Goal: Task Accomplishment & Management: Manage account settings

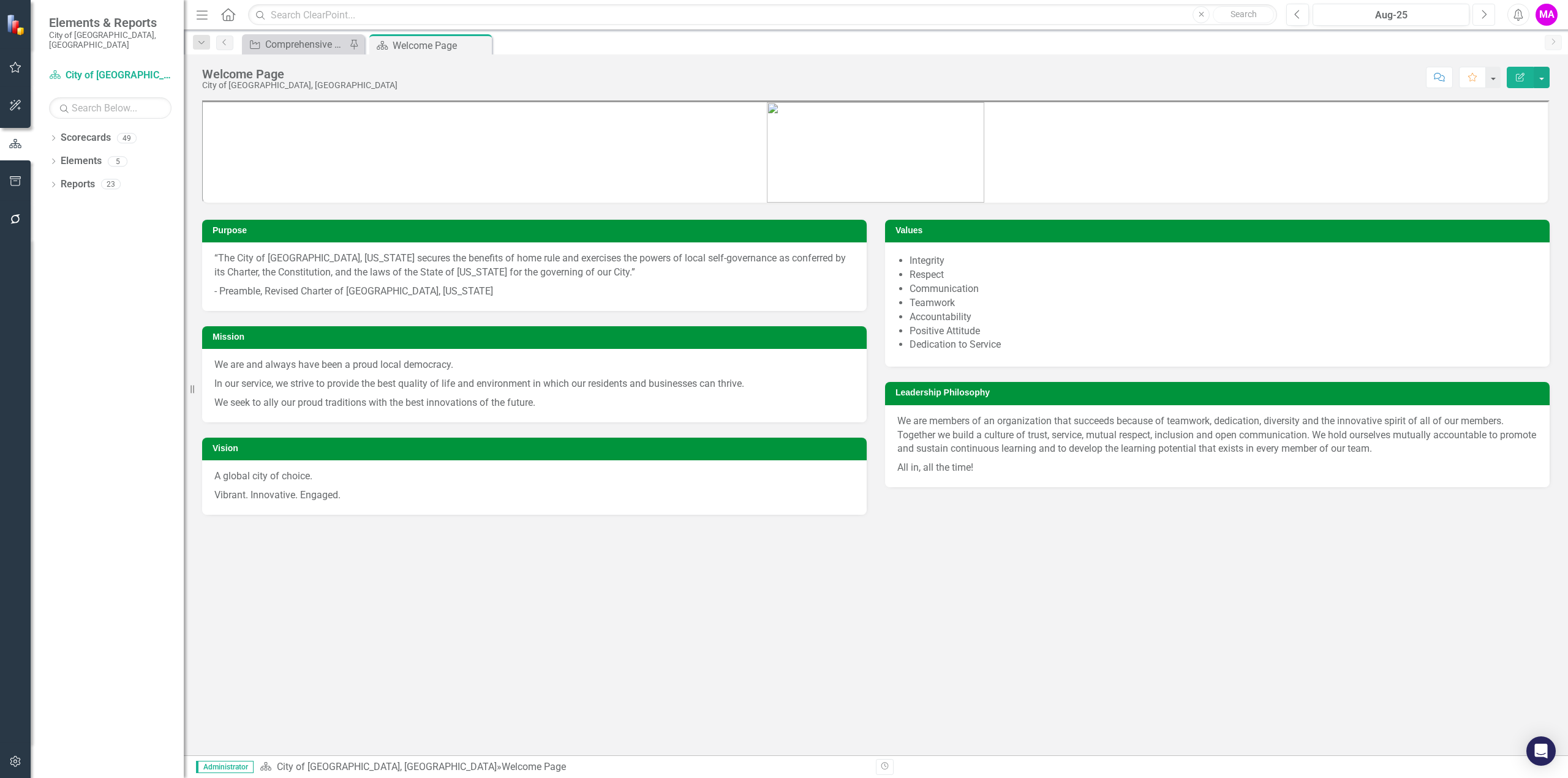
click at [1487, 19] on button "Next" at bounding box center [1484, 14] width 23 height 22
click at [53, 135] on icon at bounding box center [53, 138] width 3 height 5
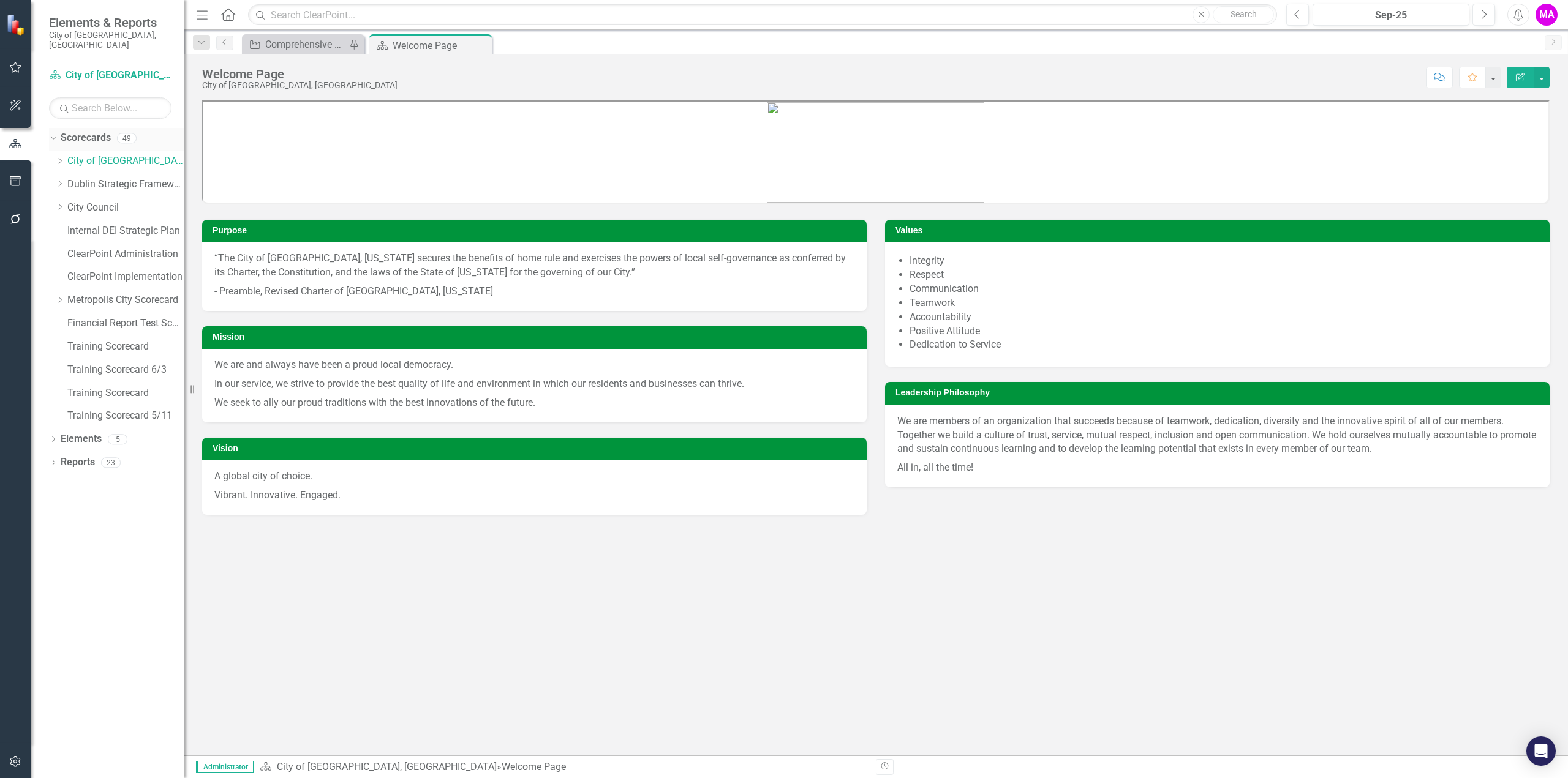
click at [73, 131] on link "Scorecards" at bounding box center [85, 139] width 51 height 14
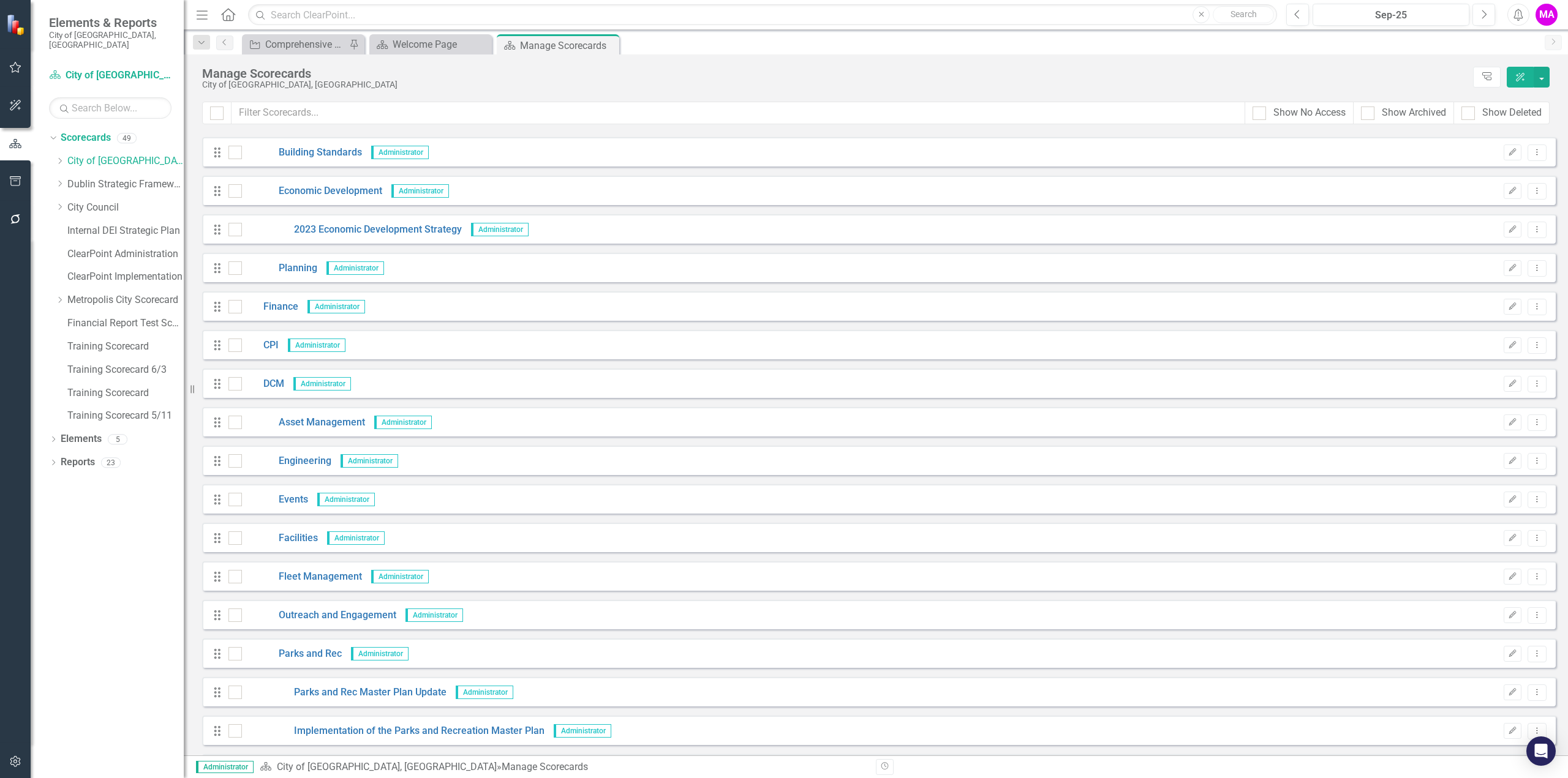
scroll to position [306, 0]
click at [11, 179] on icon "button" at bounding box center [15, 181] width 12 height 10
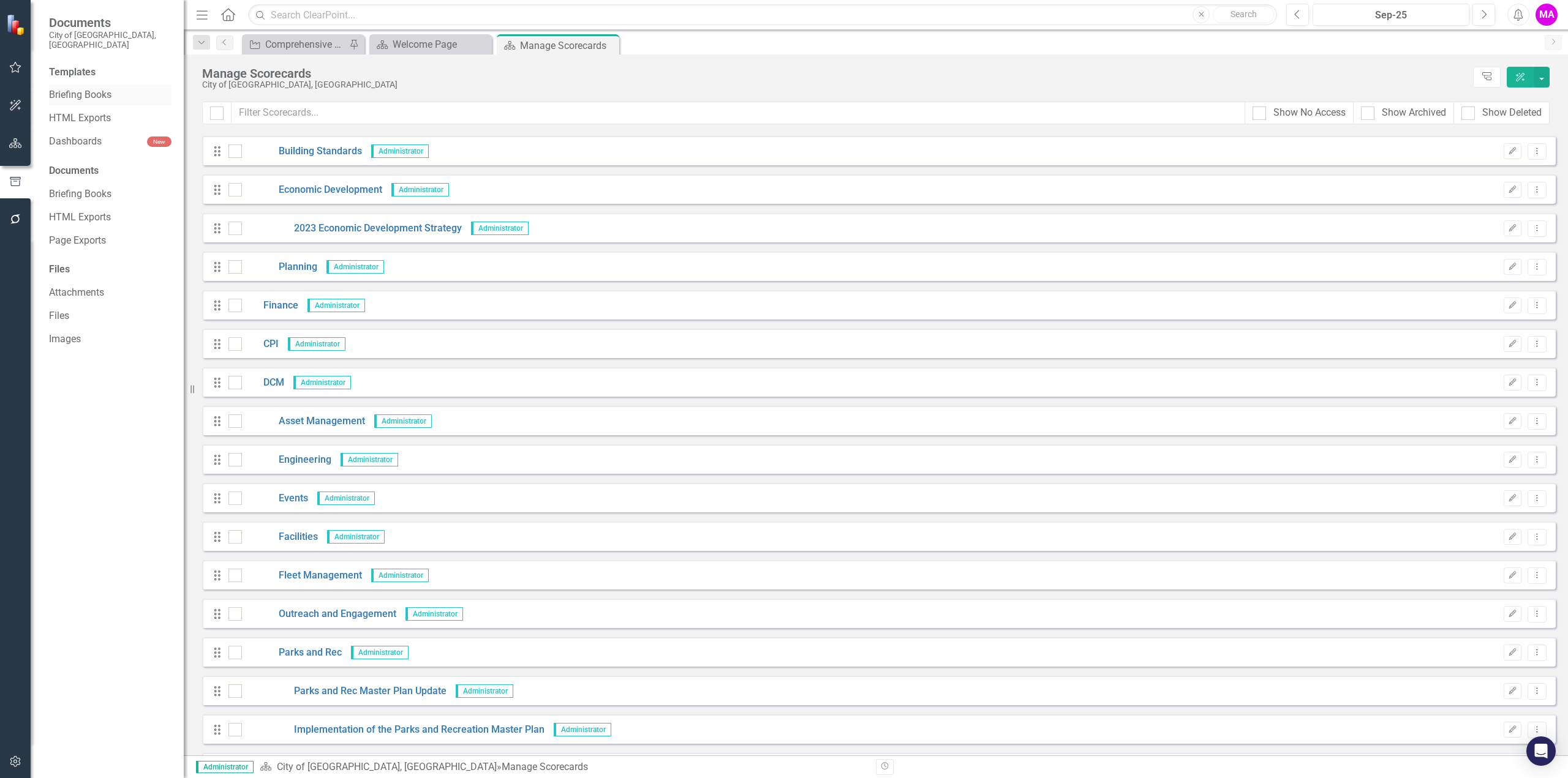
click at [98, 88] on link "Briefing Books" at bounding box center [110, 95] width 123 height 14
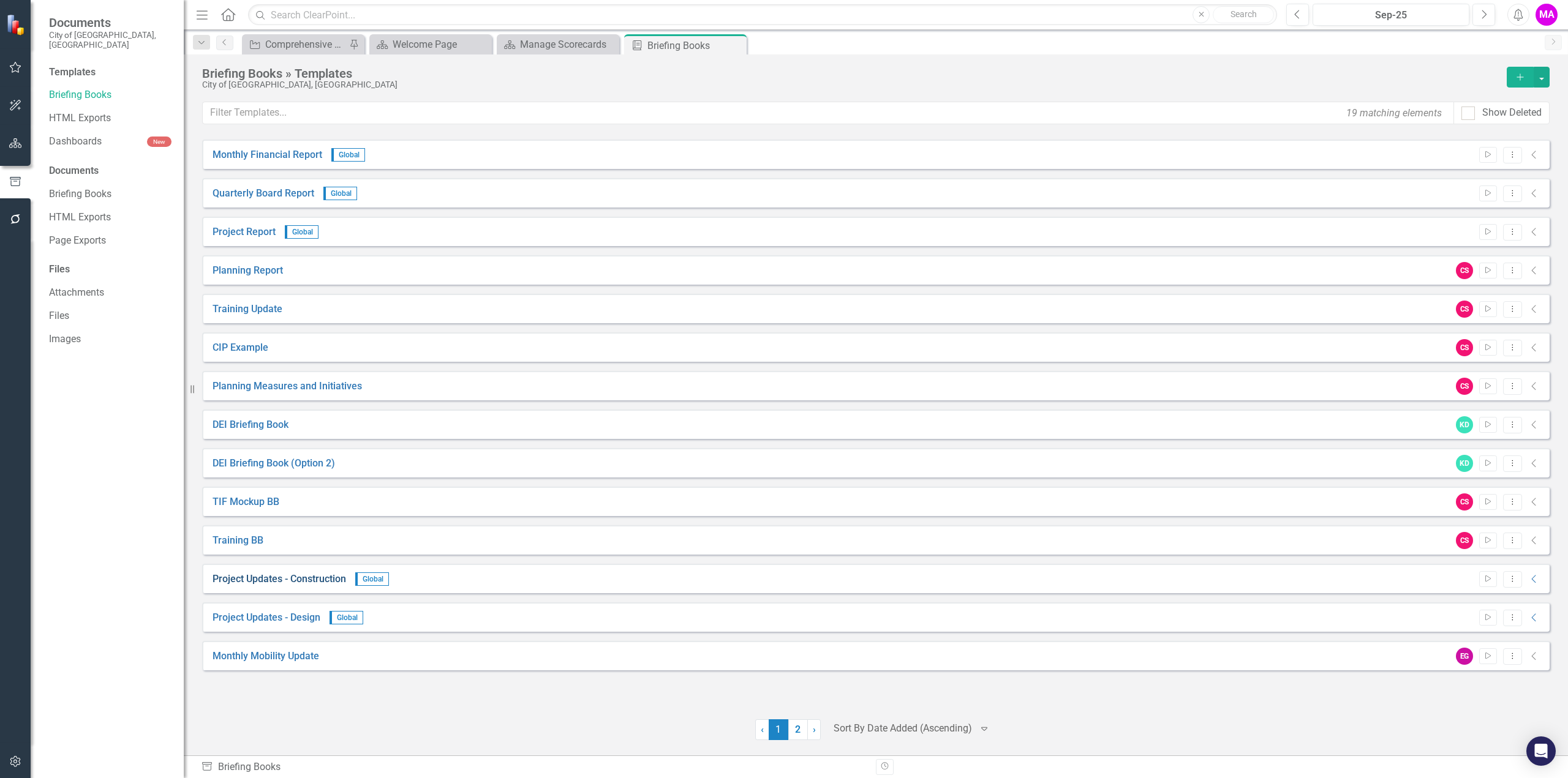
click at [269, 576] on link "Project Updates - Construction" at bounding box center [279, 580] width 133 height 14
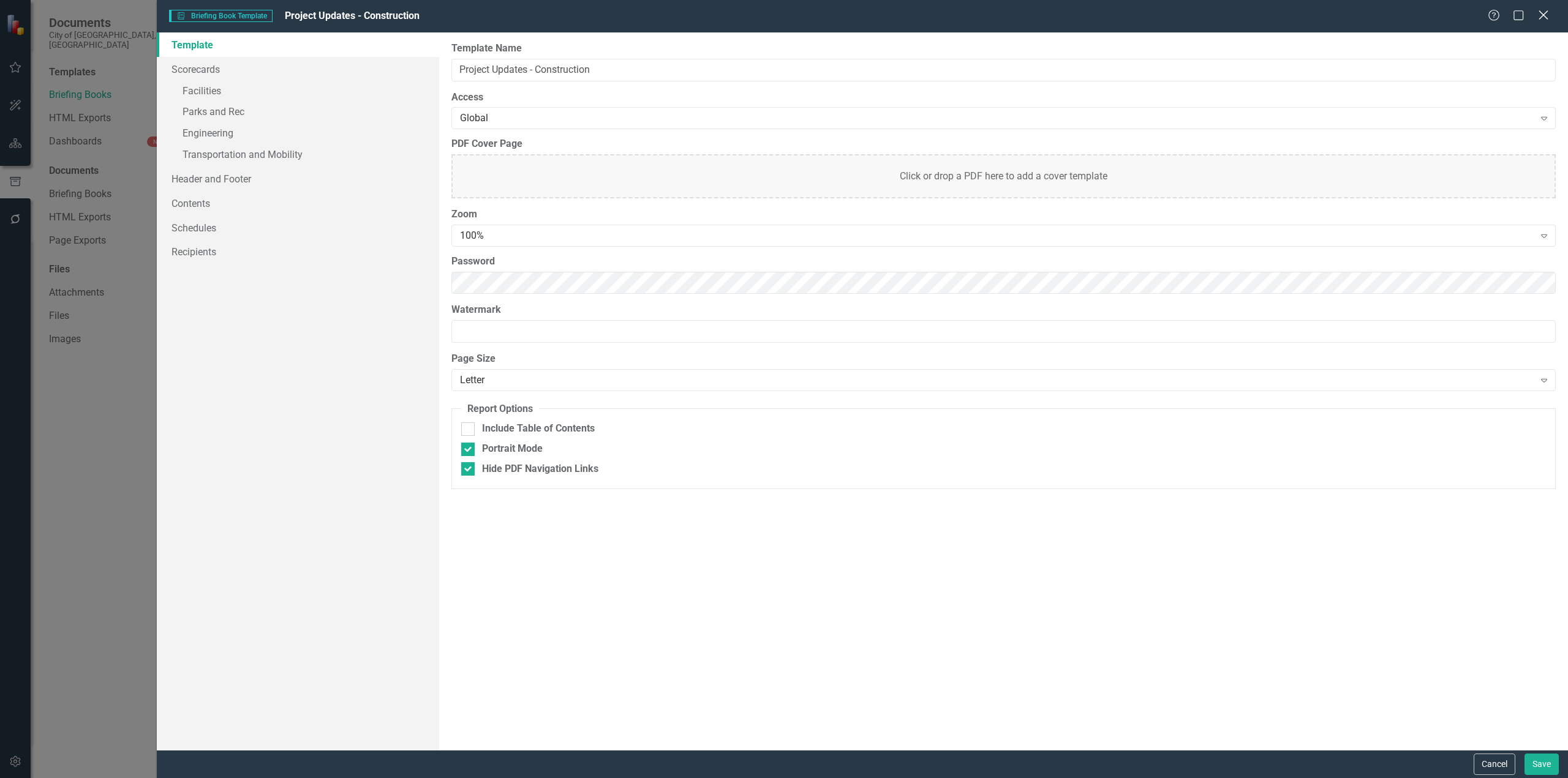
click at [1544, 16] on icon "Close" at bounding box center [1542, 14] width 15 height 12
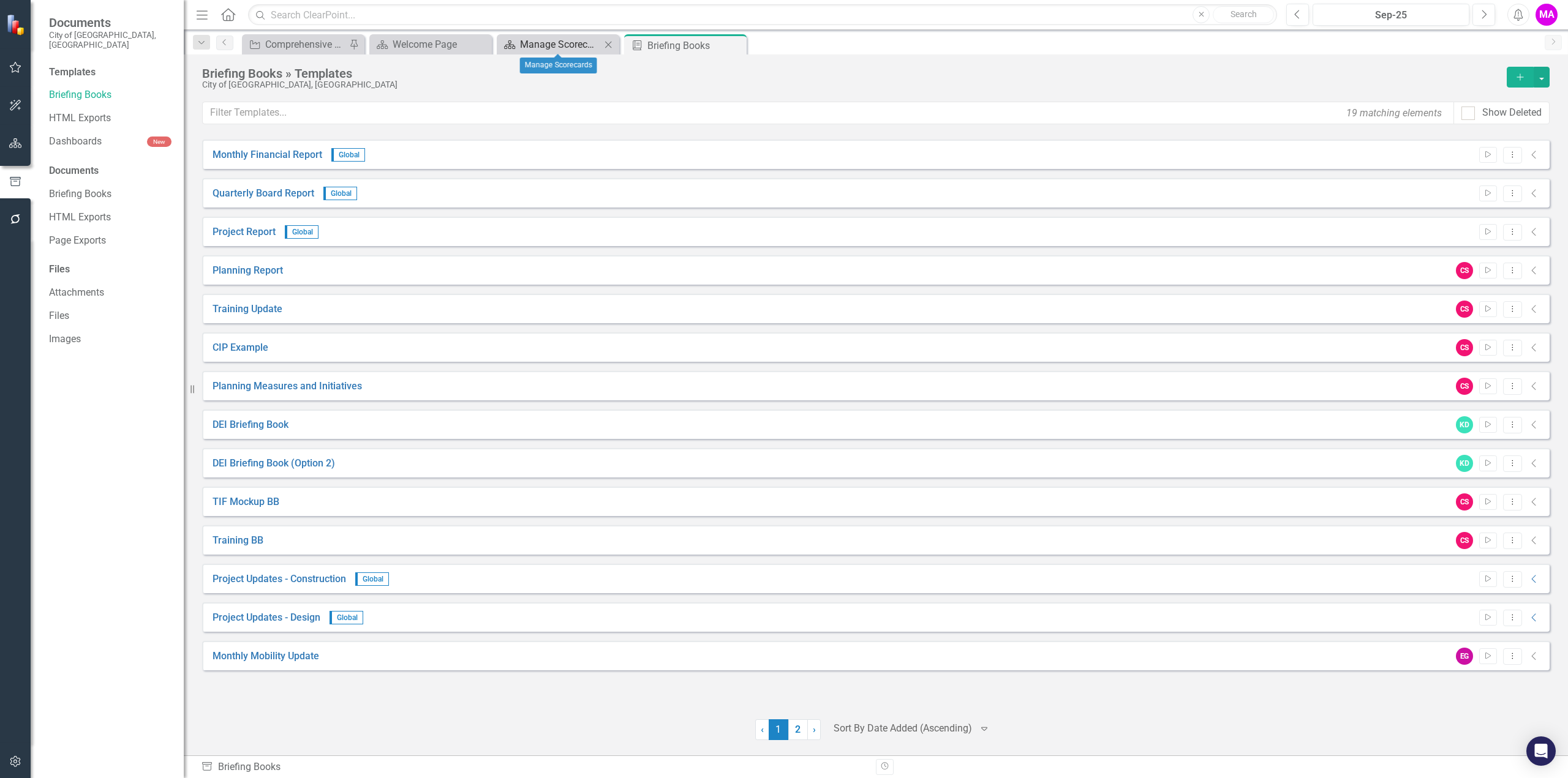
click at [544, 46] on div "Manage Scorecards" at bounding box center [560, 44] width 81 height 15
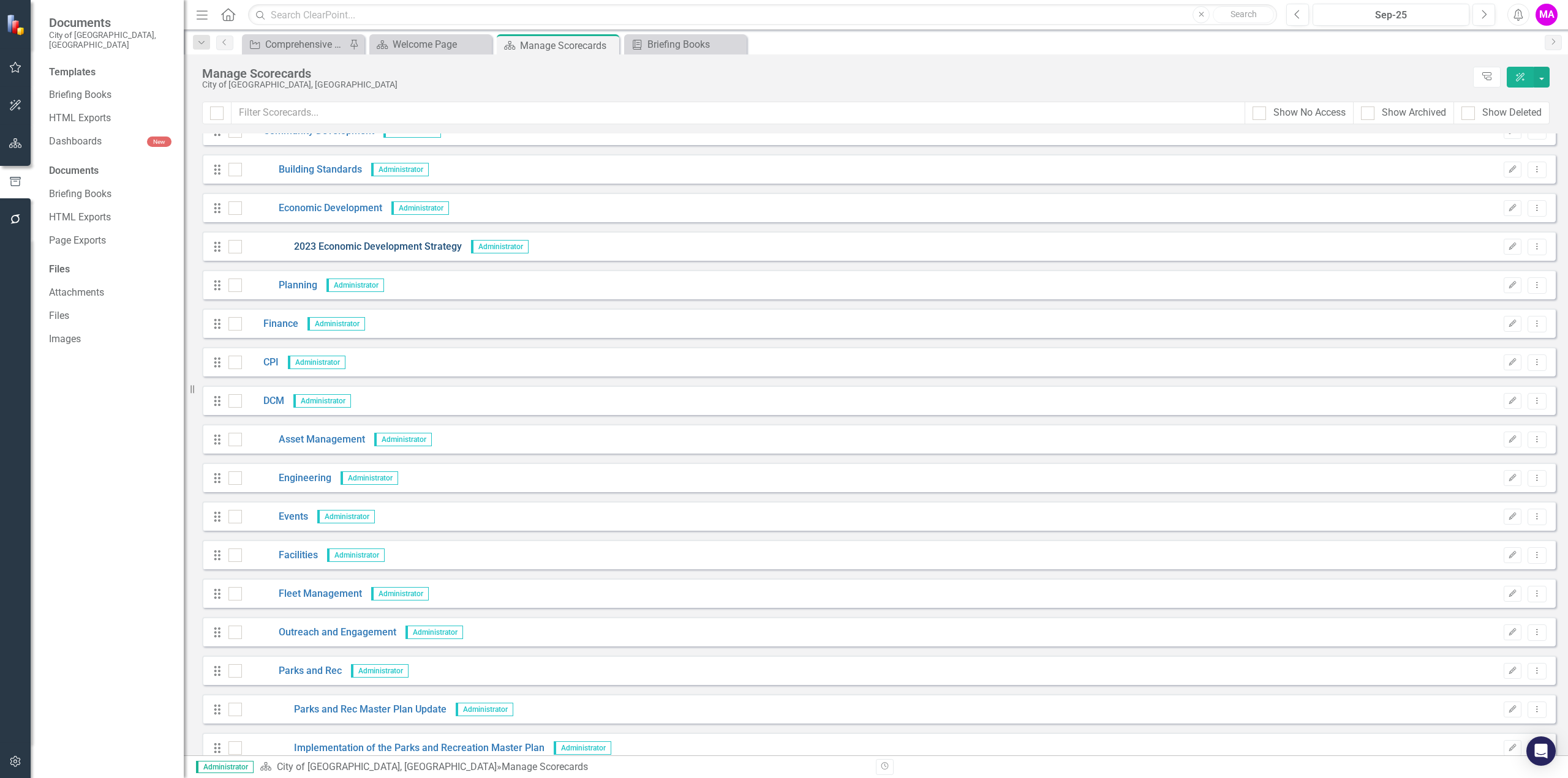
scroll to position [306, 0]
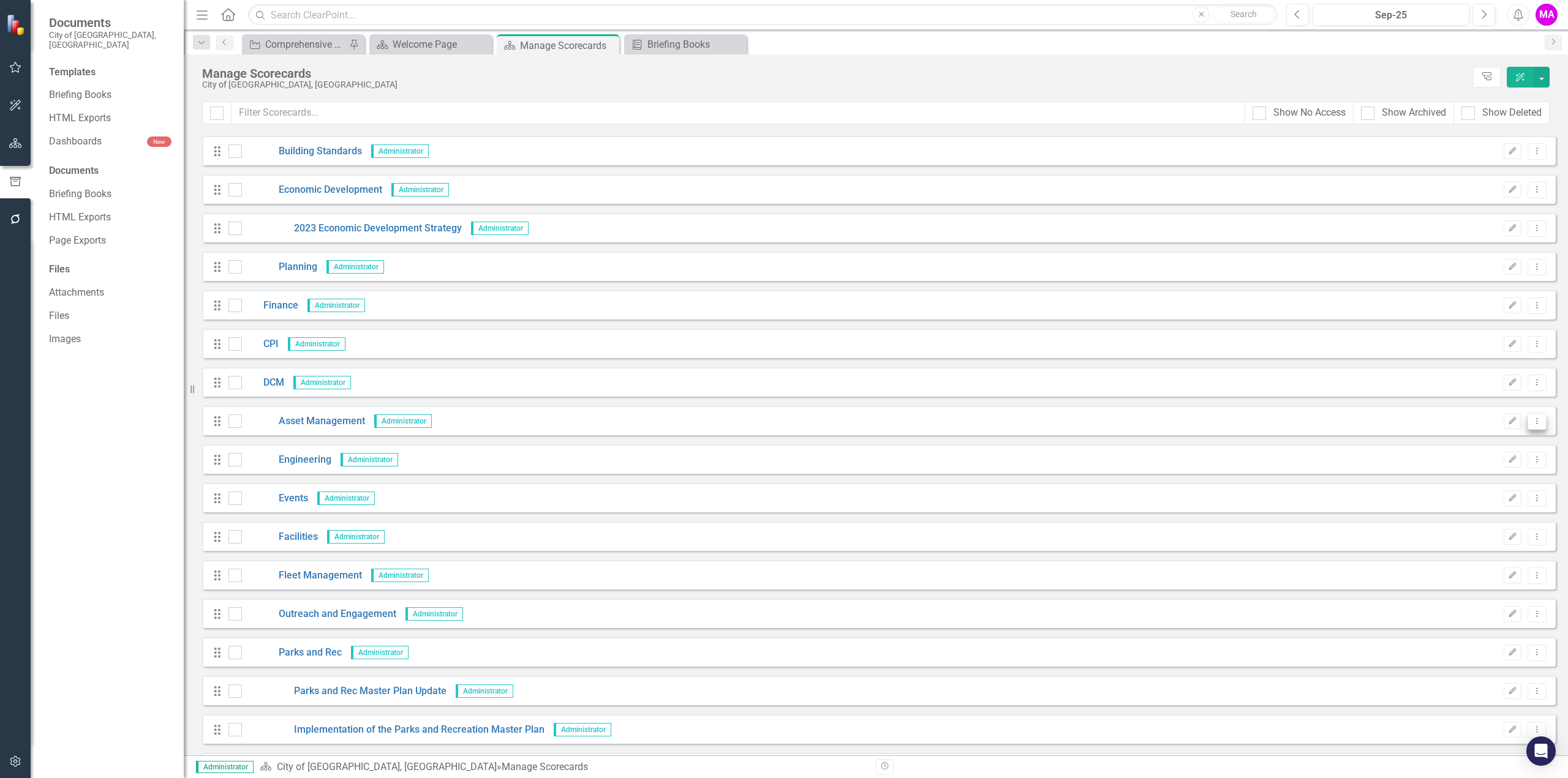
click at [1532, 425] on icon "Dropdown Menu" at bounding box center [1537, 420] width 11 height 8
click at [1515, 491] on link "Copy Forward Copy Forward Scorecard" at bounding box center [1469, 487] width 135 height 23
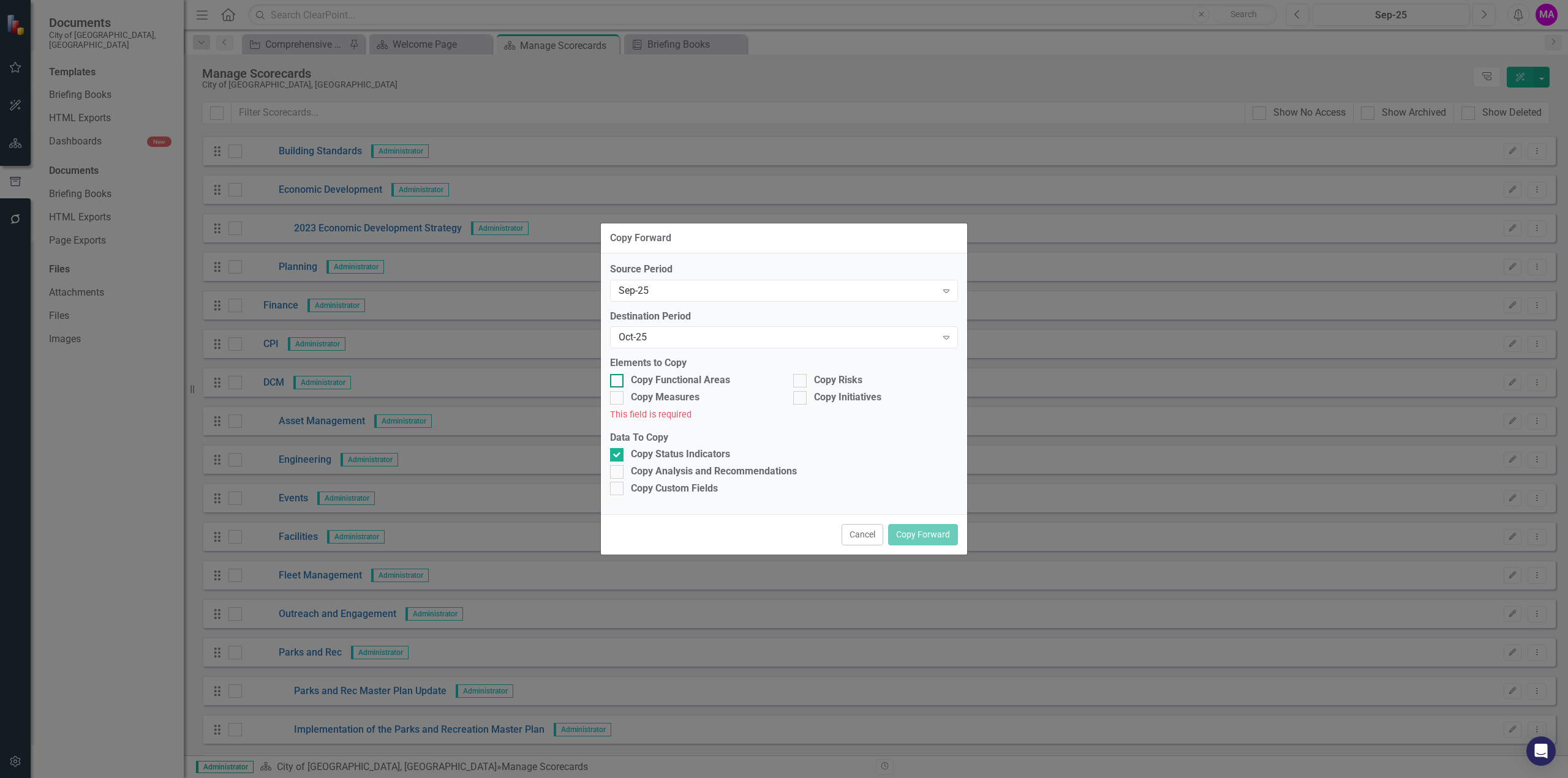
click at [622, 385] on div at bounding box center [617, 380] width 13 height 13
click at [618, 382] on input "Copy Functional Areas" at bounding box center [614, 377] width 8 height 8
checkbox input "true"
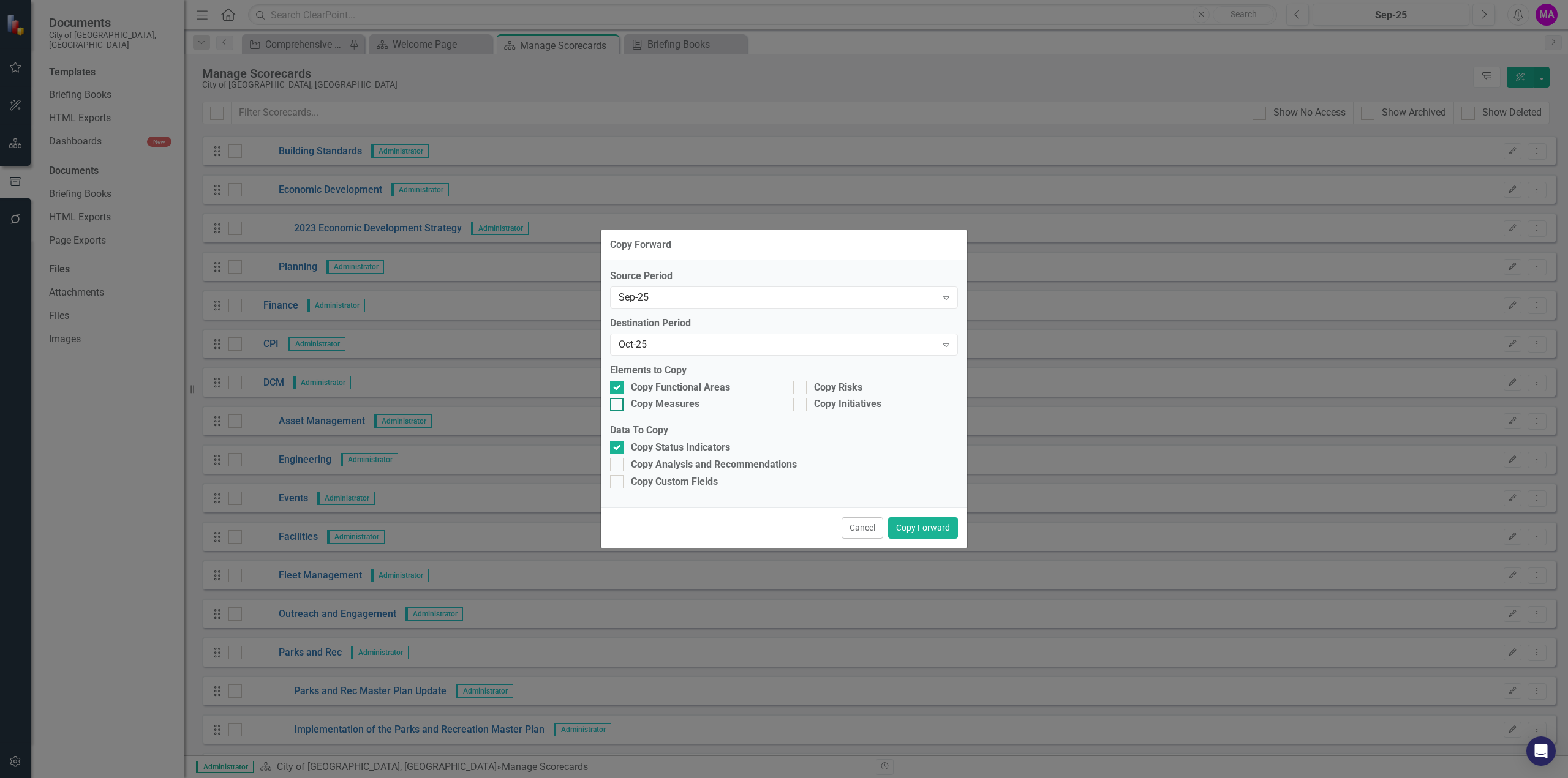
drag, startPoint x: 617, startPoint y: 404, endPoint x: 624, endPoint y: 402, distance: 7.3
click at [617, 405] on input "Copy Measures" at bounding box center [614, 401] width 8 height 8
checkbox input "true"
click at [798, 385] on input "Copy Risks" at bounding box center [797, 385] width 8 height 8
checkbox input "true"
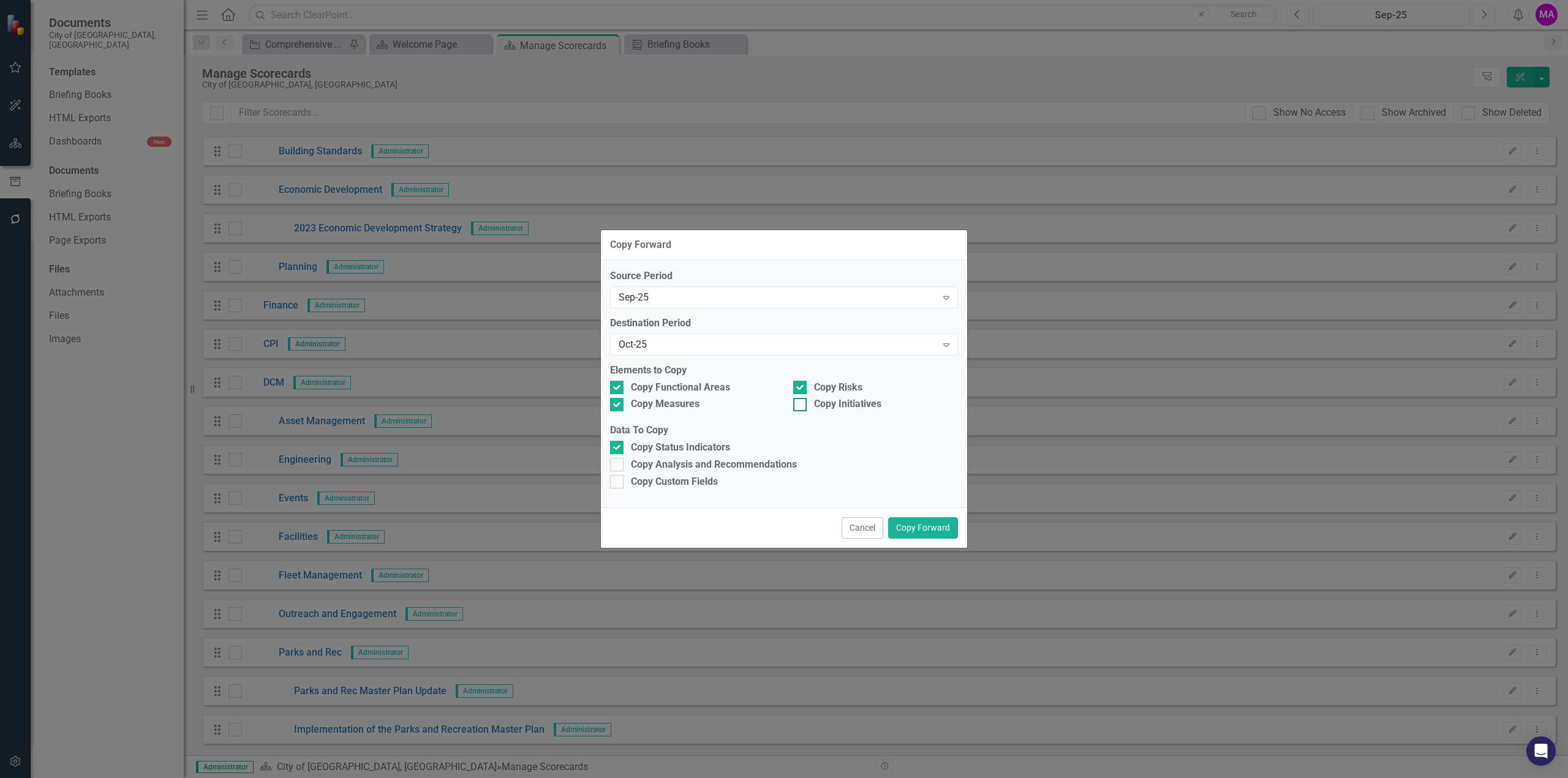
click at [801, 406] on div at bounding box center [800, 404] width 13 height 13
click at [801, 406] on input "Copy Initiatives" at bounding box center [797, 401] width 8 height 8
checkbox input "true"
click at [612, 464] on input "Copy Analysis and Recommendations" at bounding box center [614, 462] width 8 height 8
checkbox input "true"
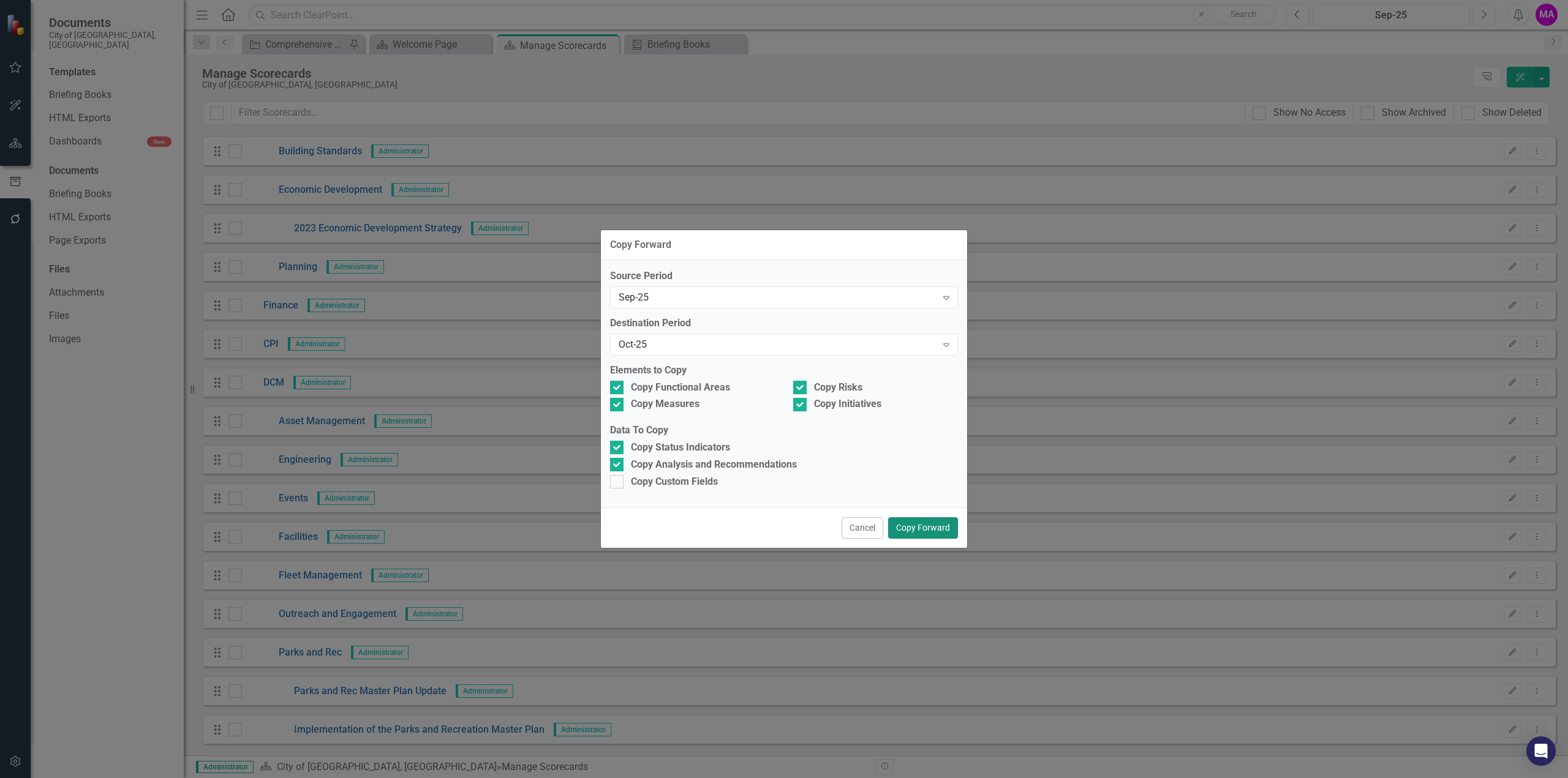
click at [933, 529] on button "Copy Forward" at bounding box center [923, 528] width 70 height 21
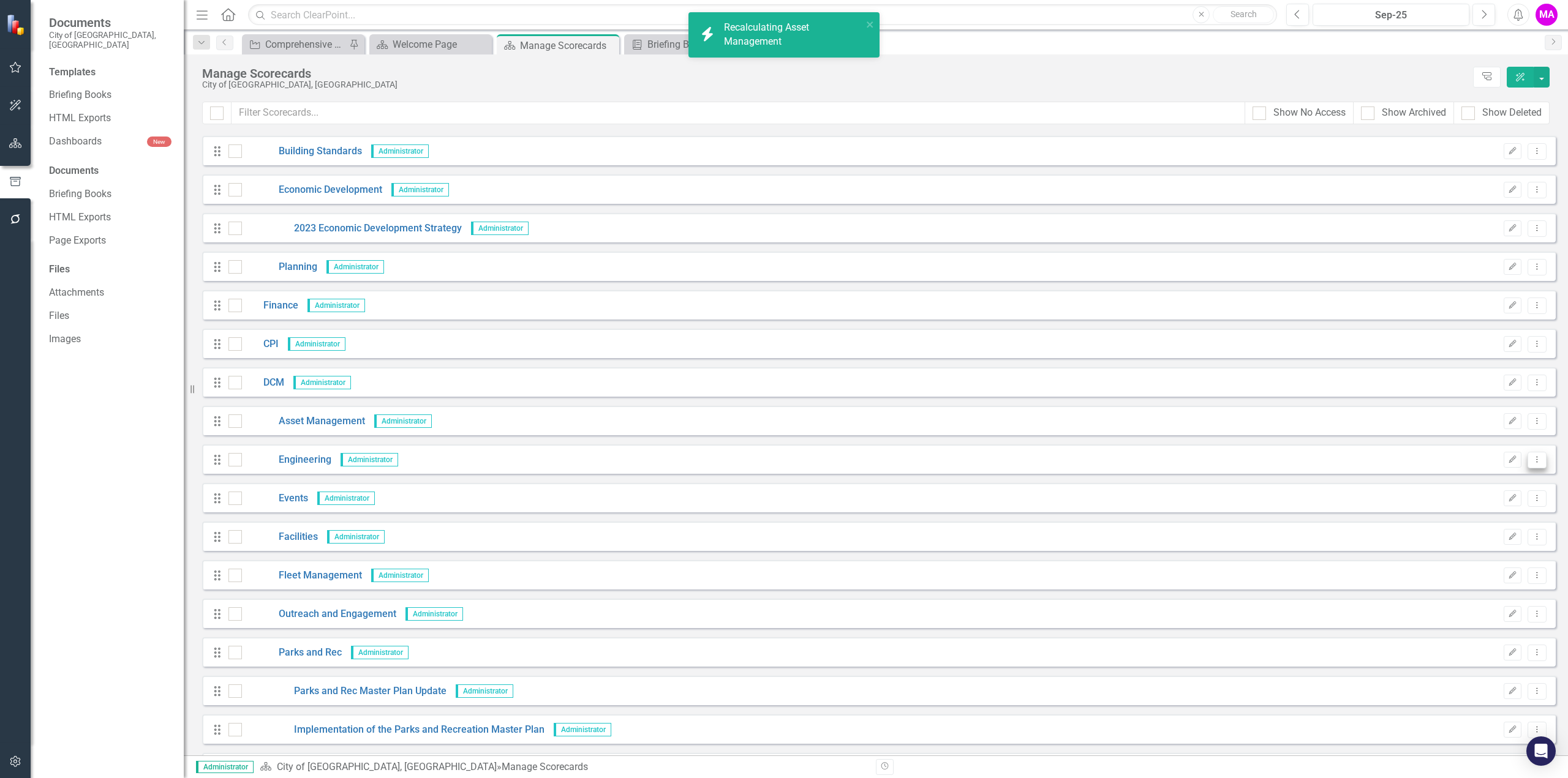
click at [1532, 460] on icon "Dropdown Menu" at bounding box center [1537, 459] width 11 height 8
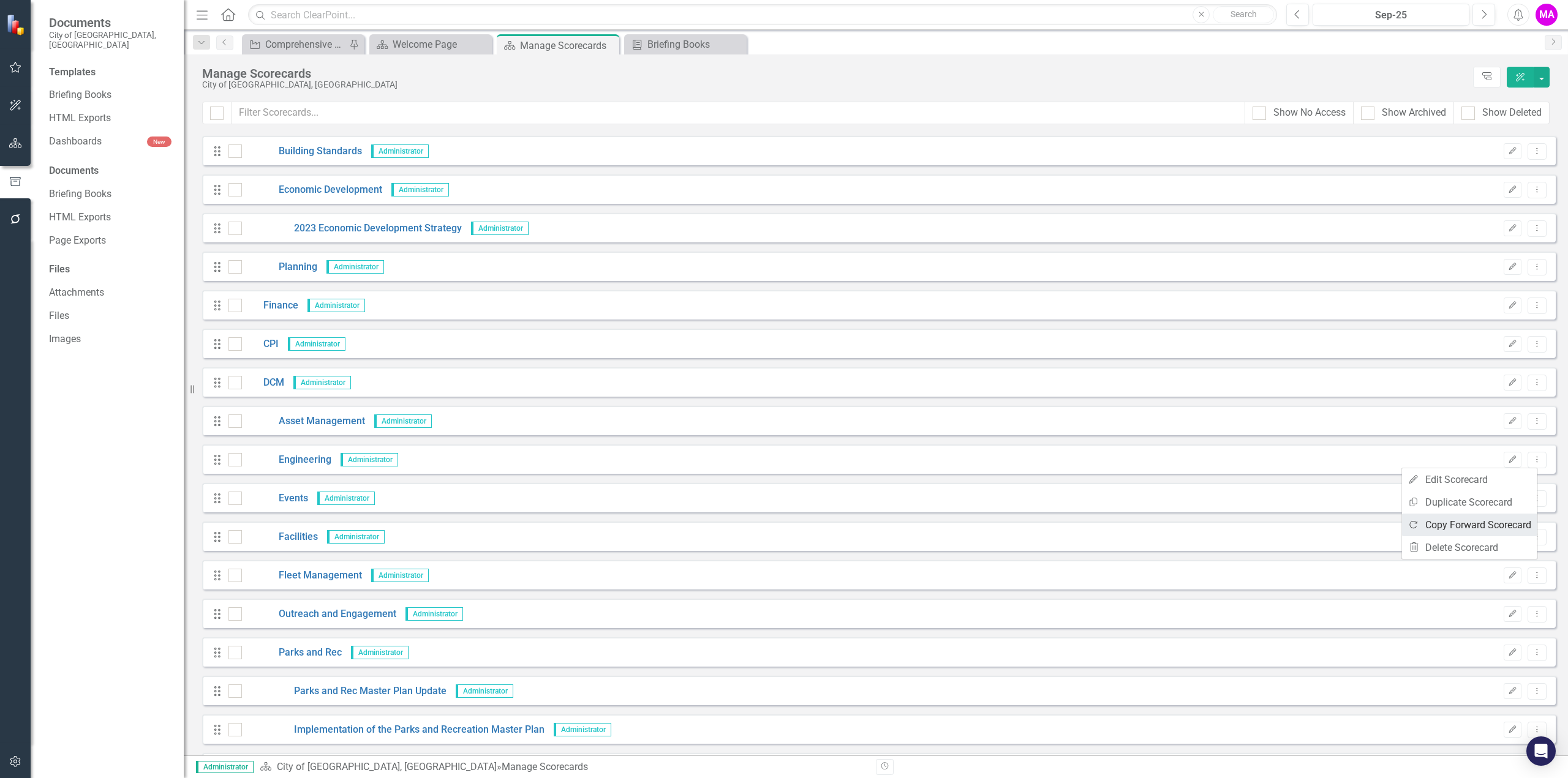
click at [1507, 523] on link "Copy Forward Copy Forward Scorecard" at bounding box center [1469, 525] width 135 height 23
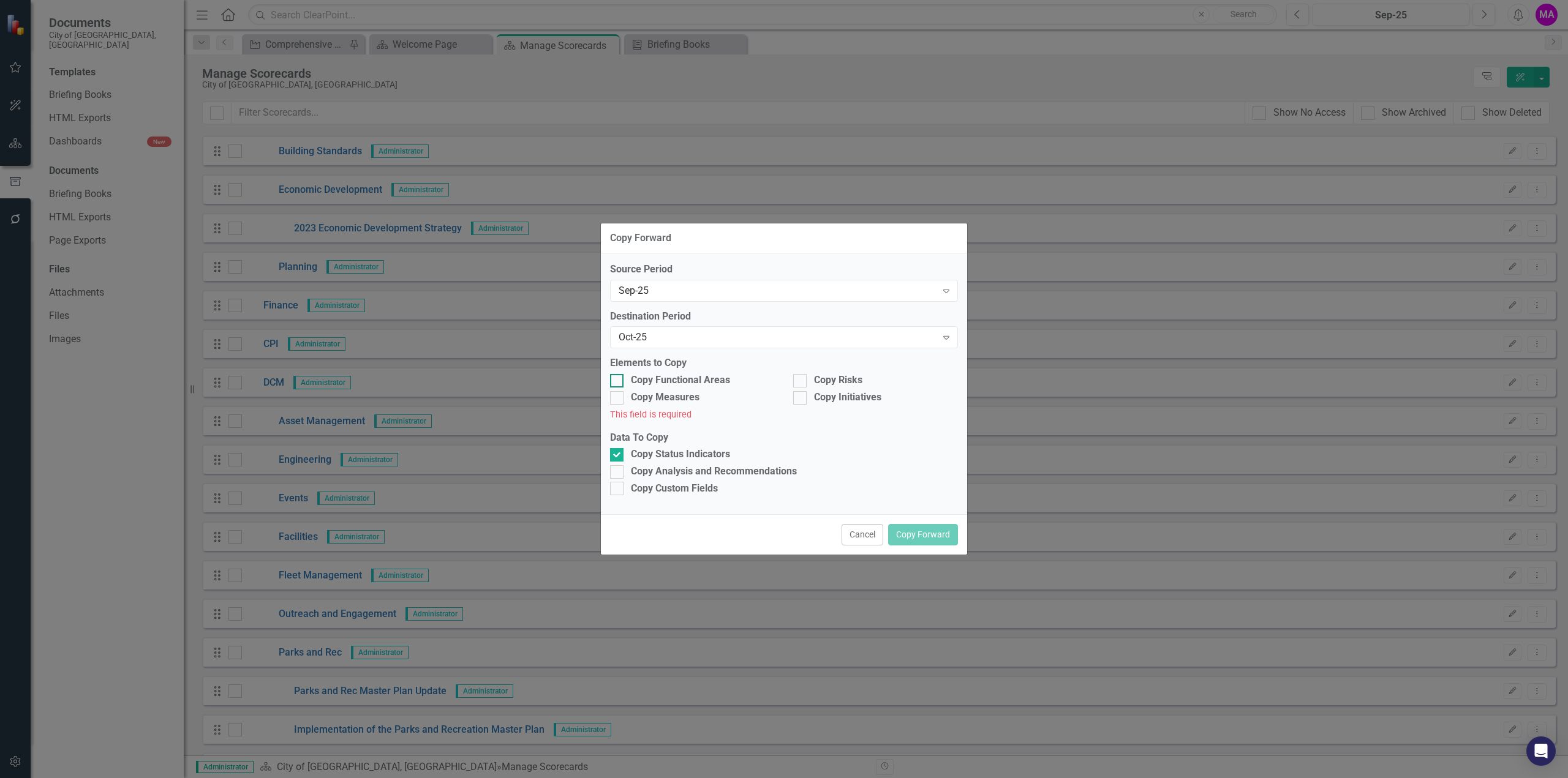
click at [617, 382] on div at bounding box center [617, 380] width 13 height 13
click at [617, 382] on input "Copy Functional Areas" at bounding box center [614, 377] width 8 height 8
checkbox input "true"
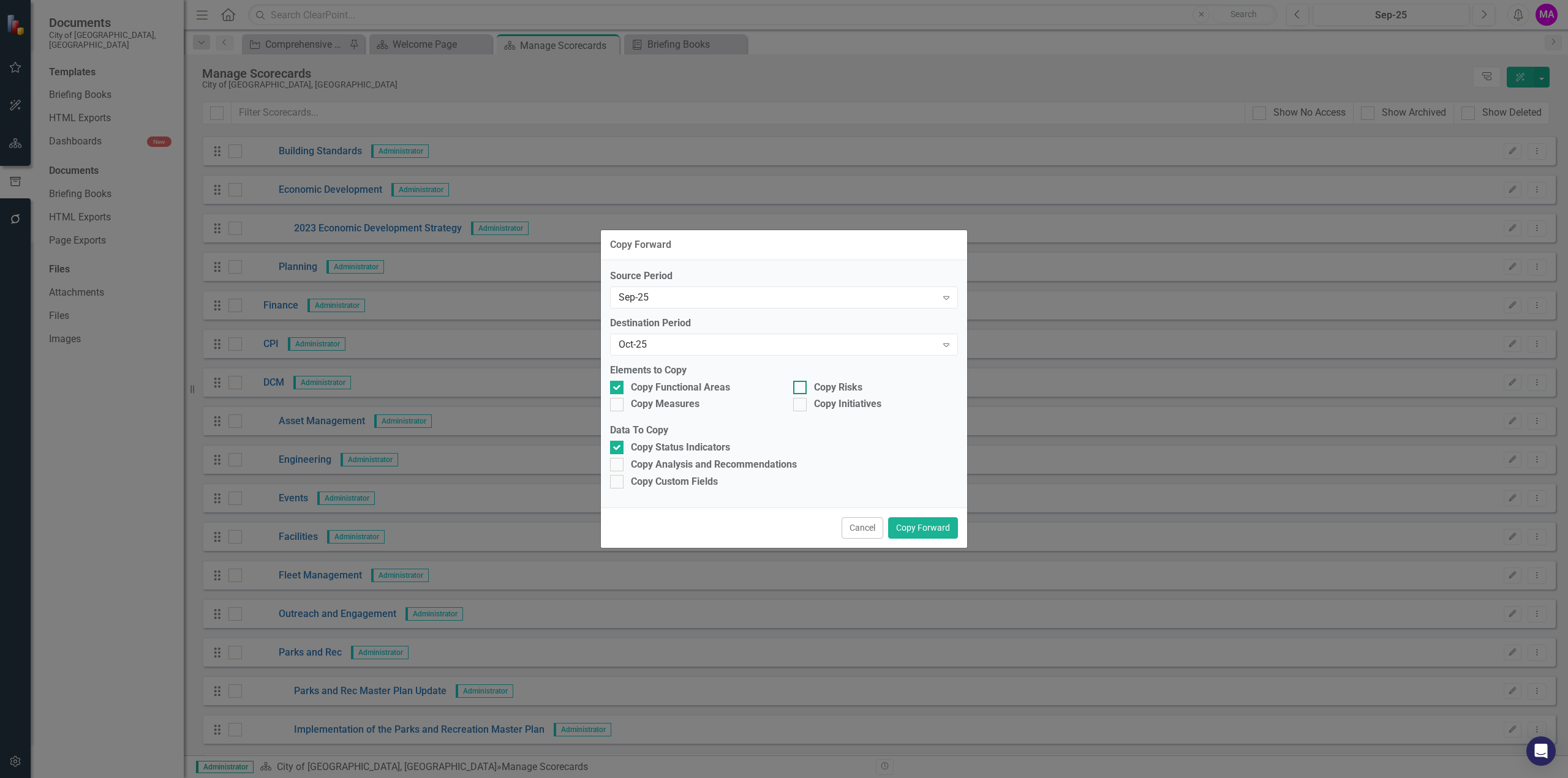
click at [800, 387] on input "Copy Risks" at bounding box center [797, 385] width 8 height 8
checkbox input "true"
click at [607, 405] on div "Copy Measures" at bounding box center [692, 405] width 183 height 17
click at [614, 402] on input "Copy Measures" at bounding box center [614, 401] width 8 height 8
checkbox input "true"
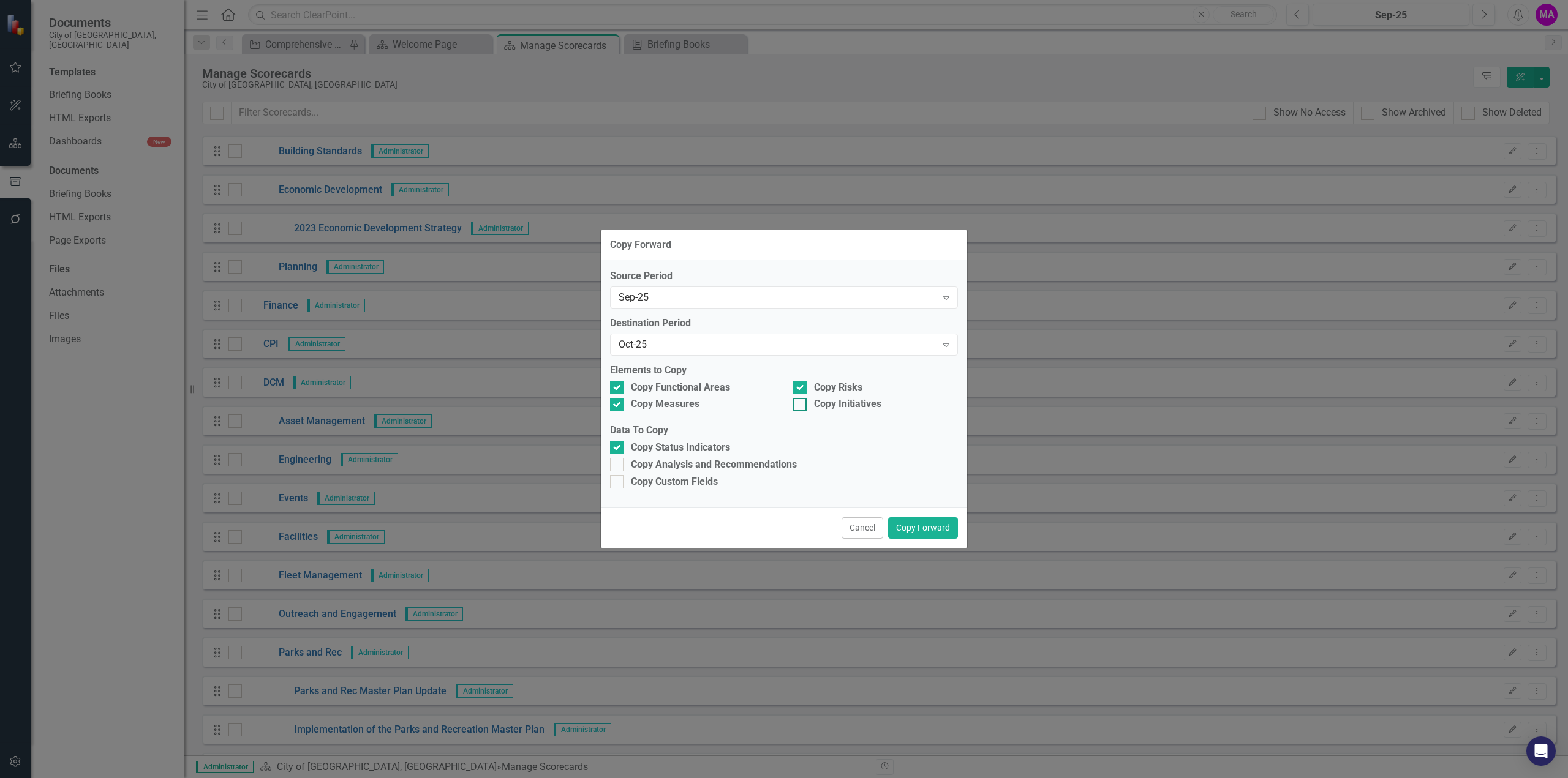
click at [804, 405] on div at bounding box center [800, 404] width 13 height 13
click at [801, 405] on input "Copy Initiatives" at bounding box center [797, 401] width 8 height 8
checkbox input "true"
click at [614, 462] on input "Copy Analysis and Recommendations" at bounding box center [614, 462] width 8 height 8
checkbox input "true"
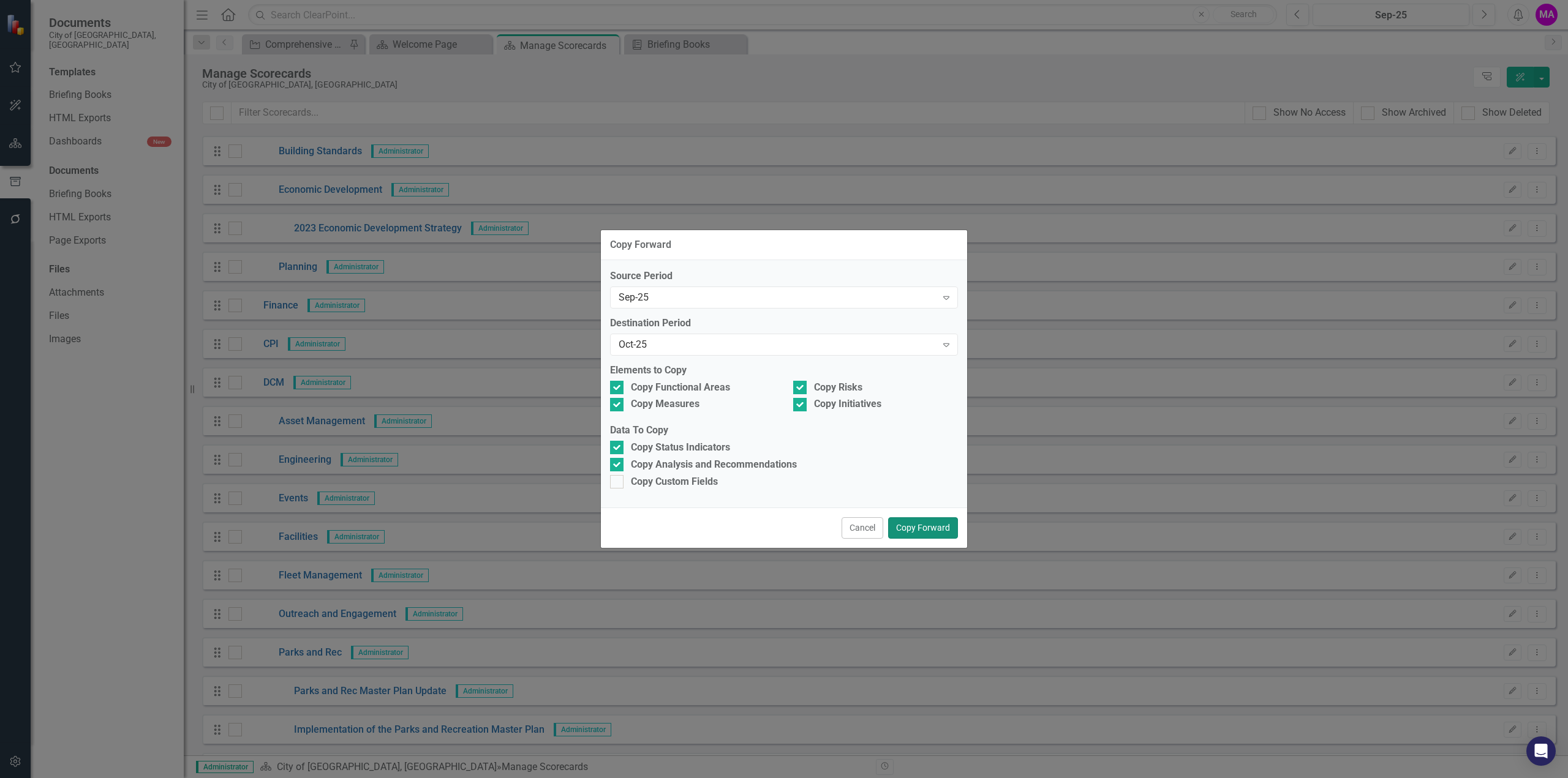
click at [934, 531] on button "Copy Forward" at bounding box center [923, 528] width 70 height 21
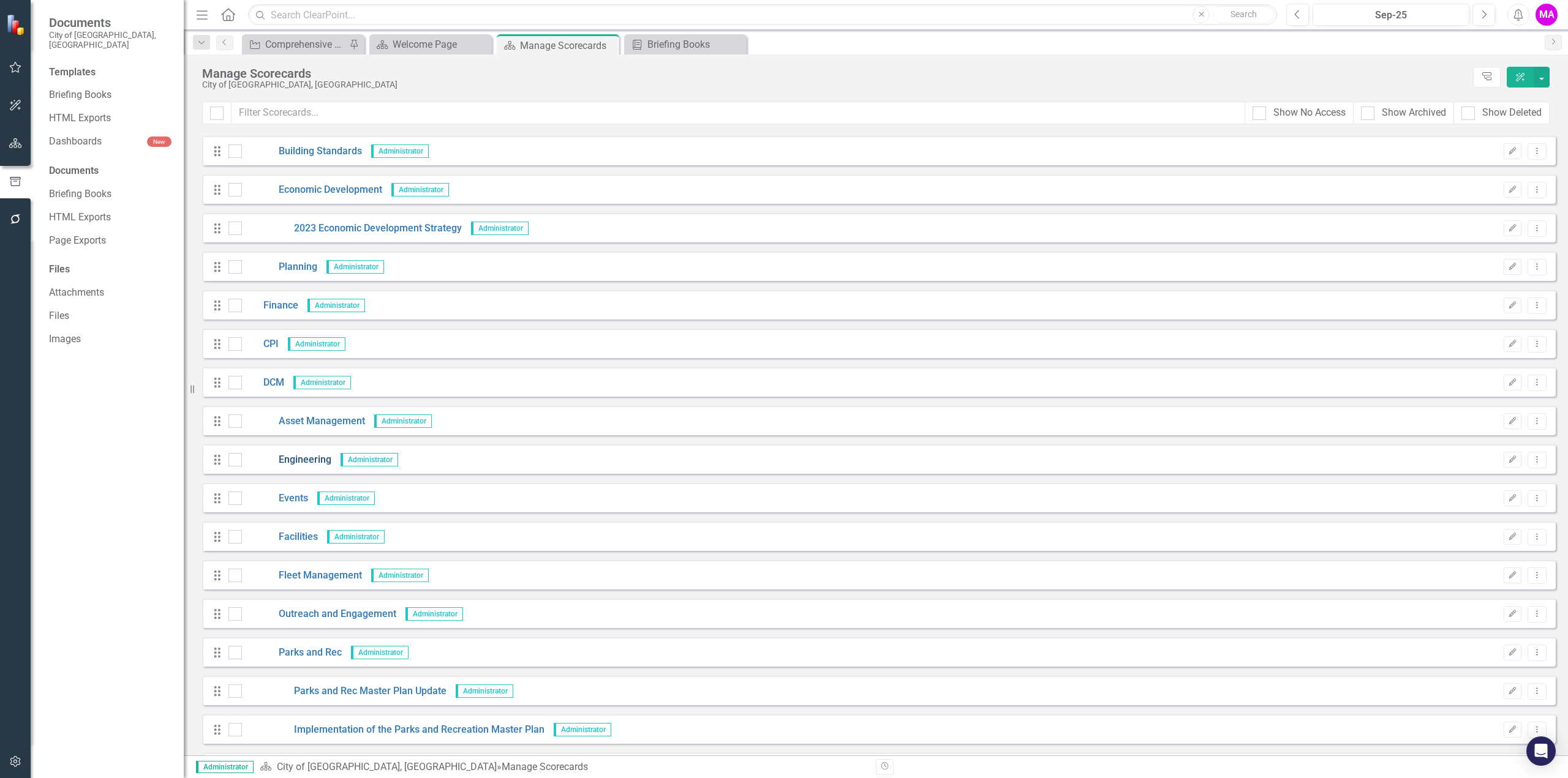
click at [314, 459] on link "Engineering" at bounding box center [286, 460] width 90 height 14
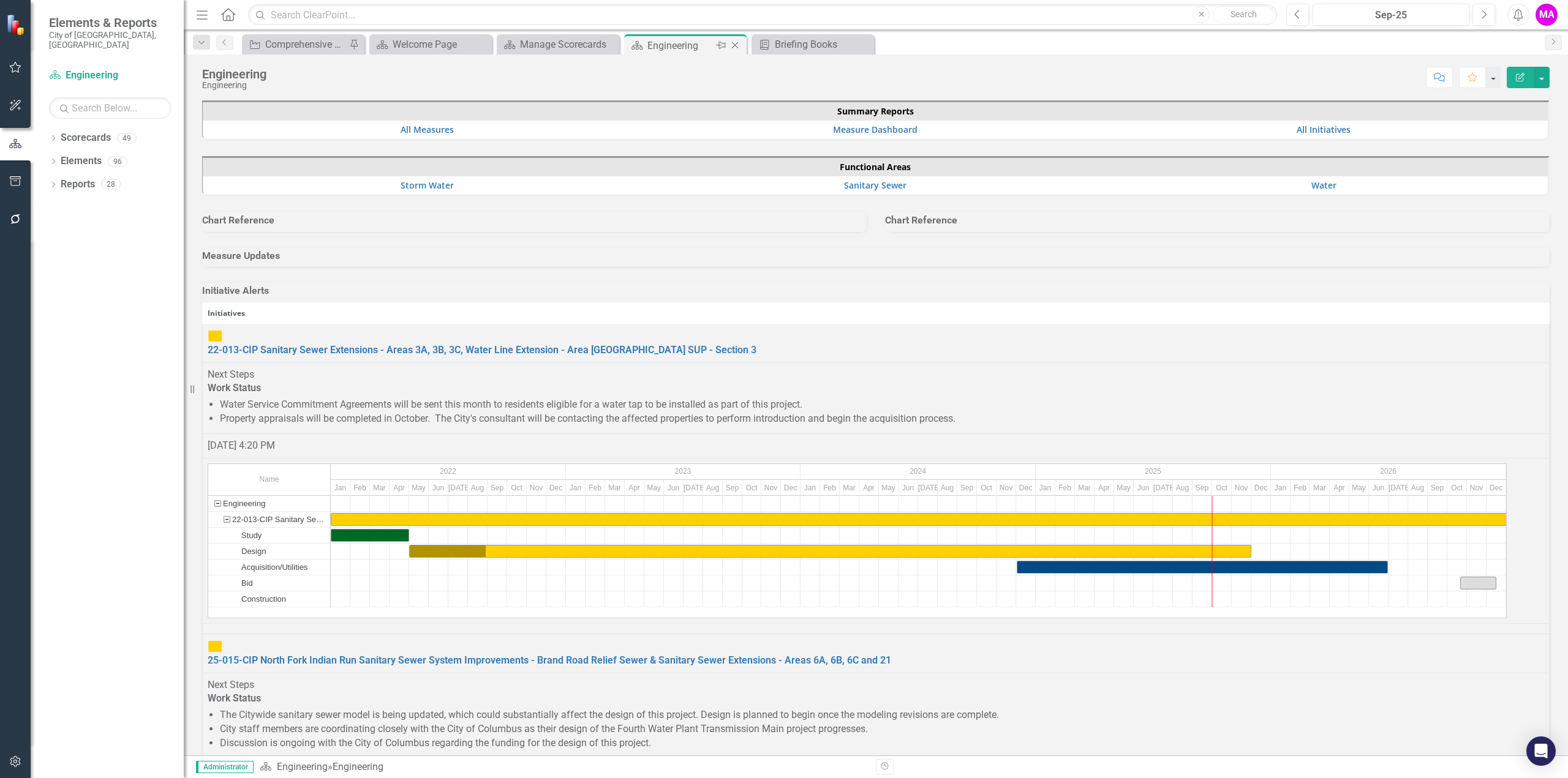
click at [735, 44] on icon at bounding box center [736, 46] width 7 height 7
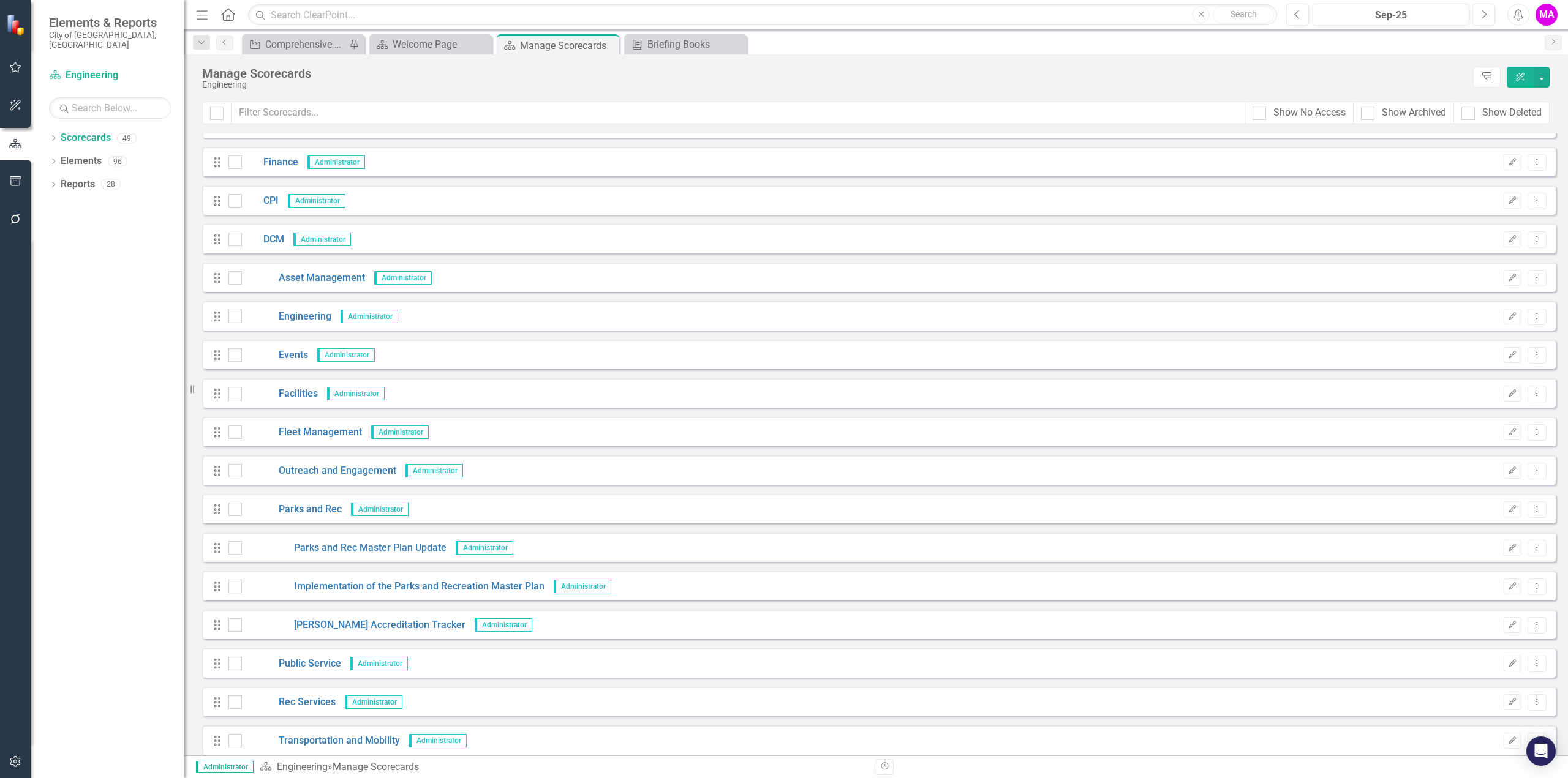
scroll to position [489, 0]
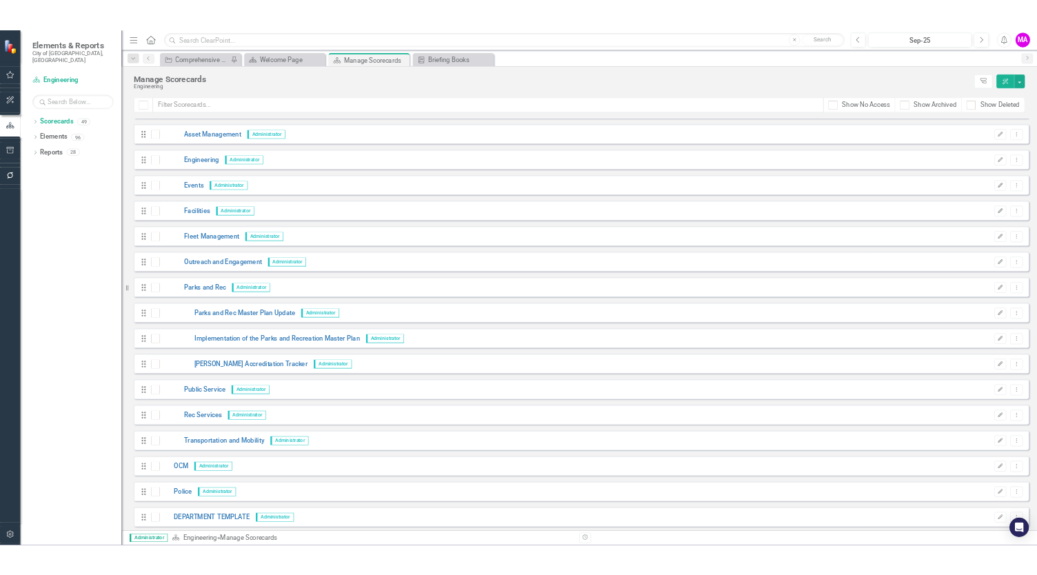
scroll to position [620, 0]
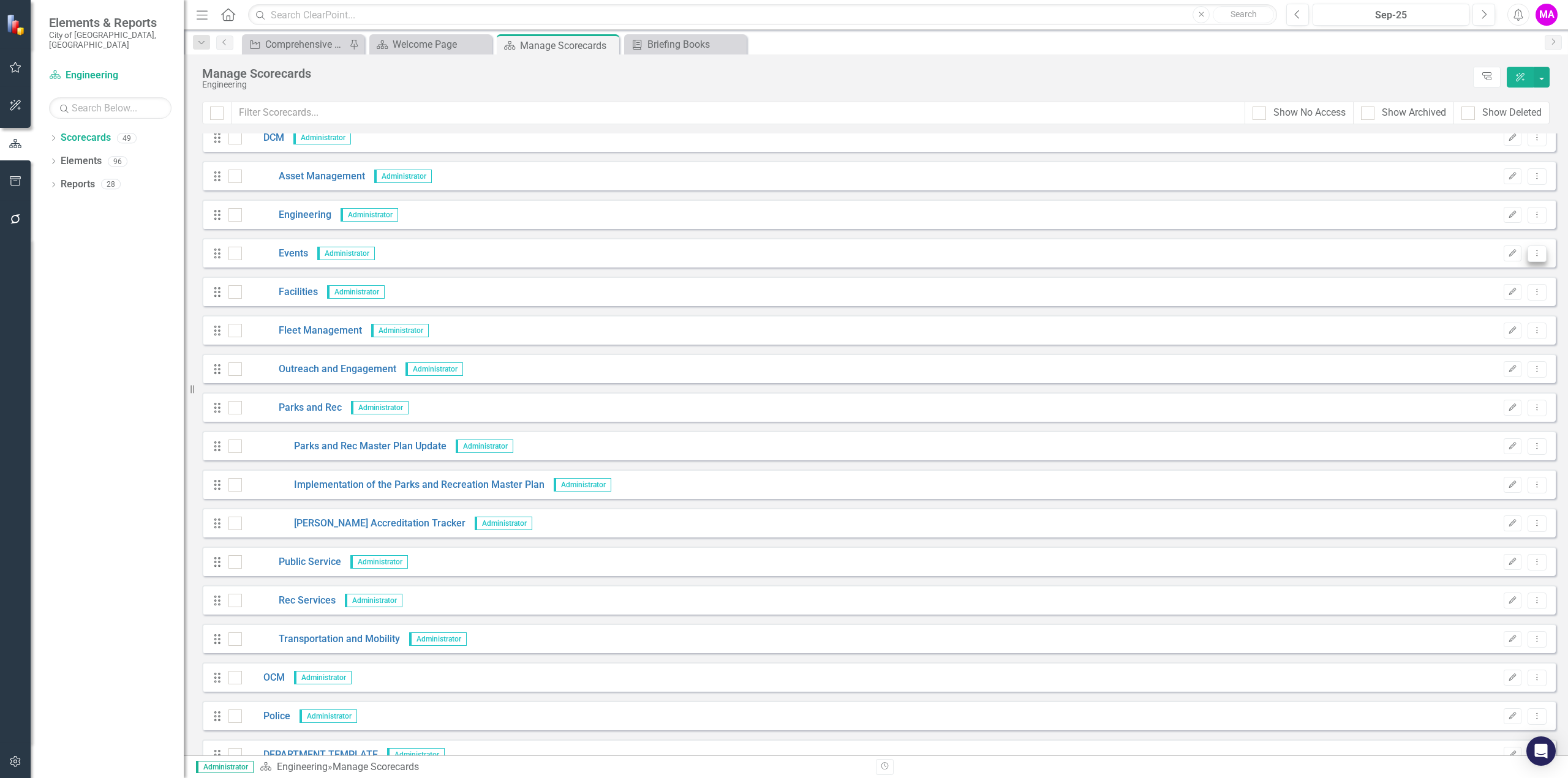
click at [1532, 257] on icon "Dropdown Menu" at bounding box center [1537, 253] width 11 height 8
click at [1473, 318] on link "Copy Forward Copy Forward Scorecard" at bounding box center [1469, 319] width 135 height 23
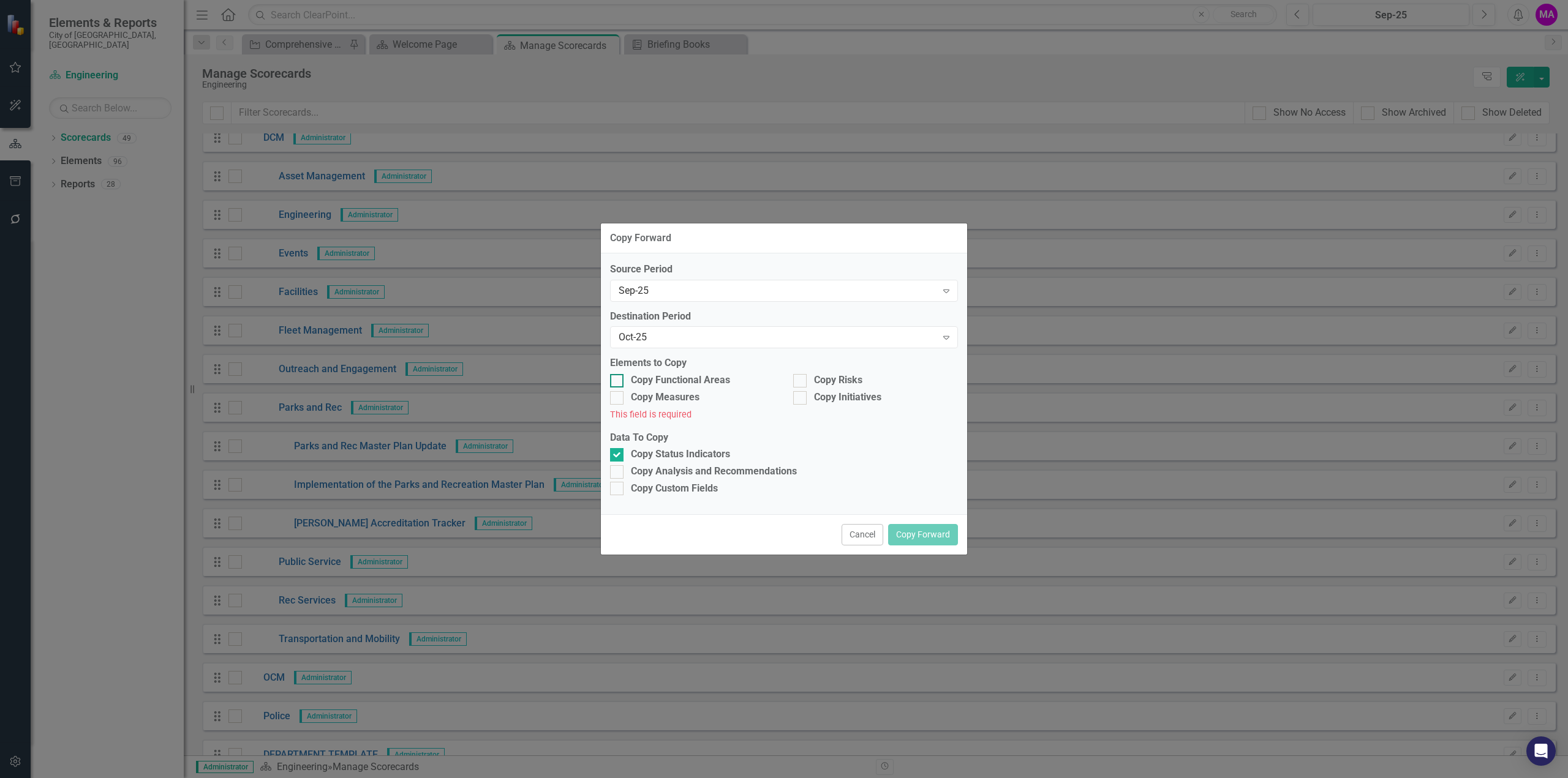
click at [620, 381] on div at bounding box center [617, 380] width 13 height 13
click at [618, 381] on input "Copy Functional Areas" at bounding box center [614, 377] width 8 height 8
checkbox input "true"
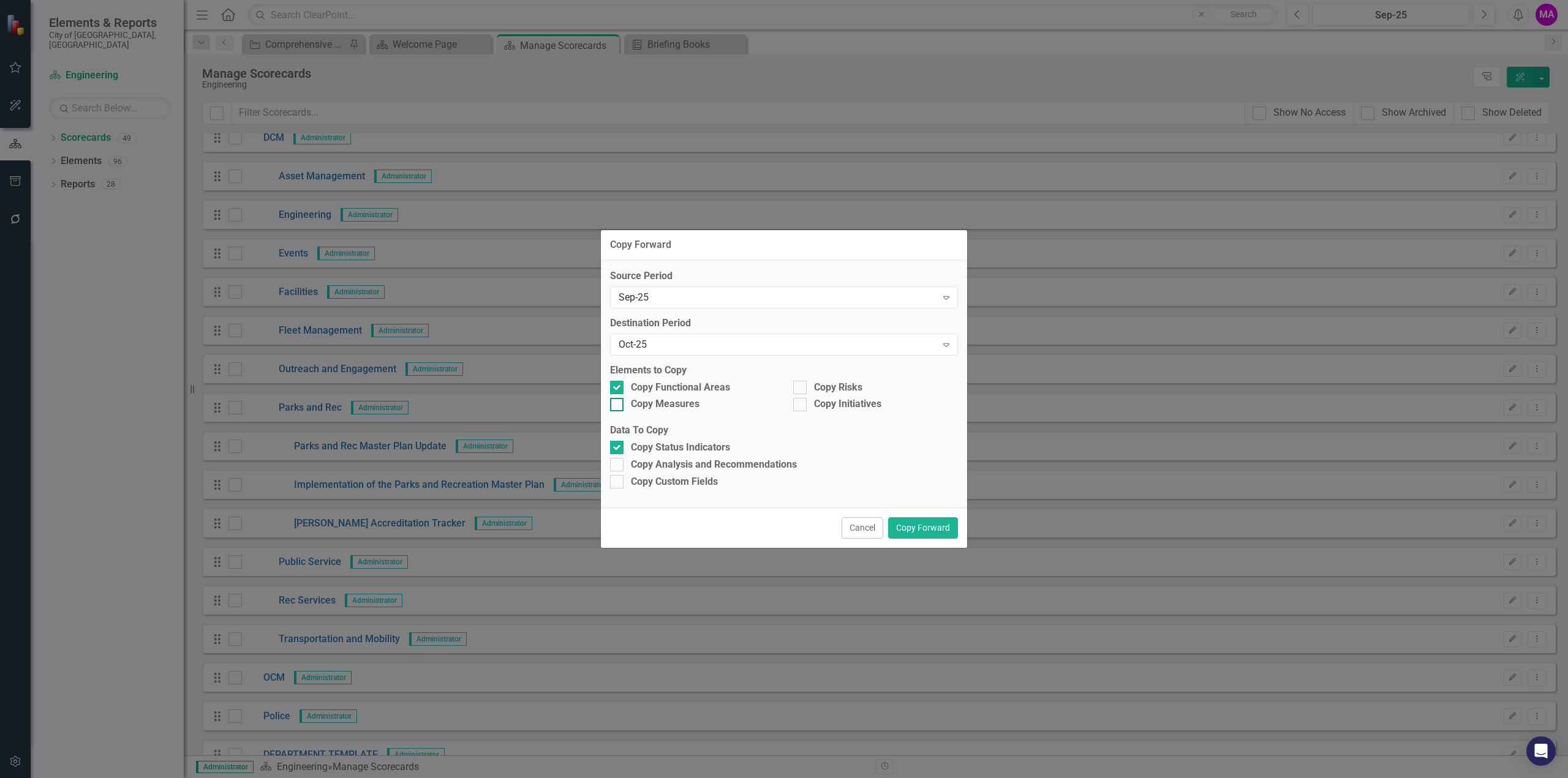
click at [616, 401] on input "Copy Measures" at bounding box center [614, 401] width 8 height 8
checkbox input "true"
click at [802, 384] on div at bounding box center [800, 387] width 13 height 13
click at [801, 384] on input "Copy Risks" at bounding box center [797, 385] width 8 height 8
checkbox input "true"
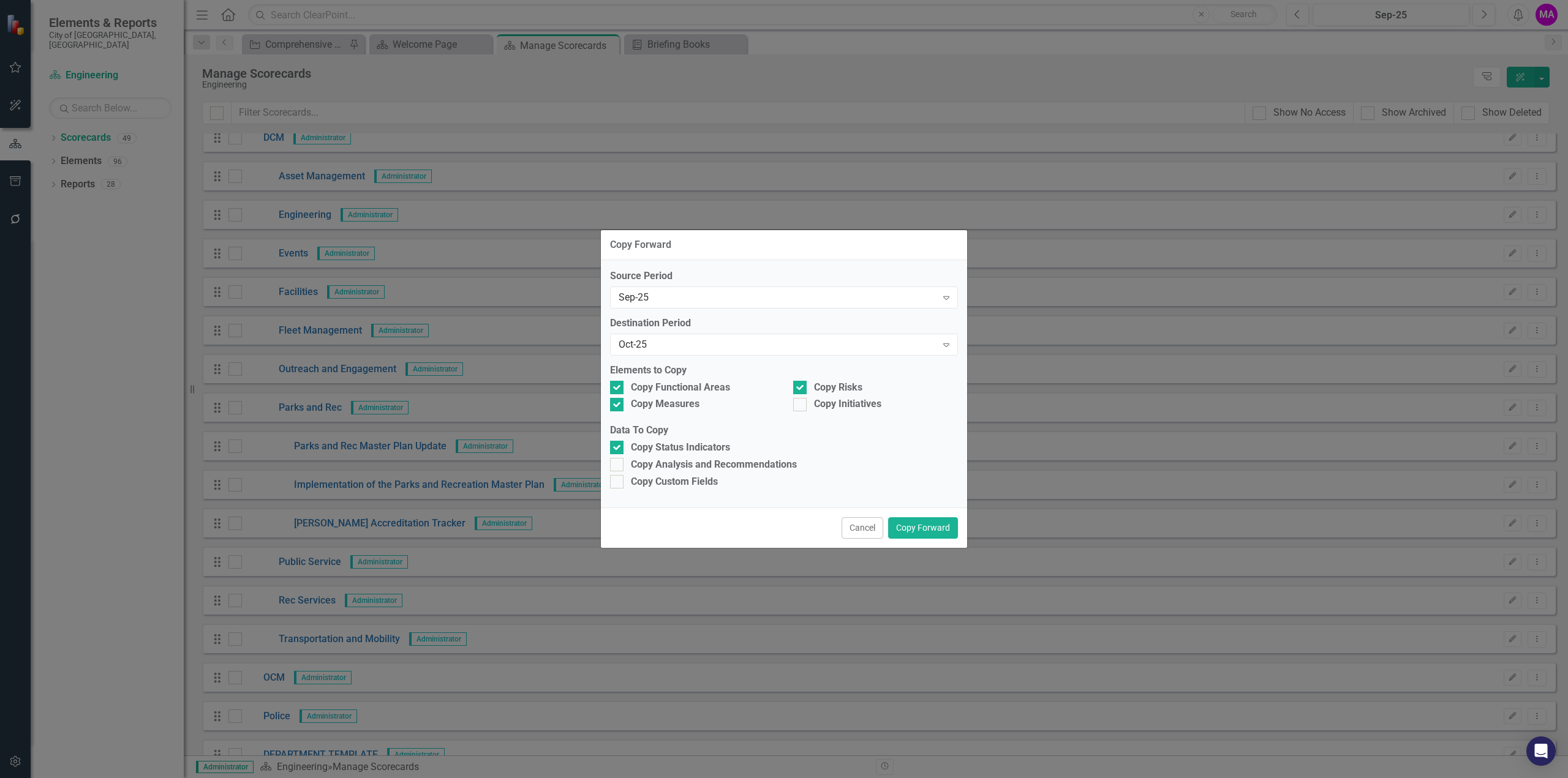
click at [802, 415] on div "Copy Initiatives" at bounding box center [875, 405] width 183 height 17
click at [803, 406] on div at bounding box center [800, 404] width 13 height 13
click at [801, 406] on input "Copy Initiatives" at bounding box center [797, 401] width 8 height 8
checkbox input "true"
click at [612, 465] on input "Copy Analysis and Recommendations" at bounding box center [614, 462] width 8 height 8
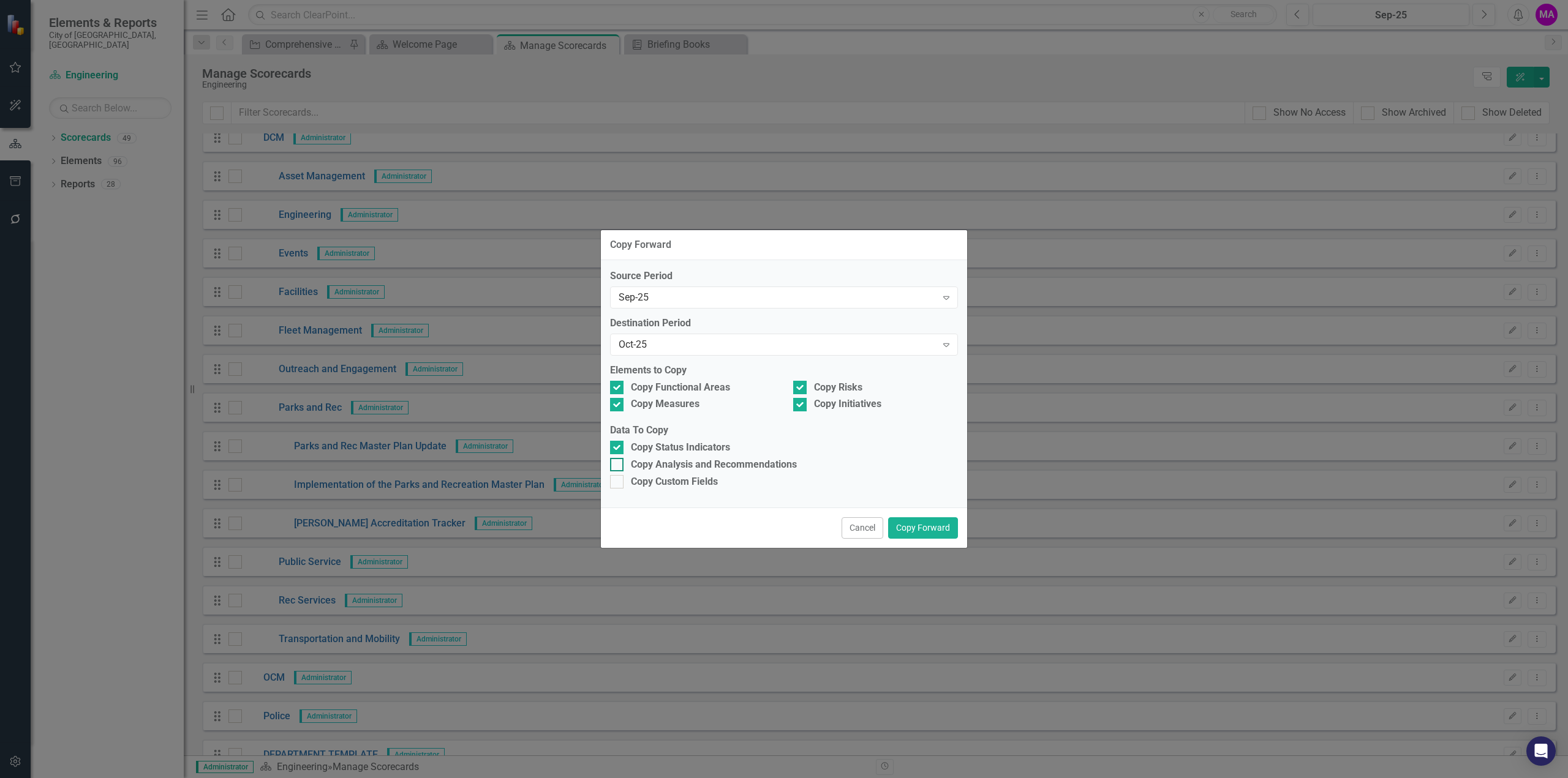
checkbox input "true"
click at [924, 528] on button "Copy Forward" at bounding box center [923, 528] width 70 height 21
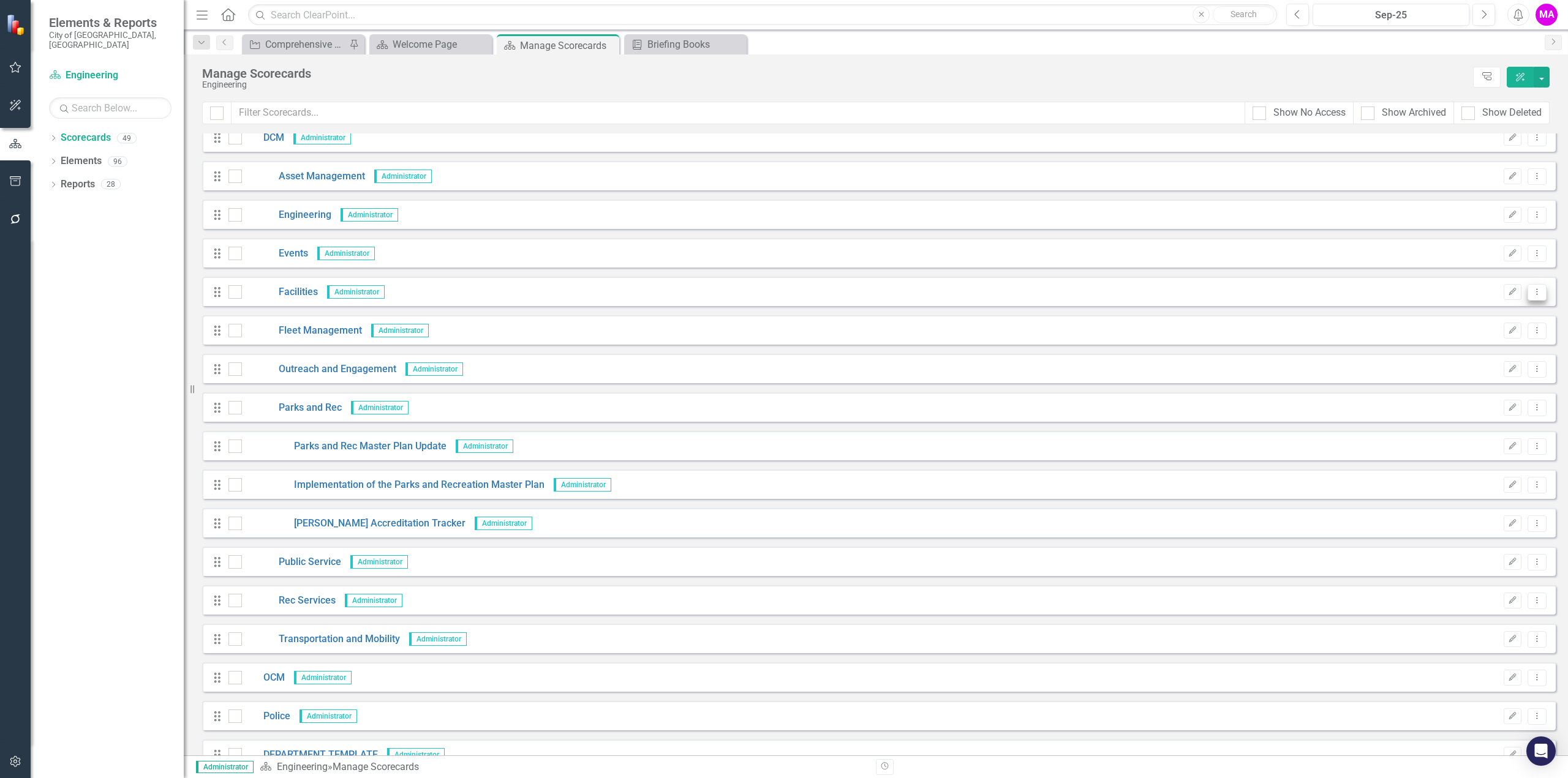
click at [1532, 290] on icon "Dropdown Menu" at bounding box center [1537, 291] width 11 height 8
click at [1487, 357] on link "Copy Forward Copy Forward Scorecard" at bounding box center [1469, 357] width 135 height 23
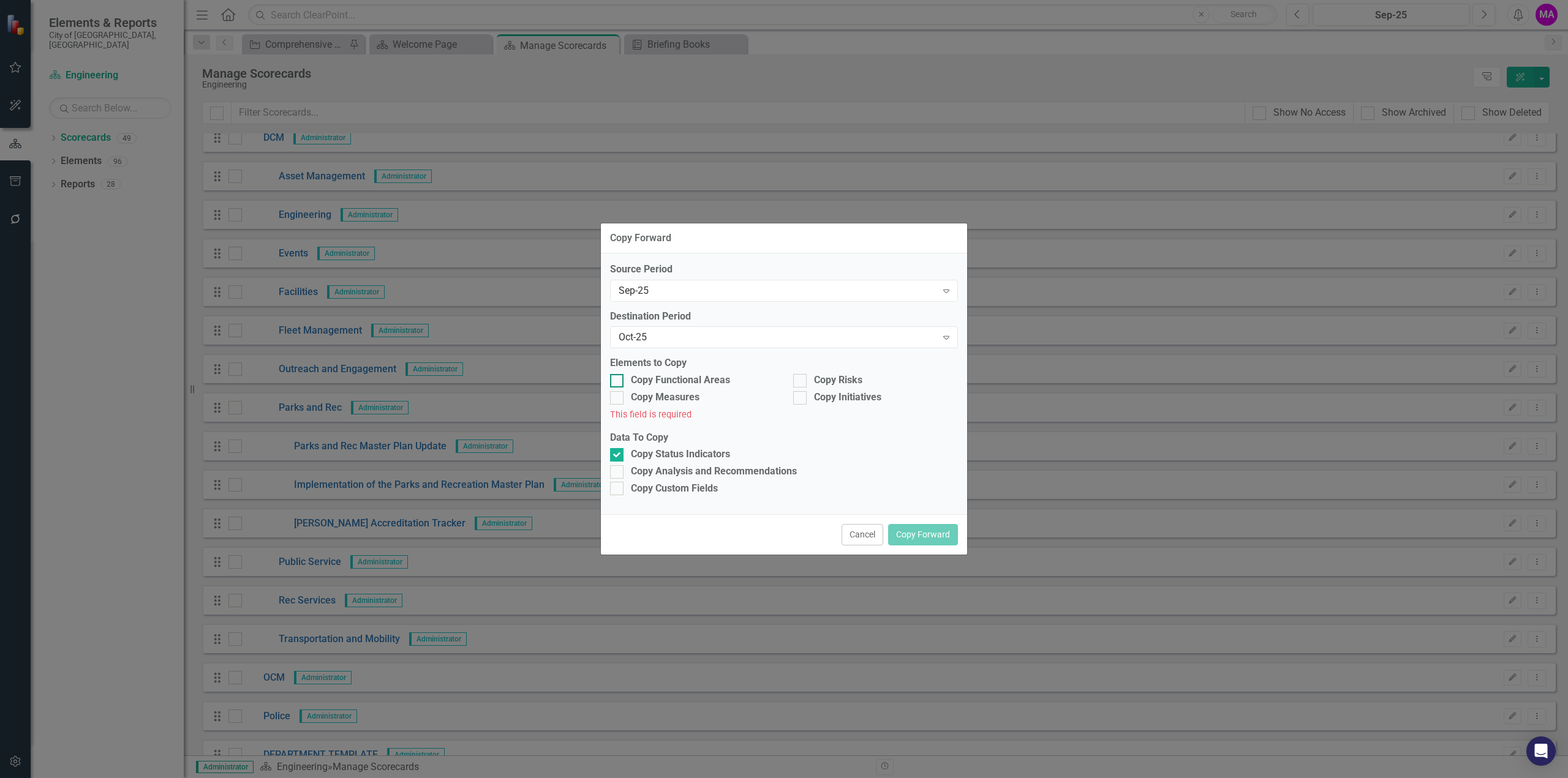
click at [614, 381] on input "Copy Functional Areas" at bounding box center [614, 377] width 8 height 8
checkbox input "true"
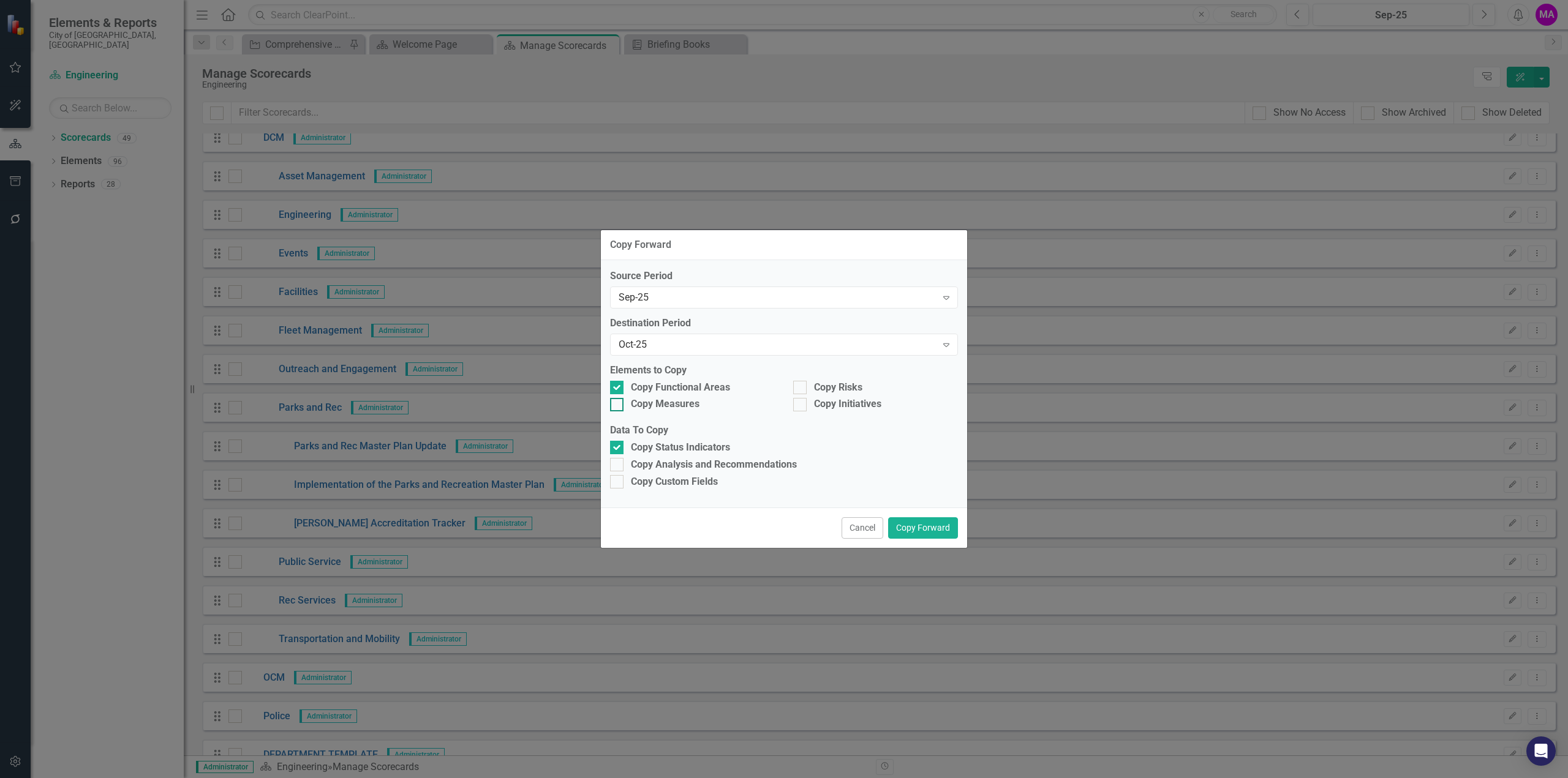
click at [620, 403] on div at bounding box center [617, 404] width 13 height 13
click at [618, 403] on input "Copy Measures" at bounding box center [614, 401] width 8 height 8
checkbox input "true"
click at [805, 385] on div at bounding box center [800, 387] width 13 height 13
click at [801, 385] on input "Copy Risks" at bounding box center [797, 385] width 8 height 8
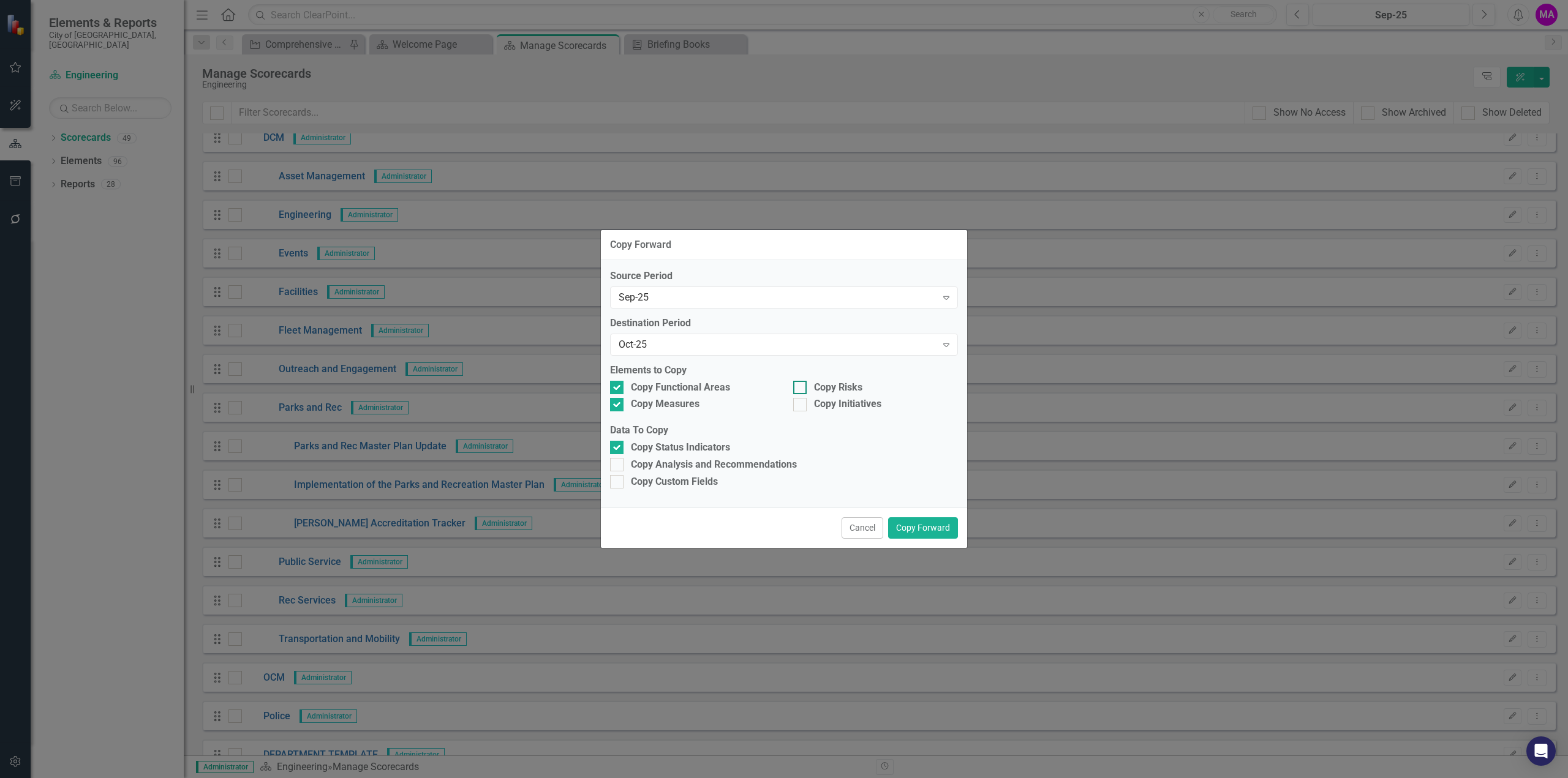
checkbox input "true"
click at [805, 409] on div at bounding box center [800, 404] width 13 height 13
click at [801, 406] on input "Copy Initiatives" at bounding box center [797, 401] width 8 height 8
checkbox input "true"
click at [609, 464] on div "Source Period Sep-25 Expand Destination Period Oct-25 Expand Elements to Copy C…" at bounding box center [784, 384] width 366 height 247
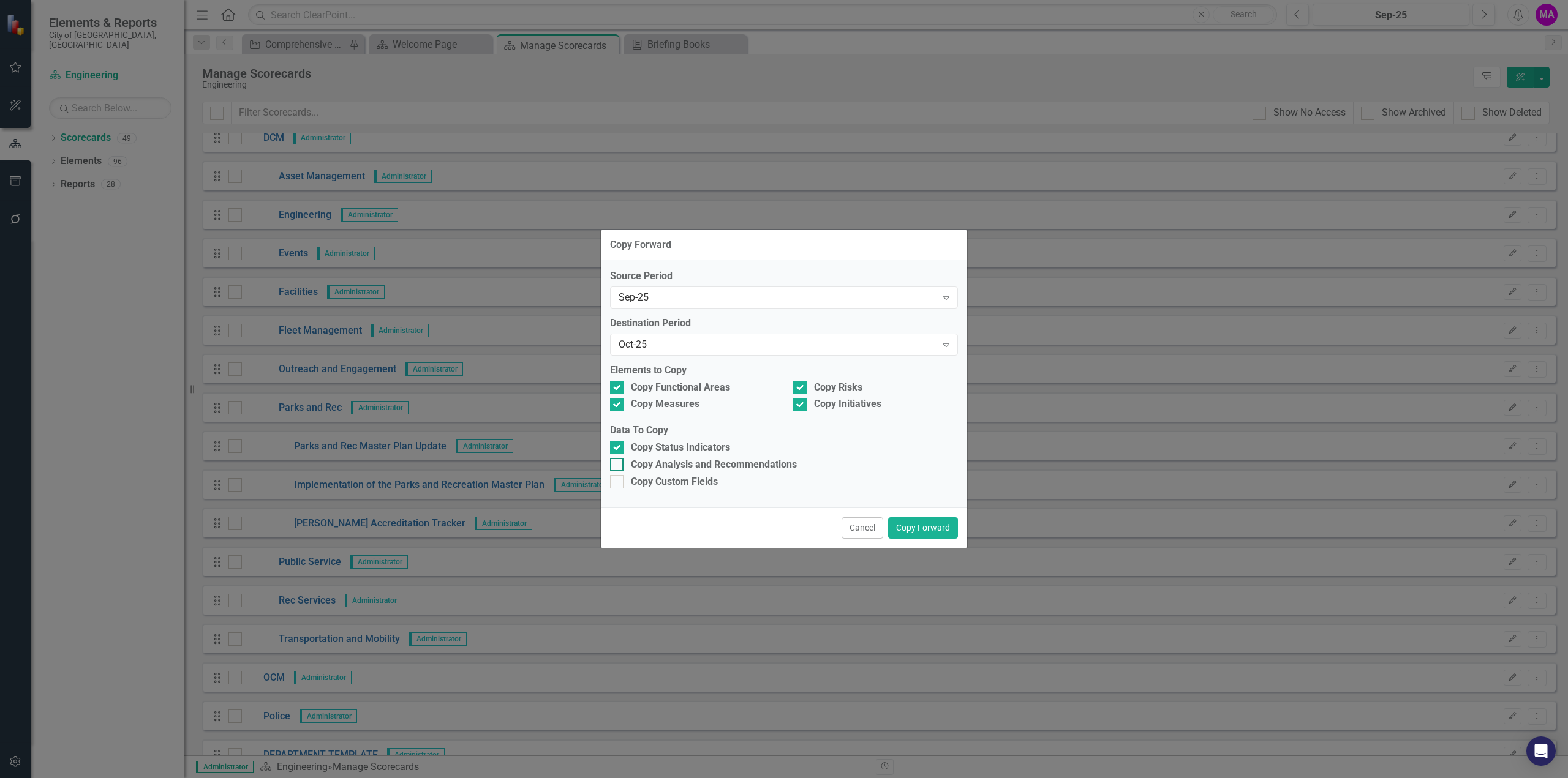
click at [615, 463] on input "Copy Analysis and Recommendations" at bounding box center [614, 462] width 8 height 8
checkbox input "true"
click at [922, 528] on button "Copy Forward" at bounding box center [923, 528] width 70 height 21
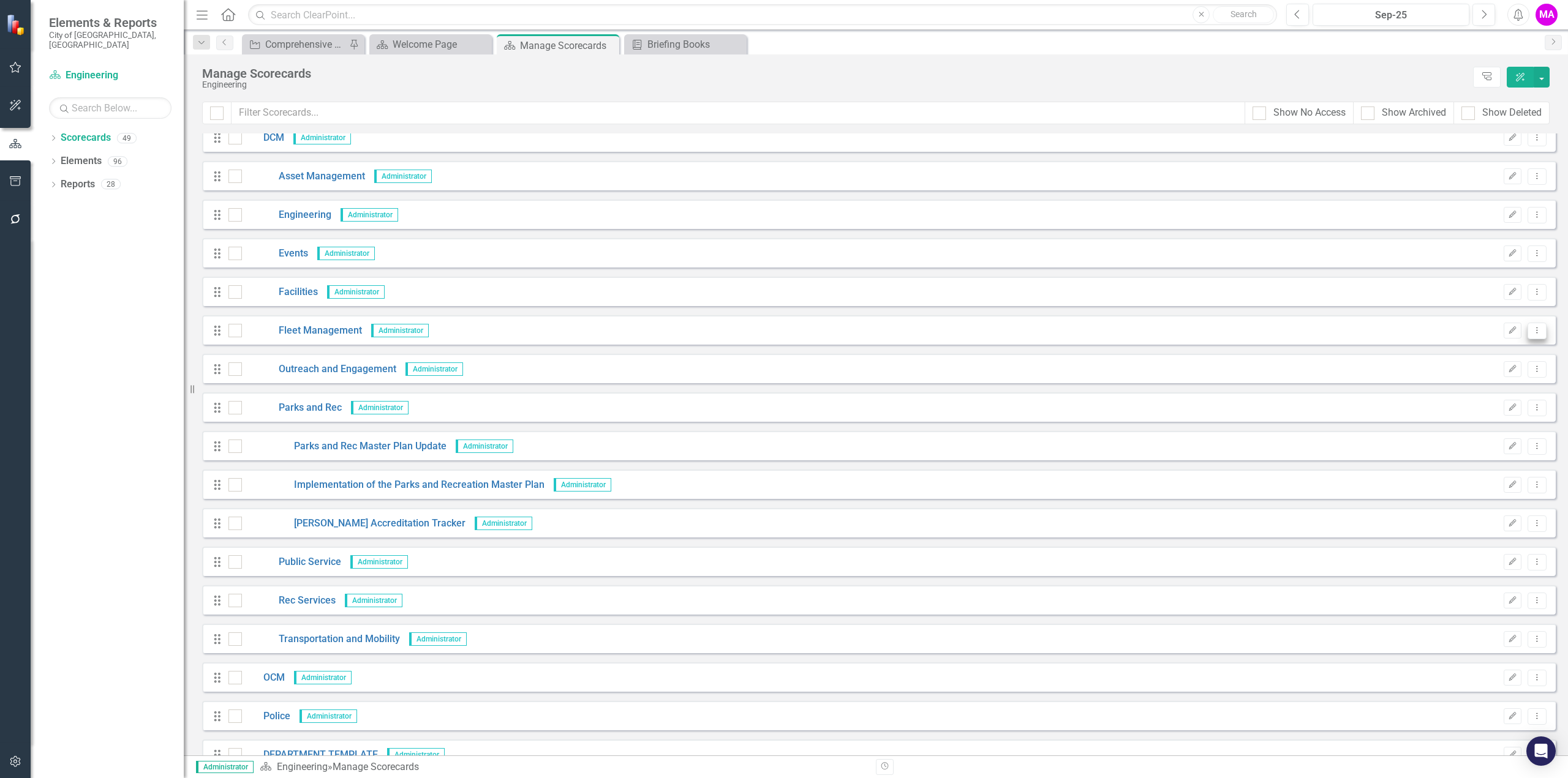
click at [1537, 330] on icon at bounding box center [1537, 329] width 1 height 6
click at [1490, 389] on link "Copy Forward Copy Forward Scorecard" at bounding box center [1469, 396] width 135 height 23
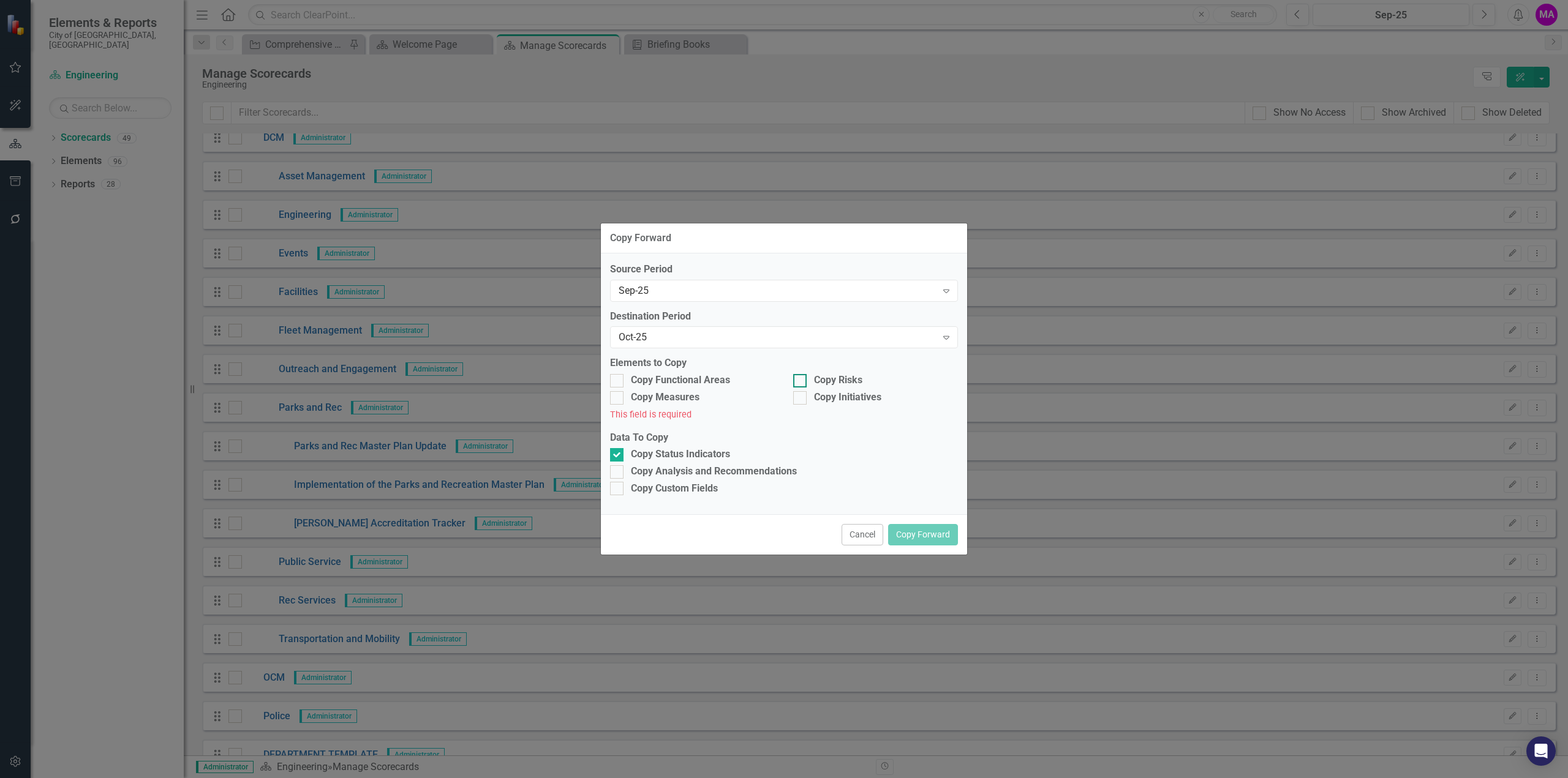
click at [805, 375] on div at bounding box center [800, 380] width 13 height 13
click at [801, 375] on input "Copy Risks" at bounding box center [797, 377] width 8 height 8
checkbox input "true"
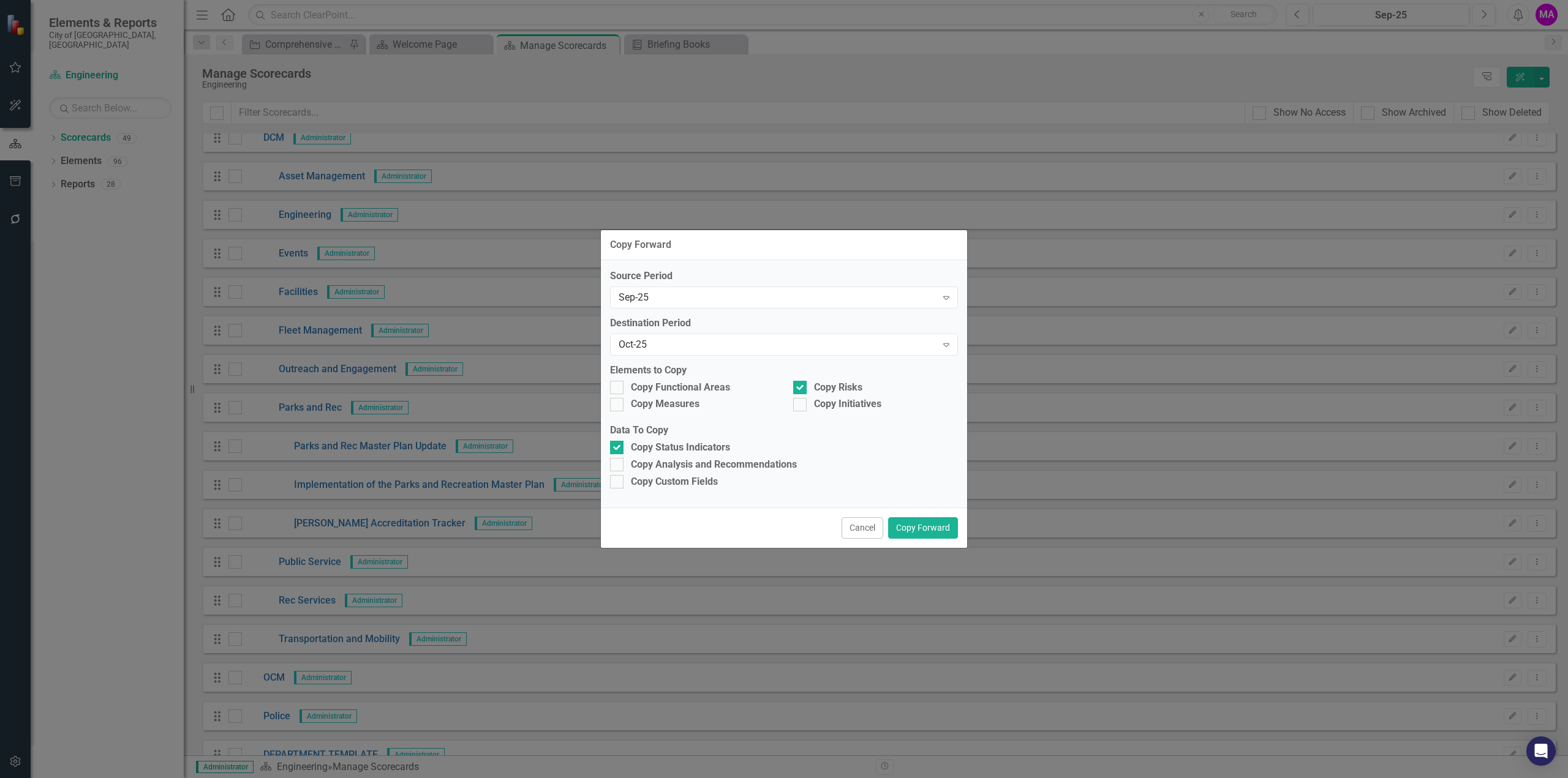
click at [798, 396] on div "Copy Risks" at bounding box center [875, 389] width 183 height 17
click at [601, 384] on div "Copy Functional Areas" at bounding box center [692, 389] width 183 height 17
click at [617, 390] on div at bounding box center [617, 387] width 13 height 13
click at [617, 389] on input "Copy Functional Areas" at bounding box center [614, 385] width 8 height 8
checkbox input "true"
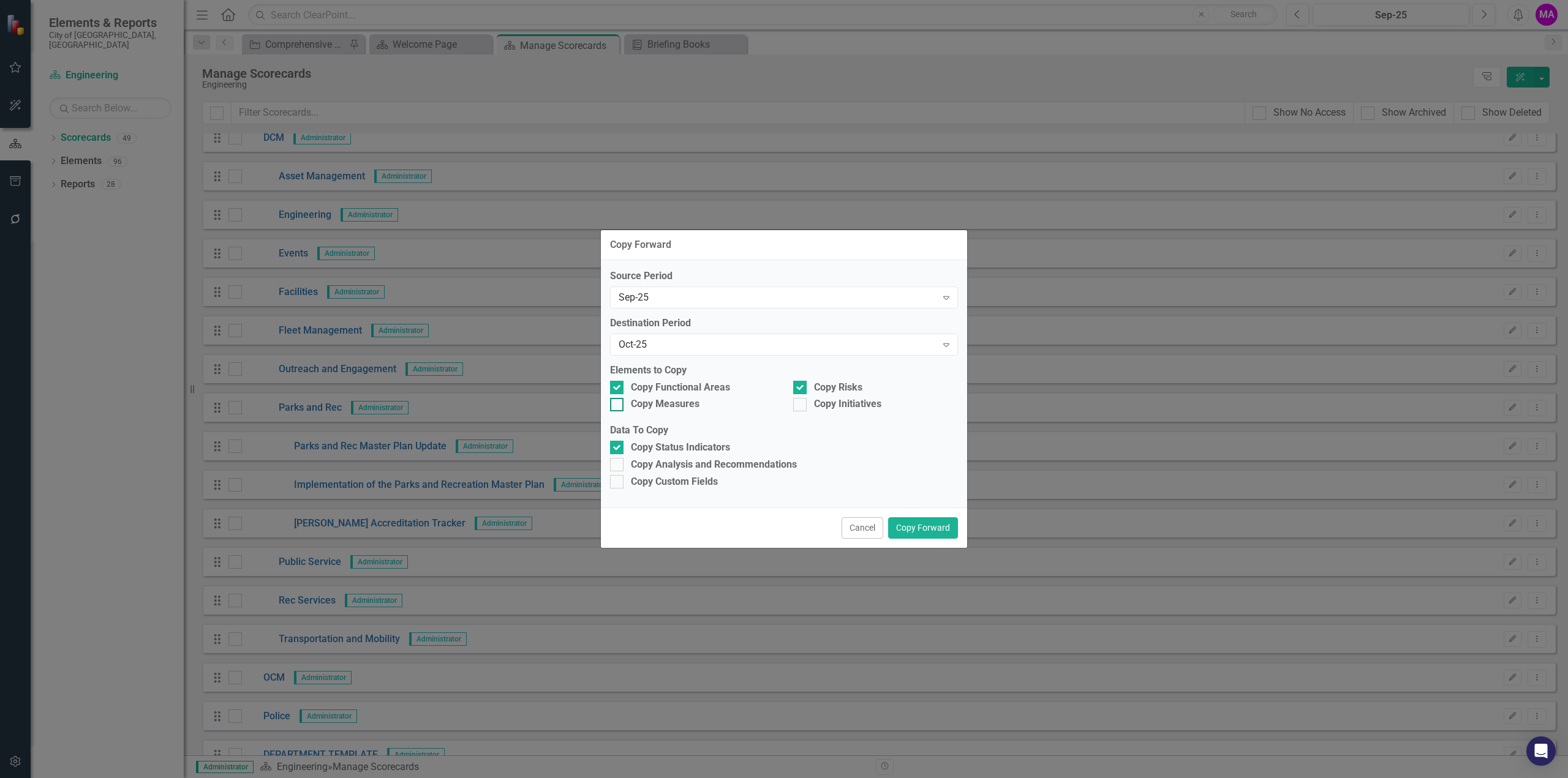
click at [617, 407] on div at bounding box center [617, 404] width 13 height 13
click at [617, 406] on input "Copy Measures" at bounding box center [614, 401] width 8 height 8
checkbox input "true"
click at [801, 405] on div at bounding box center [800, 404] width 13 height 13
click at [801, 405] on input "Copy Initiatives" at bounding box center [797, 401] width 8 height 8
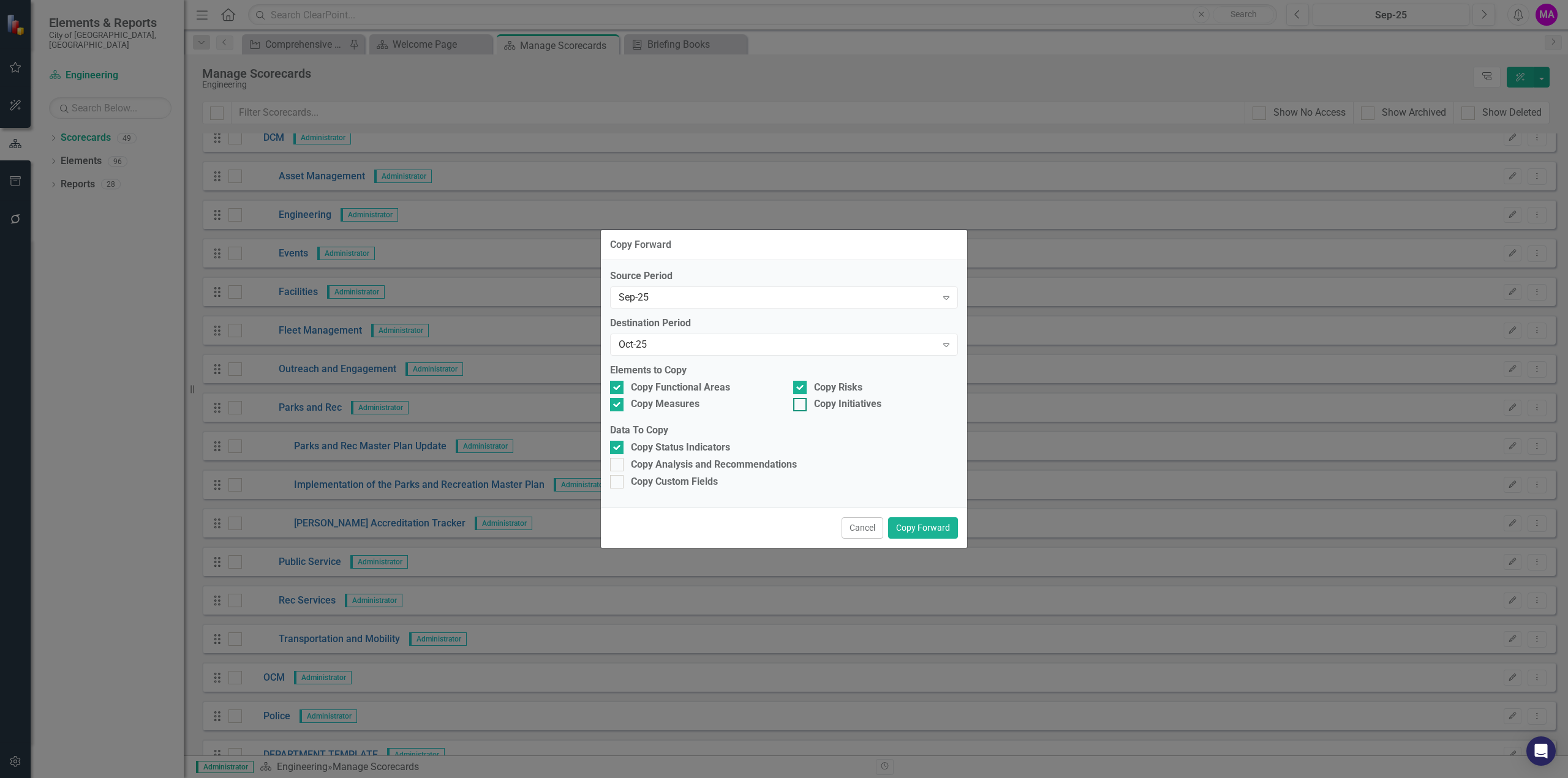
checkbox input "true"
click at [620, 467] on div at bounding box center [617, 464] width 13 height 13
click at [618, 466] on input "Copy Analysis and Recommendations" at bounding box center [614, 462] width 8 height 8
checkbox input "true"
click at [938, 529] on button "Copy Forward" at bounding box center [923, 528] width 70 height 21
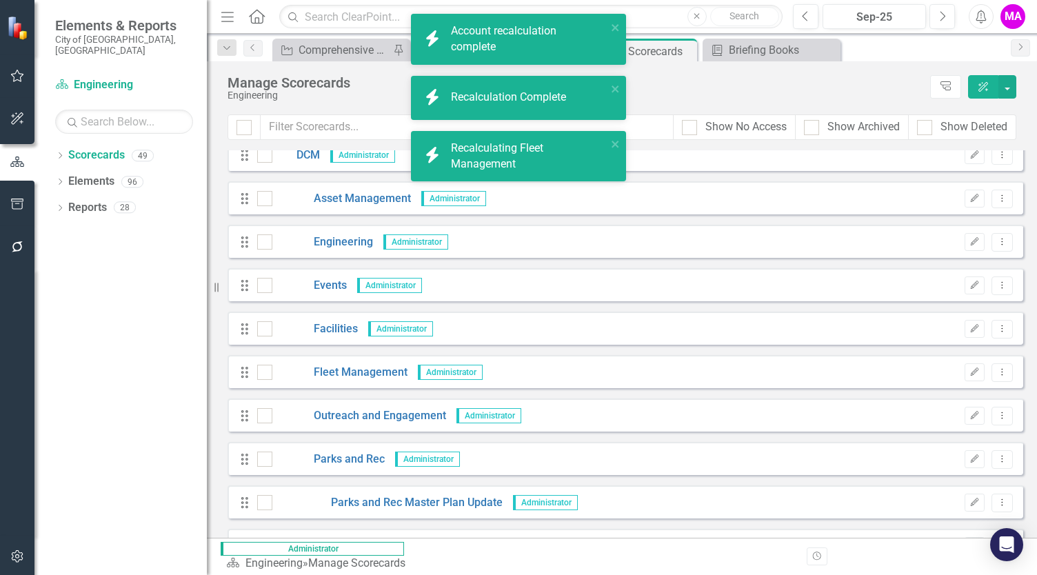
click at [225, 12] on icon "button" at bounding box center [227, 17] width 12 height 10
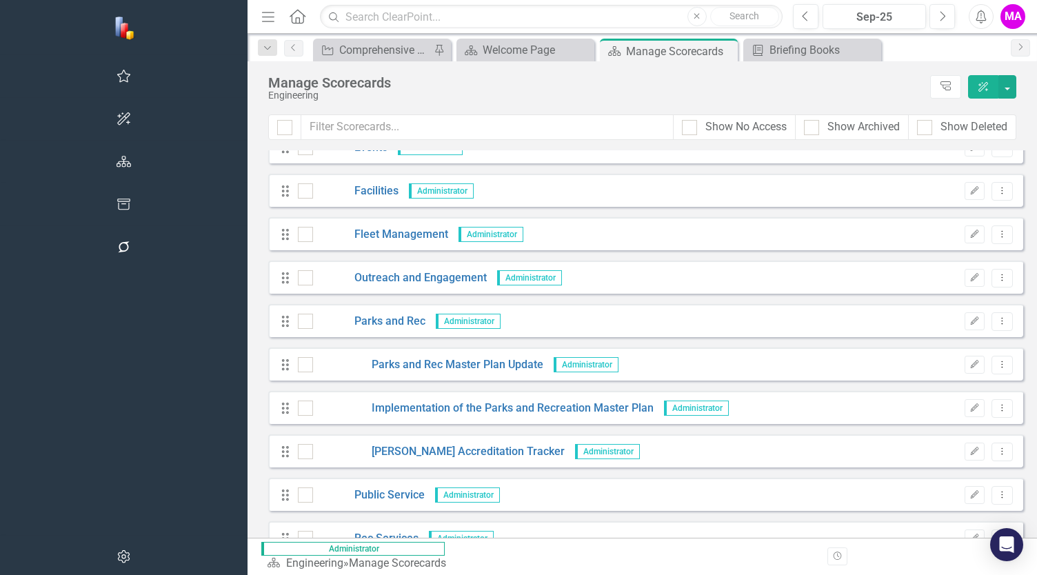
scroll to position [827, 0]
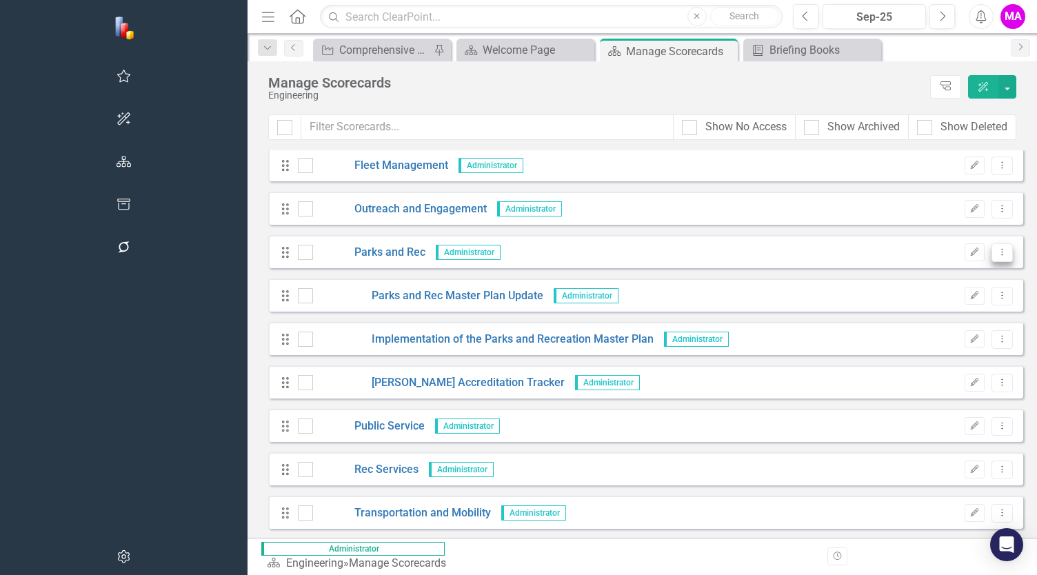
click at [996, 251] on icon "Dropdown Menu" at bounding box center [1002, 251] width 12 height 9
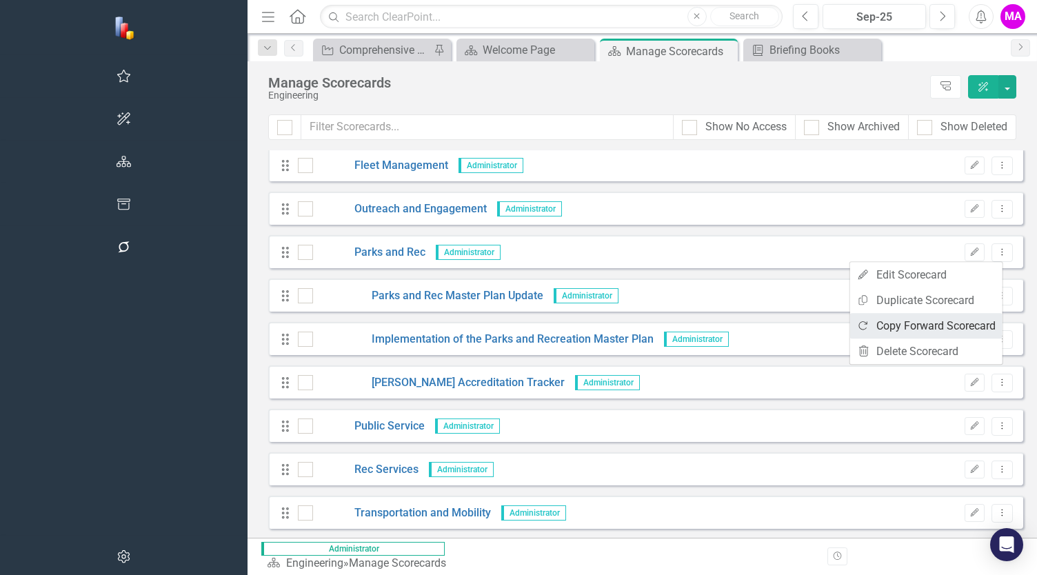
click at [946, 318] on link "Copy Forward Copy Forward Scorecard" at bounding box center [926, 326] width 152 height 26
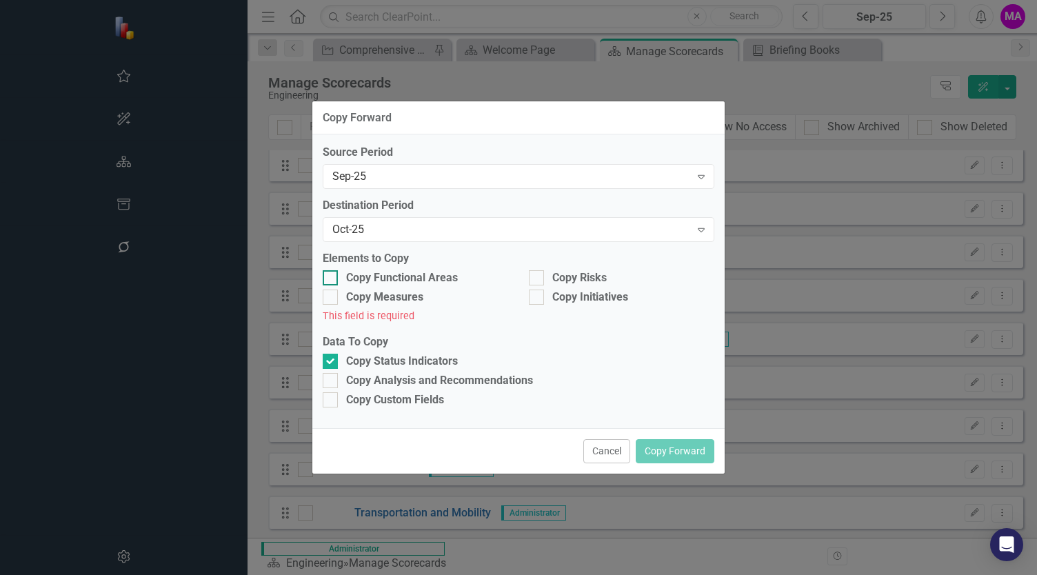
click at [332, 281] on div at bounding box center [330, 277] width 15 height 15
click at [332, 279] on input "Copy Functional Areas" at bounding box center [327, 274] width 9 height 9
checkbox input "true"
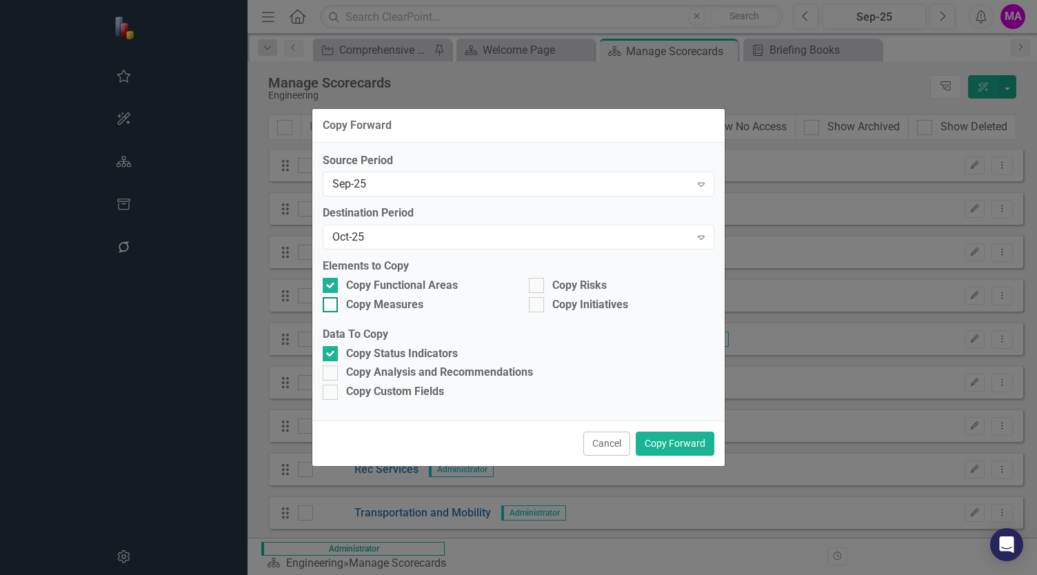
click at [329, 301] on input "Copy Measures" at bounding box center [327, 301] width 9 height 9
checkbox input "true"
click at [539, 285] on div at bounding box center [536, 285] width 15 height 15
click at [538, 285] on input "Copy Risks" at bounding box center [533, 282] width 9 height 9
checkbox input "true"
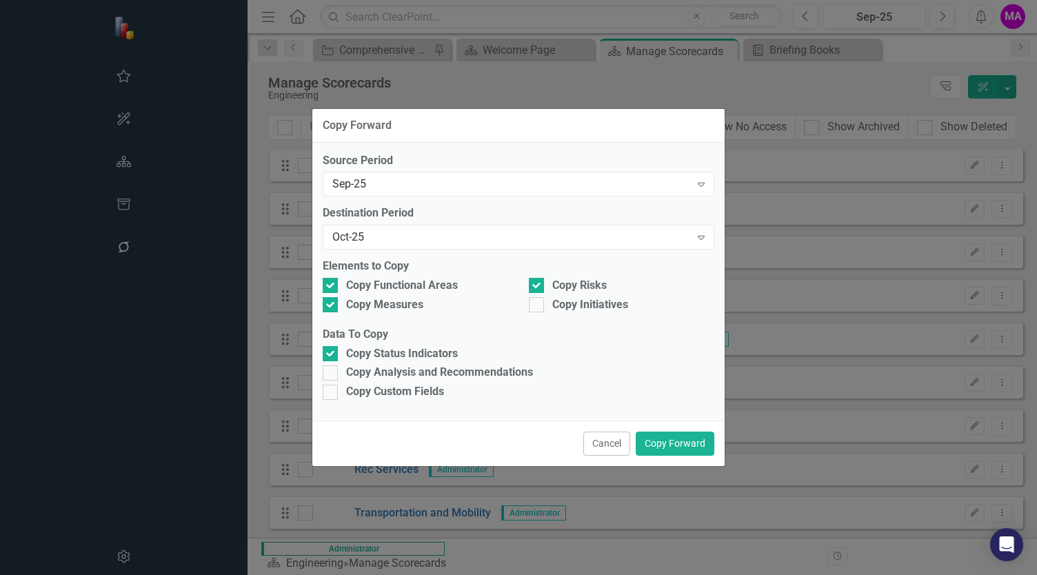
click at [541, 314] on div "Copy Initiatives" at bounding box center [621, 306] width 206 height 19
click at [537, 303] on input "Copy Initiatives" at bounding box center [533, 301] width 9 height 9
checkbox input "true"
click at [329, 375] on div at bounding box center [330, 372] width 15 height 15
click at [329, 374] on input "Copy Analysis and Recommendations" at bounding box center [327, 369] width 9 height 9
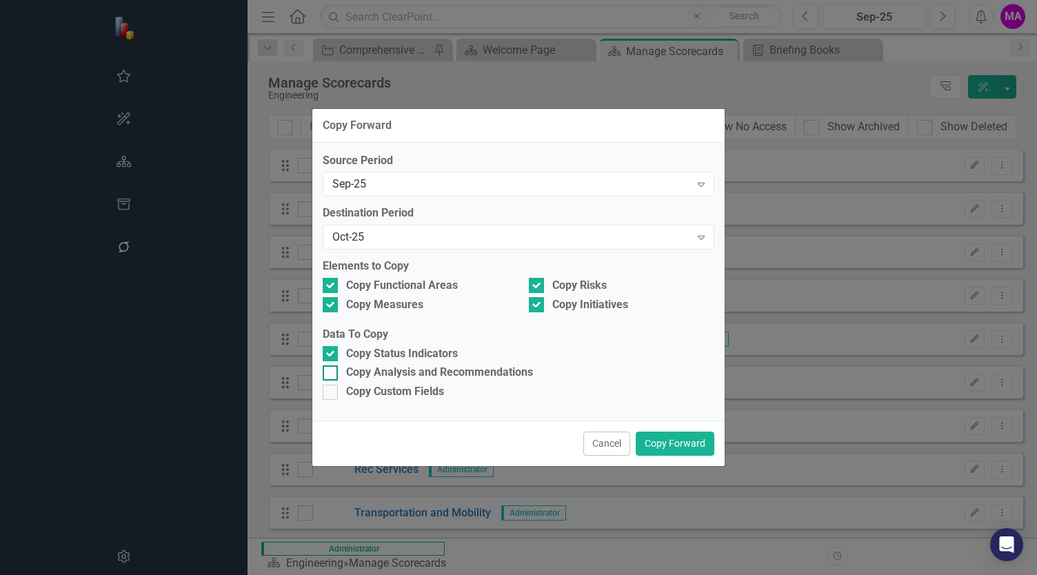
checkbox input "true"
click at [689, 446] on button "Copy Forward" at bounding box center [675, 444] width 79 height 24
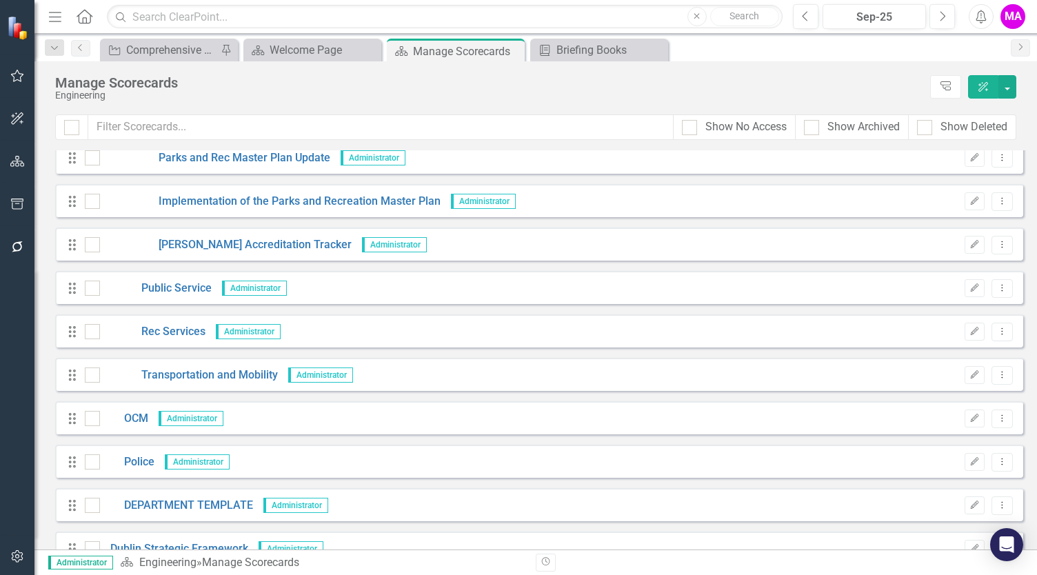
scroll to position [827, 0]
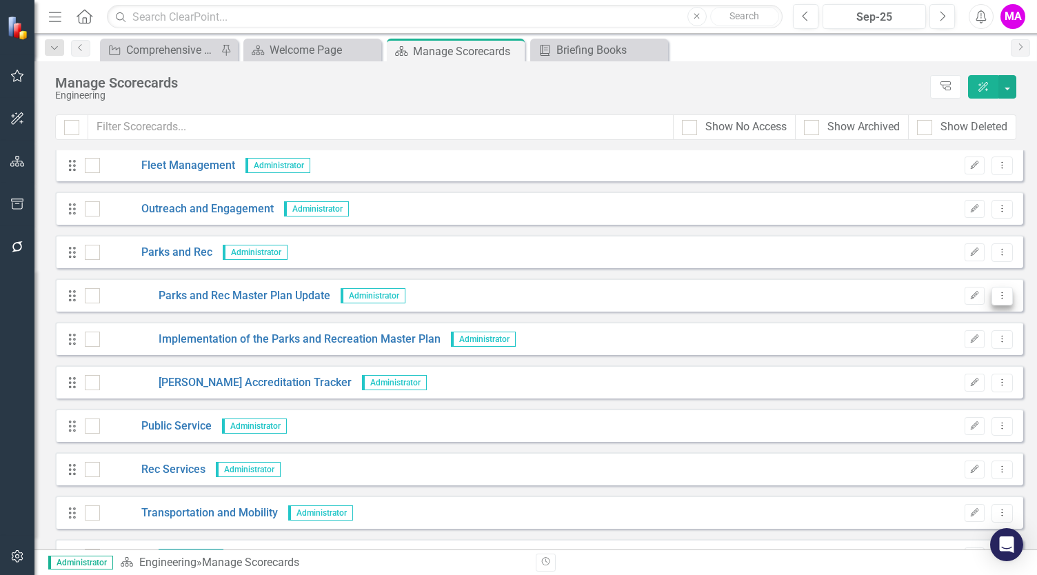
click at [996, 294] on icon "Dropdown Menu" at bounding box center [1002, 295] width 12 height 9
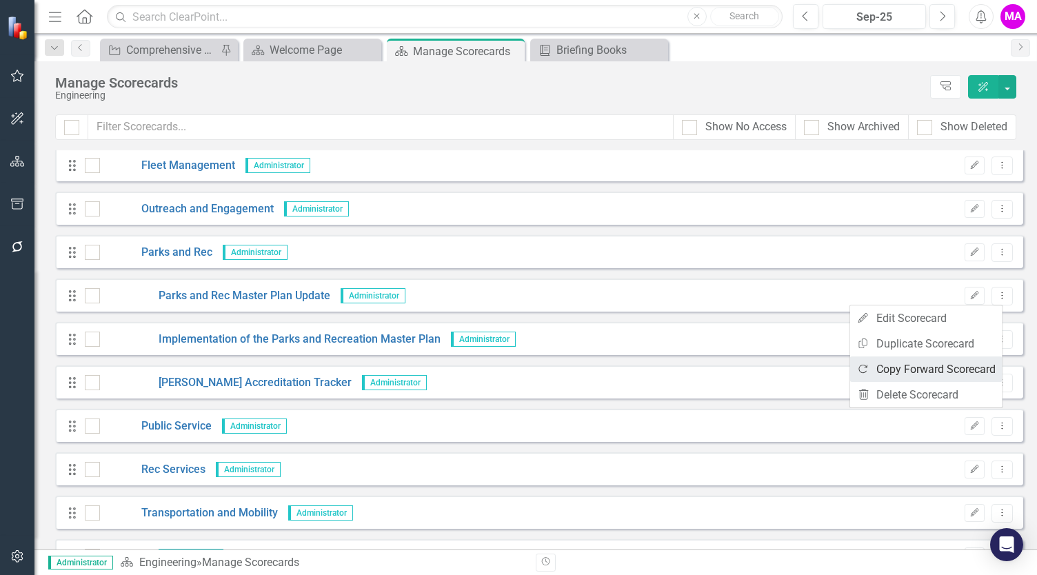
click at [954, 362] on link "Copy Forward Copy Forward Scorecard" at bounding box center [926, 369] width 152 height 26
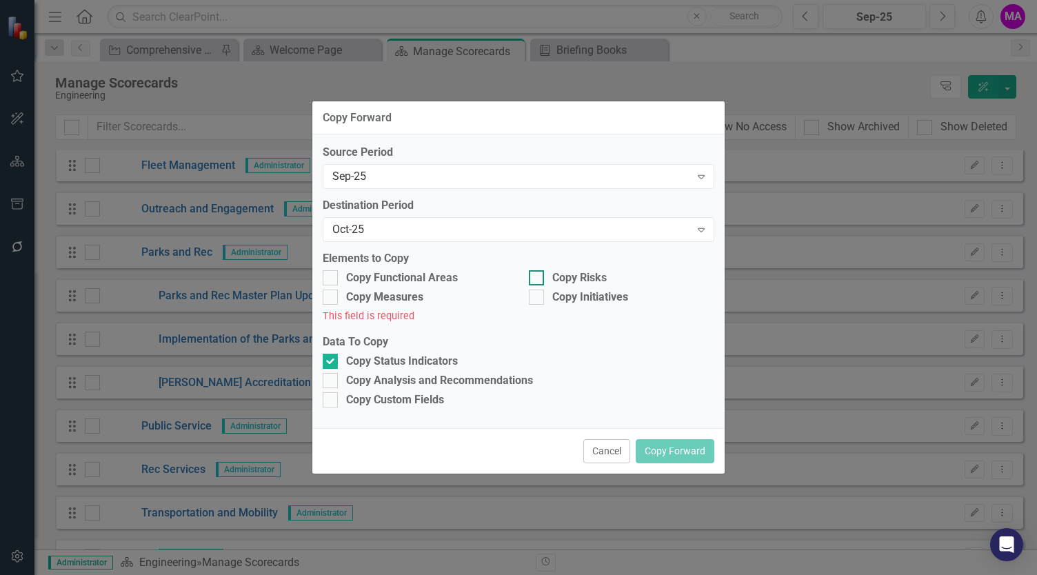
drag, startPoint x: 531, startPoint y: 273, endPoint x: 538, endPoint y: 293, distance: 21.1
click at [530, 273] on input "Copy Risks" at bounding box center [533, 274] width 9 height 9
checkbox input "true"
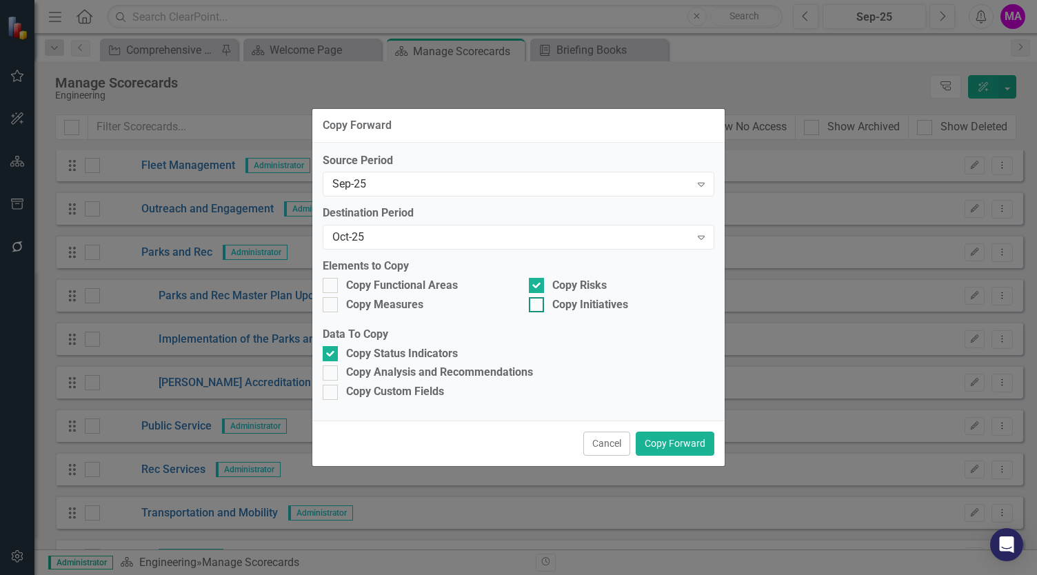
click at [539, 304] on div at bounding box center [536, 304] width 15 height 15
click at [538, 304] on input "Copy Initiatives" at bounding box center [533, 301] width 9 height 9
checkbox input "true"
click at [328, 285] on input "Copy Functional Areas" at bounding box center [327, 282] width 9 height 9
checkbox input "true"
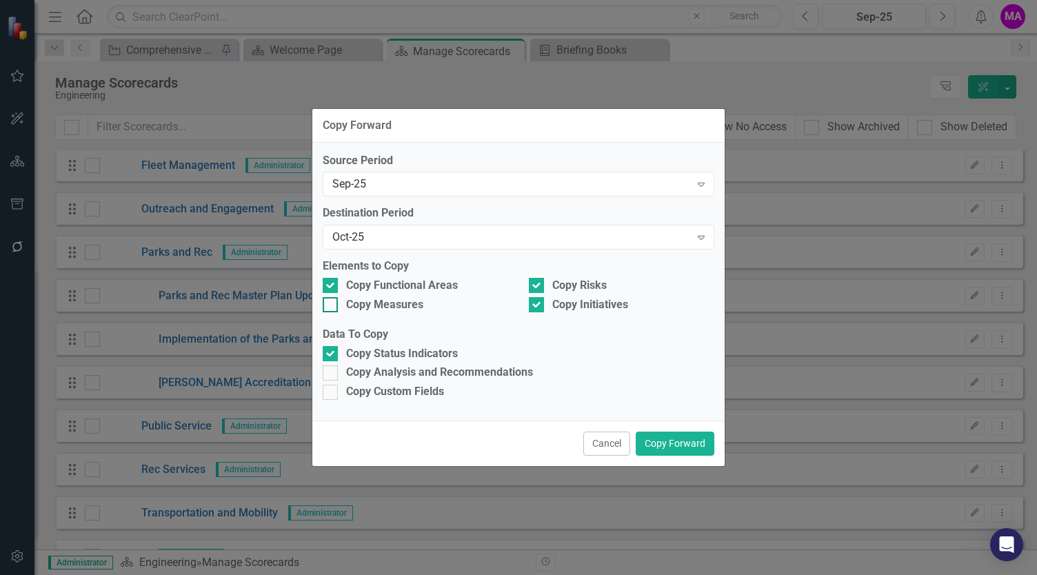
click at [331, 305] on input "Copy Measures" at bounding box center [327, 301] width 9 height 9
checkbox input "true"
drag, startPoint x: 335, startPoint y: 375, endPoint x: 474, endPoint y: 398, distance: 141.1
click at [334, 375] on div at bounding box center [330, 372] width 15 height 15
click at [332, 374] on input "Copy Analysis and Recommendations" at bounding box center [327, 369] width 9 height 9
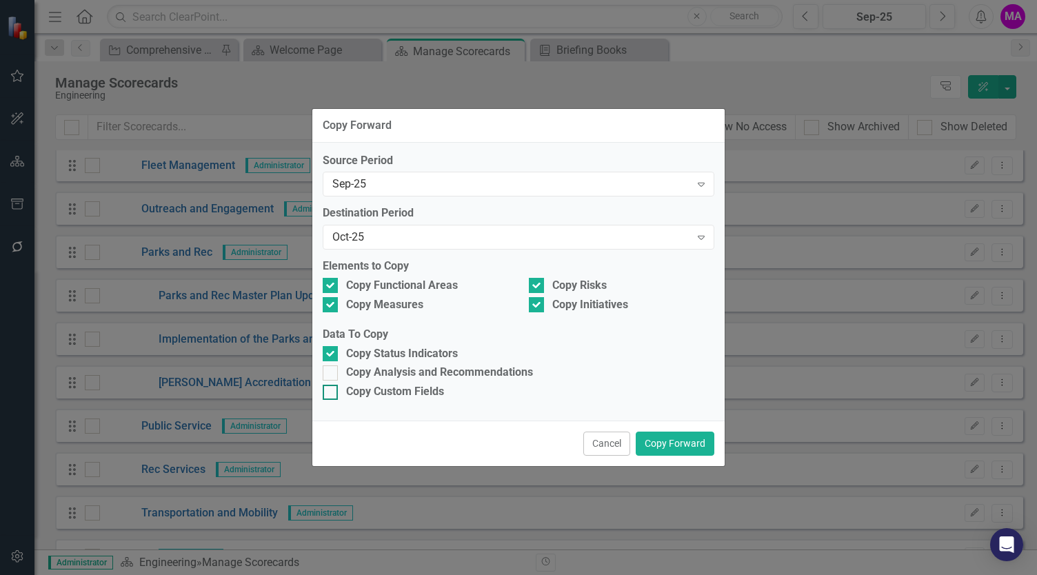
checkbox input "true"
click at [698, 449] on button "Copy Forward" at bounding box center [675, 444] width 79 height 24
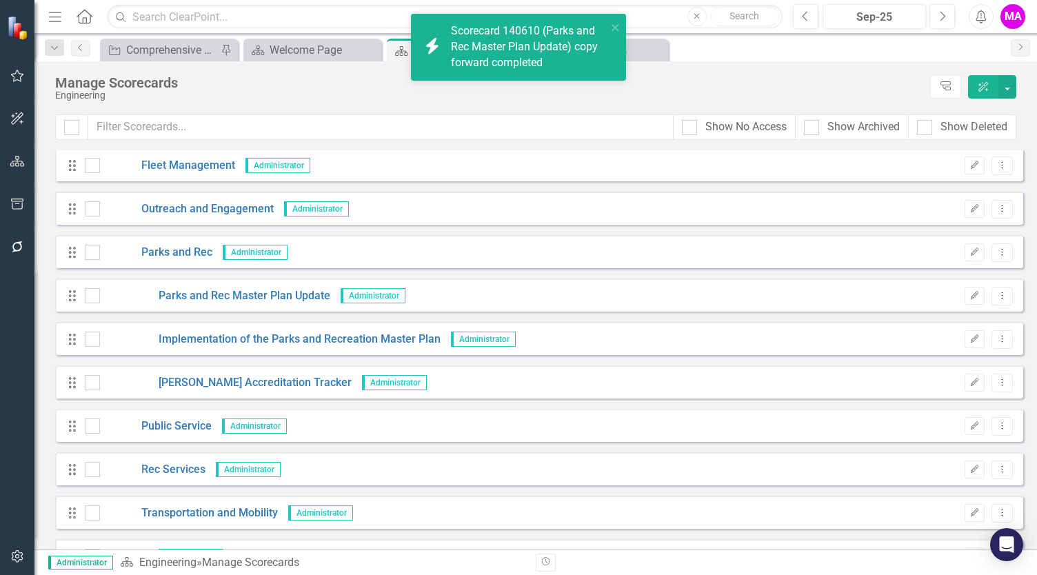
click at [556, 110] on div "Manage Scorecards Engineering Tree Explorer ClearPoint AI" at bounding box center [535, 87] width 1002 height 53
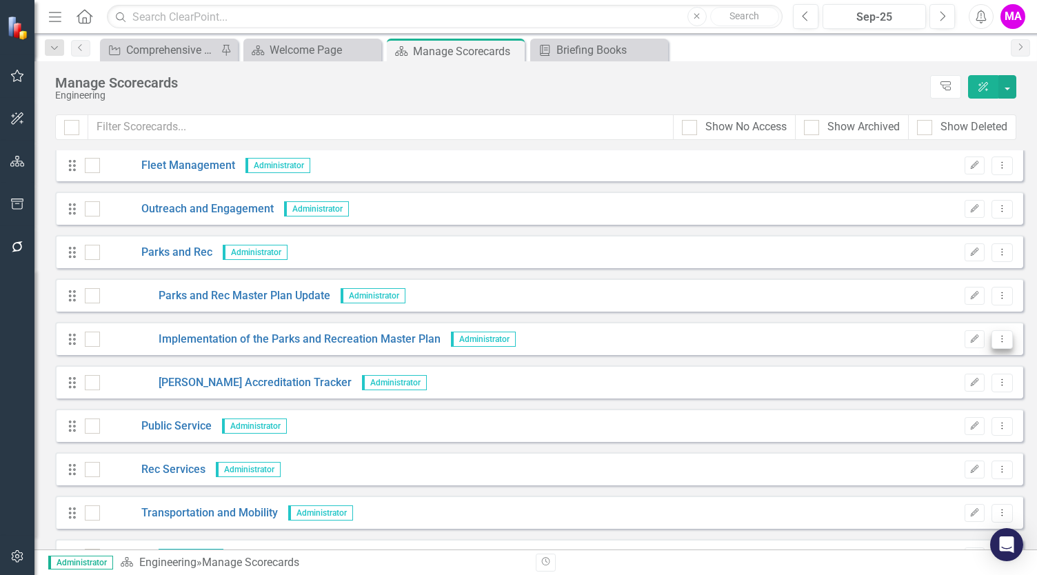
click at [998, 341] on button "Dropdown Menu" at bounding box center [1001, 339] width 21 height 19
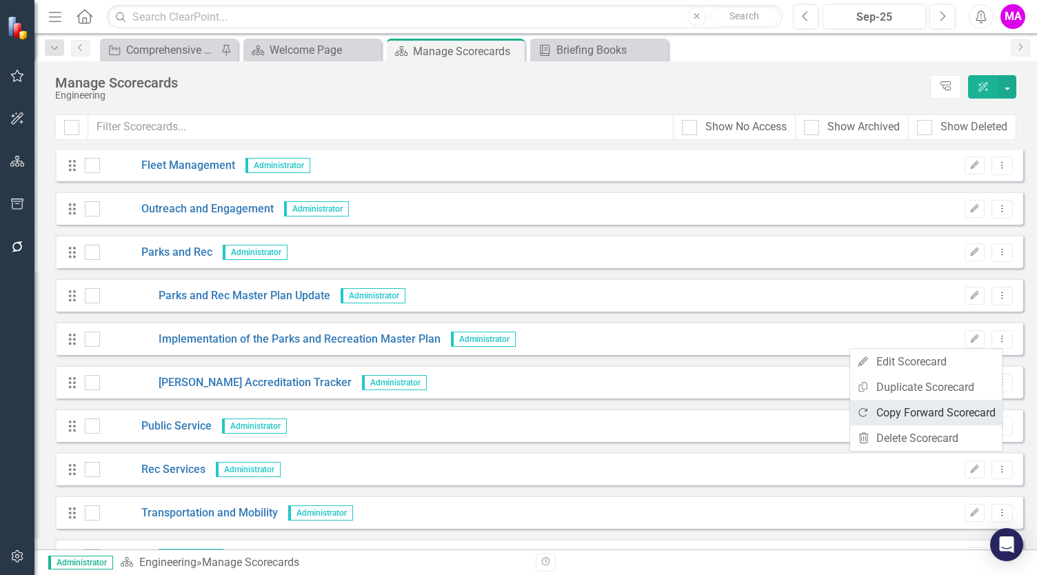
click at [922, 407] on link "Copy Forward Copy Forward Scorecard" at bounding box center [926, 413] width 152 height 26
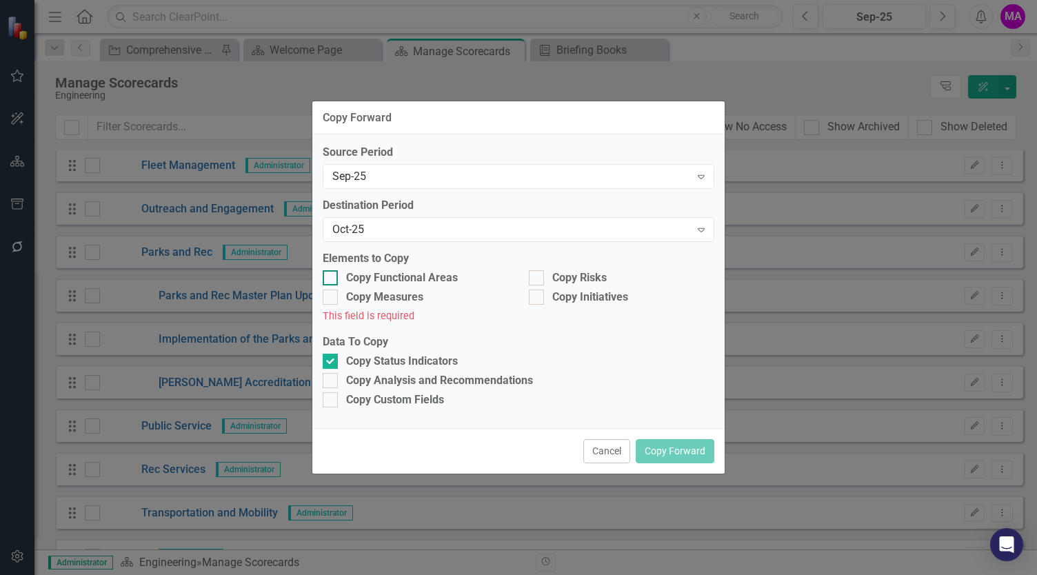
click at [326, 276] on input "Copy Functional Areas" at bounding box center [327, 274] width 9 height 9
checkbox input "true"
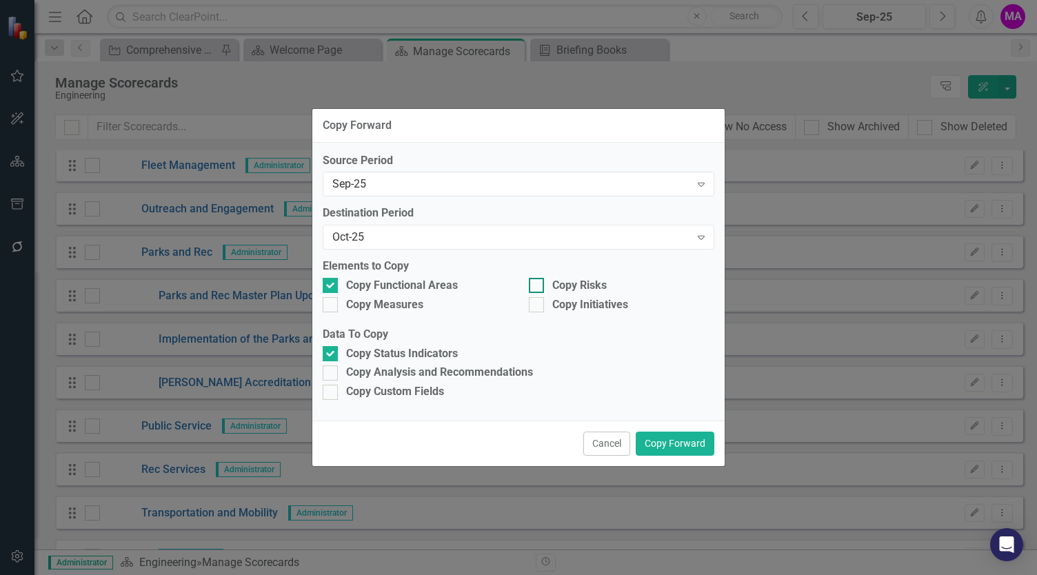
click at [534, 283] on input "Copy Risks" at bounding box center [533, 282] width 9 height 9
checkbox input "true"
click at [323, 309] on div at bounding box center [330, 304] width 15 height 15
click at [323, 306] on input "Copy Measures" at bounding box center [327, 301] width 9 height 9
checkbox input "true"
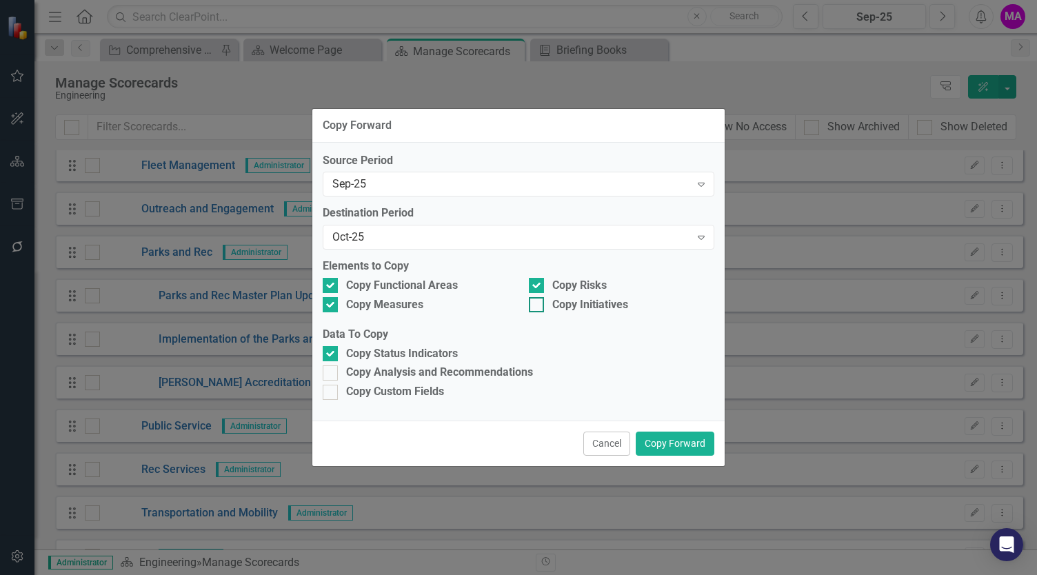
click at [529, 310] on div at bounding box center [536, 304] width 15 height 15
click at [529, 306] on input "Copy Initiatives" at bounding box center [533, 301] width 9 height 9
checkbox input "true"
click at [327, 376] on div at bounding box center [330, 372] width 15 height 15
click at [327, 374] on input "Copy Analysis and Recommendations" at bounding box center [327, 369] width 9 height 9
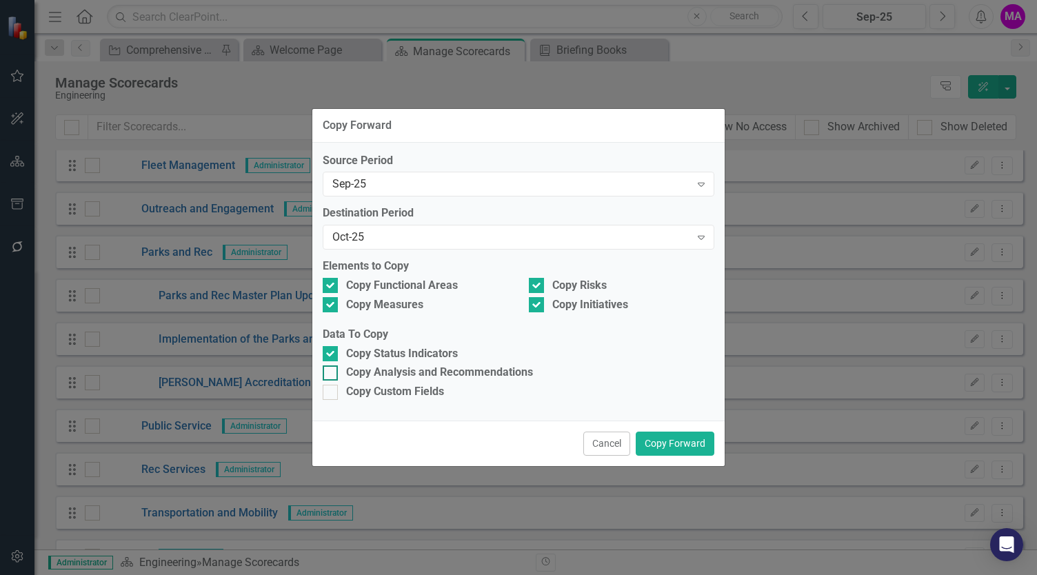
checkbox input "true"
click at [689, 445] on button "Copy Forward" at bounding box center [675, 444] width 79 height 24
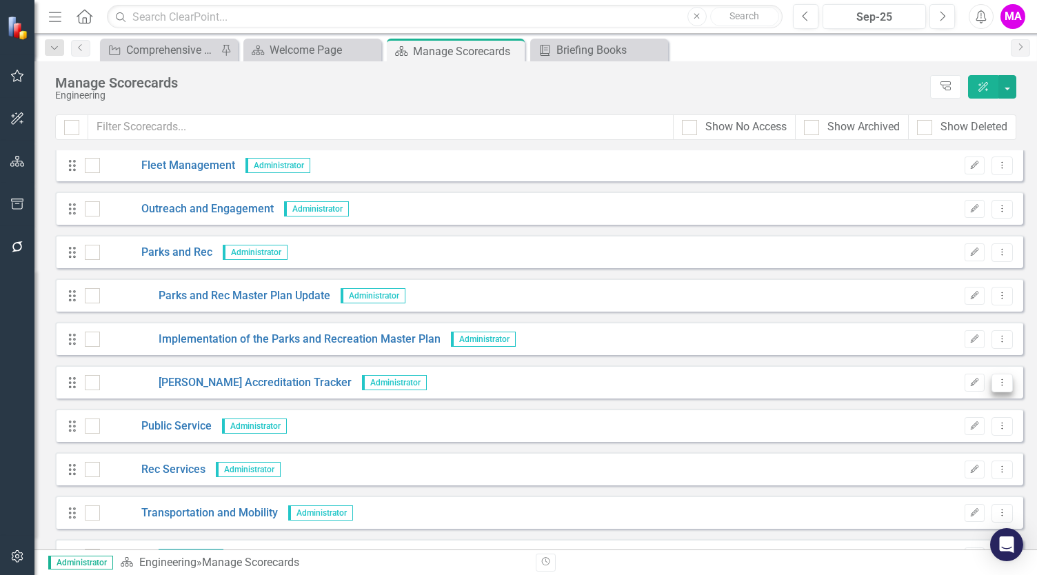
click at [1000, 384] on button "Dropdown Menu" at bounding box center [1001, 383] width 21 height 19
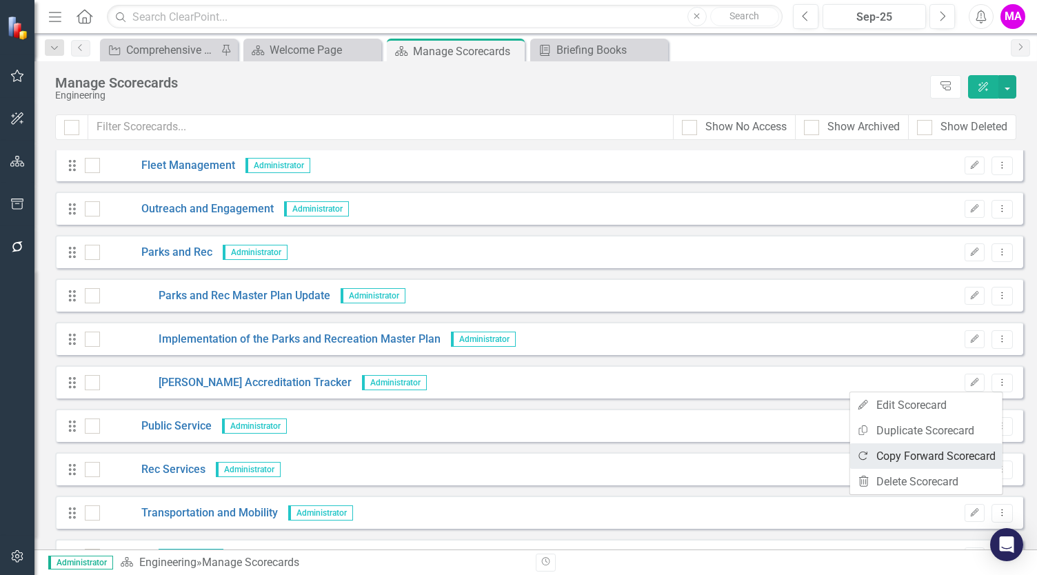
click at [930, 460] on link "Copy Forward Copy Forward Scorecard" at bounding box center [926, 456] width 152 height 26
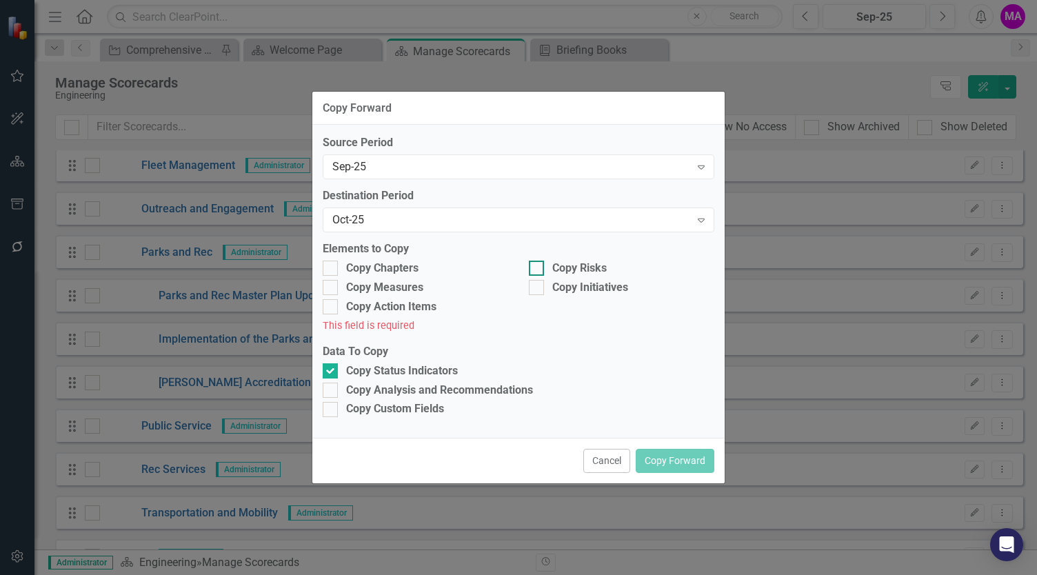
click at [544, 267] on div "Copy Risks" at bounding box center [621, 269] width 185 height 16
click at [538, 267] on input "Copy Risks" at bounding box center [533, 265] width 9 height 9
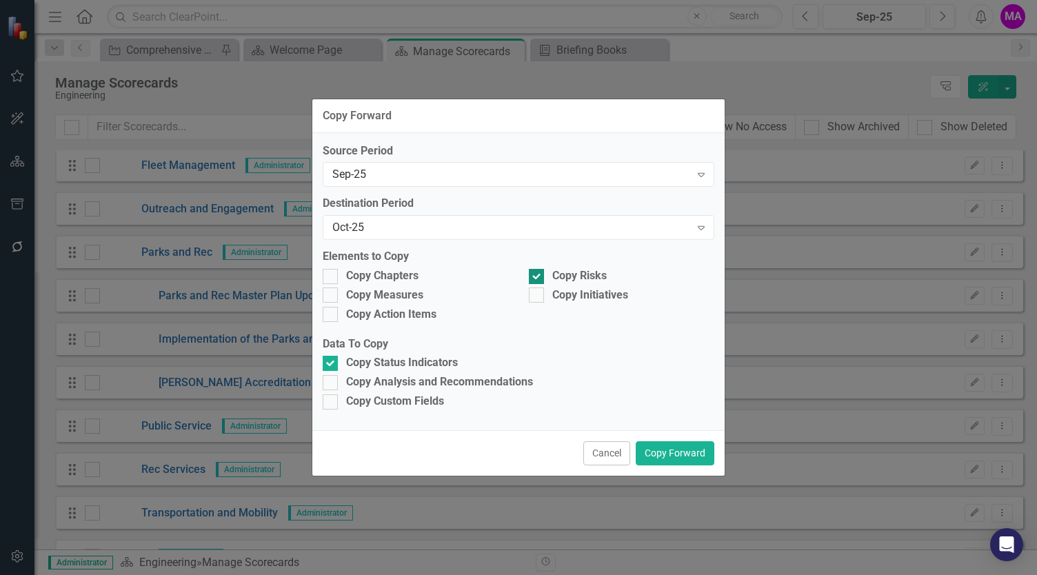
click at [543, 282] on div at bounding box center [536, 276] width 15 height 15
click at [538, 278] on input "Copy Risks" at bounding box center [533, 273] width 9 height 9
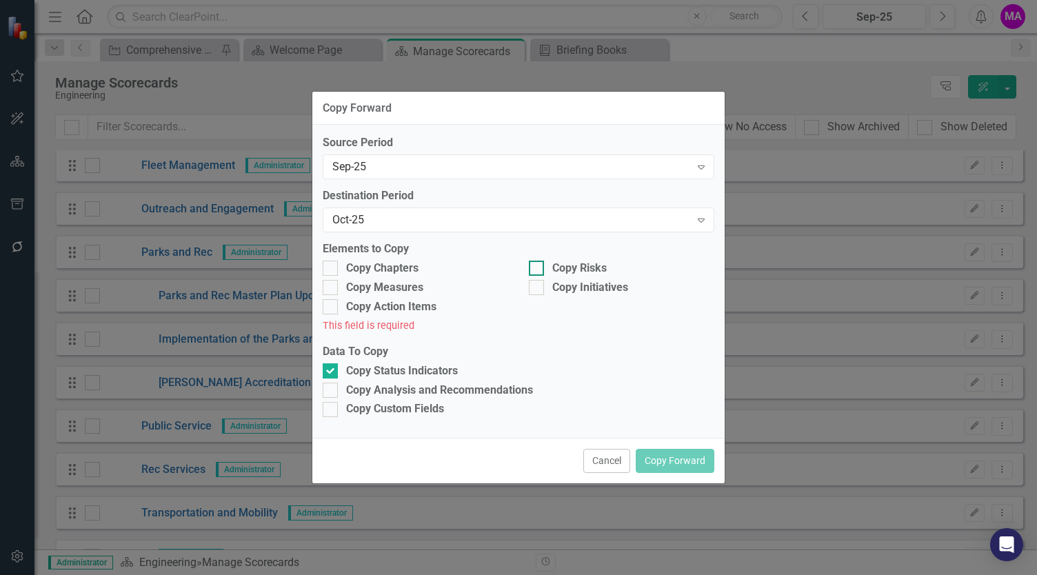
click at [533, 265] on input "Copy Risks" at bounding box center [533, 265] width 9 height 9
checkbox input "true"
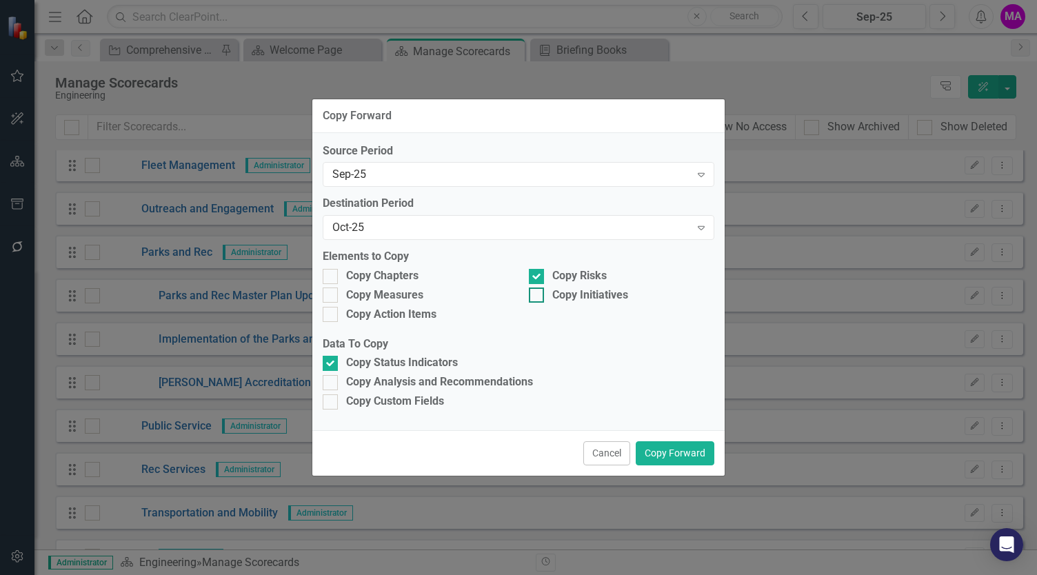
click at [538, 290] on div at bounding box center [536, 294] width 15 height 15
click at [538, 290] on input "Copy Initiatives" at bounding box center [533, 291] width 9 height 9
checkbox input "true"
click at [332, 274] on div at bounding box center [330, 276] width 15 height 15
click at [332, 274] on input "Copy Chapters" at bounding box center [327, 273] width 9 height 9
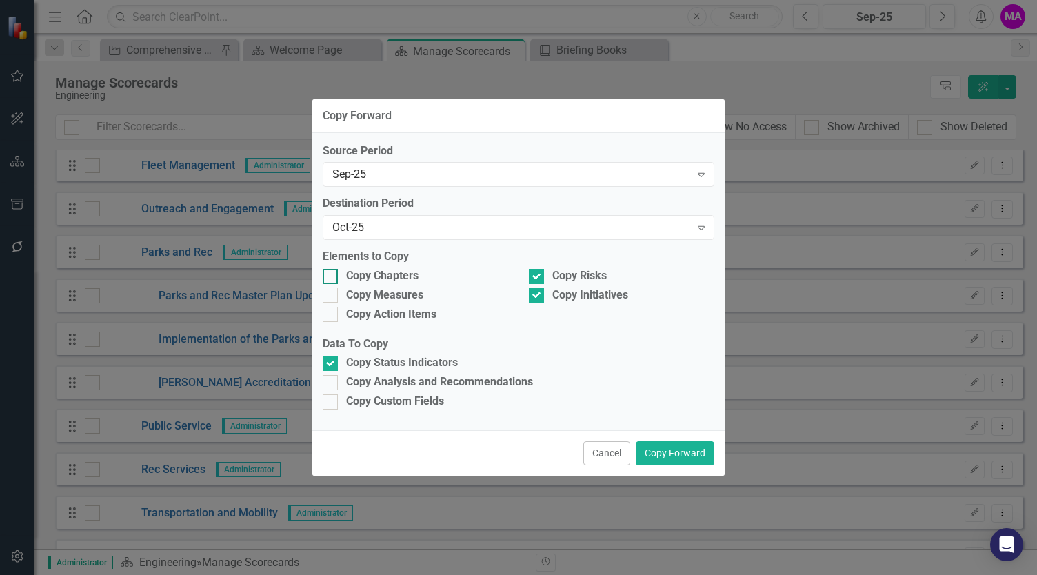
checkbox input "true"
drag, startPoint x: 331, startPoint y: 290, endPoint x: 334, endPoint y: 310, distance: 19.6
click at [331, 292] on div at bounding box center [330, 294] width 15 height 15
click at [331, 292] on input "Copy Measures" at bounding box center [327, 291] width 9 height 9
checkbox input "true"
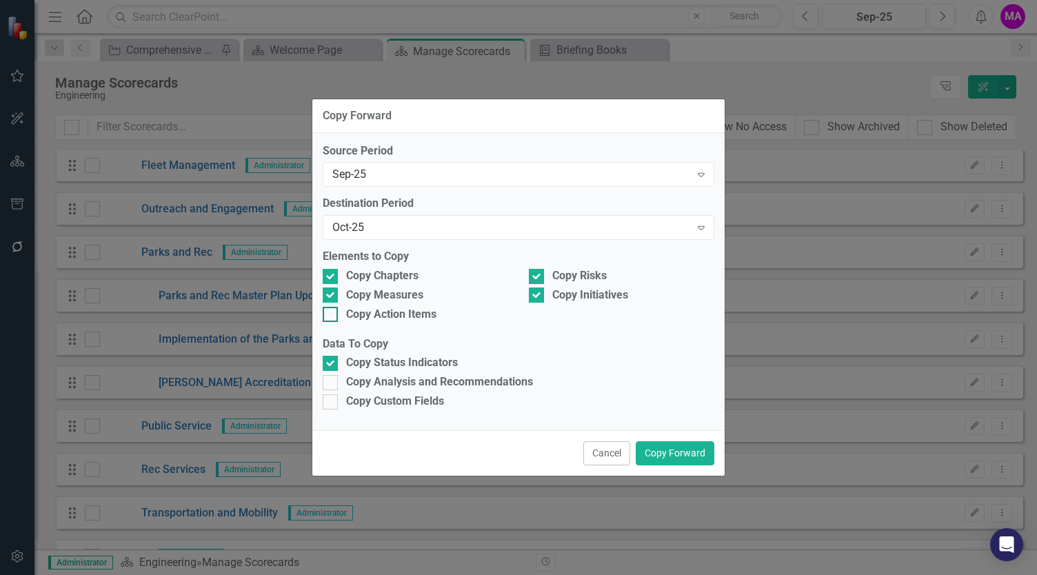
click at [334, 310] on div at bounding box center [330, 314] width 15 height 15
click at [332, 310] on input "Copy Action Items" at bounding box center [327, 311] width 9 height 9
checkbox input "true"
click at [332, 383] on div at bounding box center [330, 382] width 15 height 15
click at [332, 383] on input "Copy Analysis and Recommendations" at bounding box center [327, 379] width 9 height 9
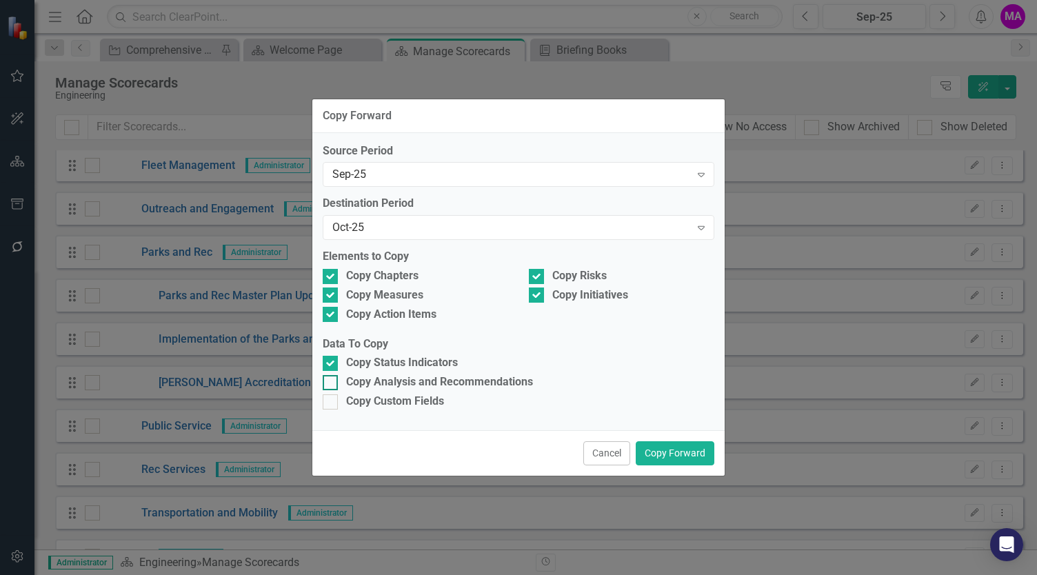
checkbox input "true"
click at [689, 456] on button "Copy Forward" at bounding box center [675, 453] width 79 height 24
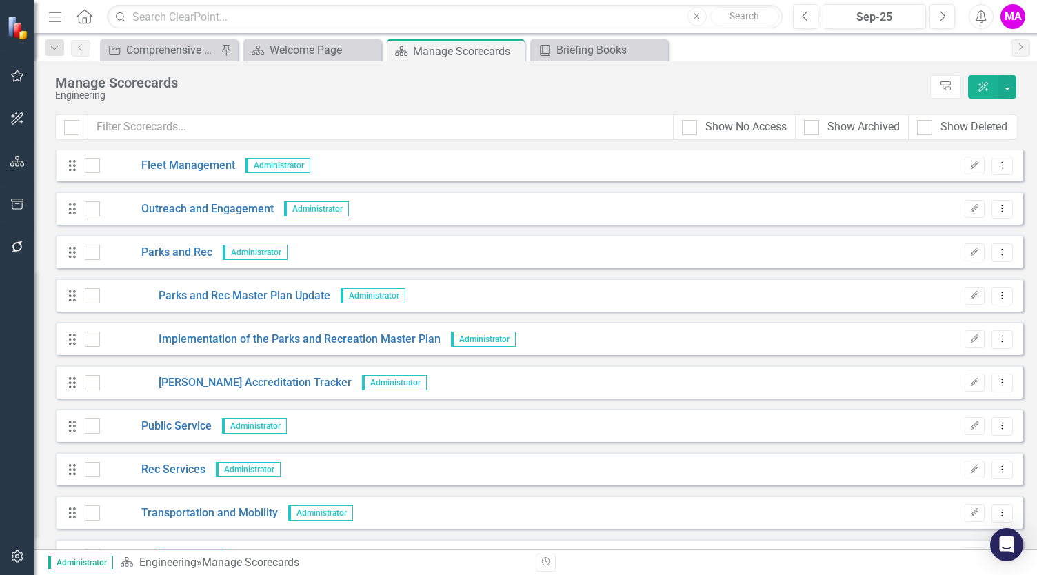
click at [689, 456] on div "Drag Rec Services Administrator Edit Dropdown Menu" at bounding box center [539, 468] width 968 height 33
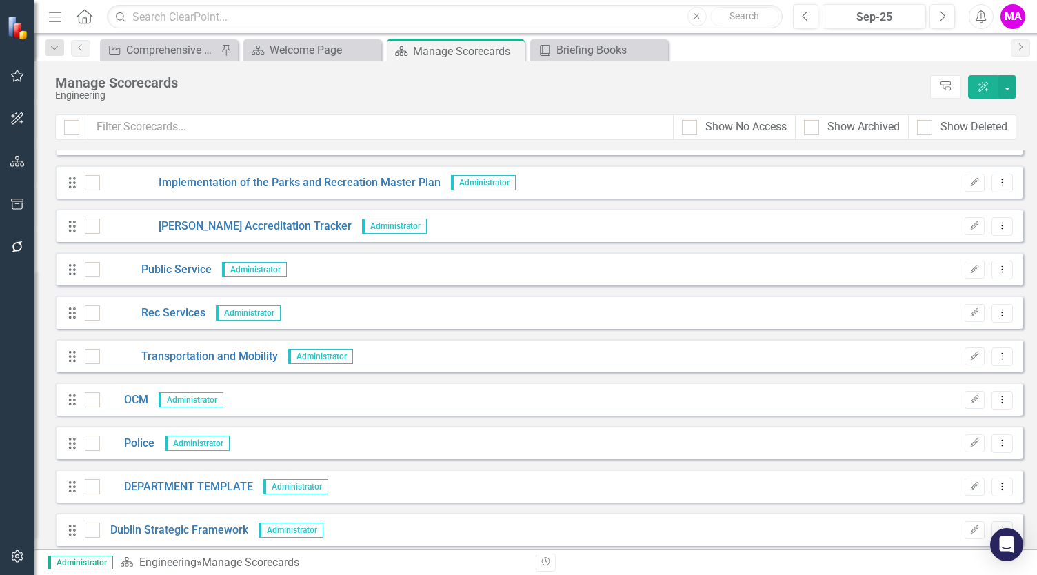
scroll to position [1034, 0]
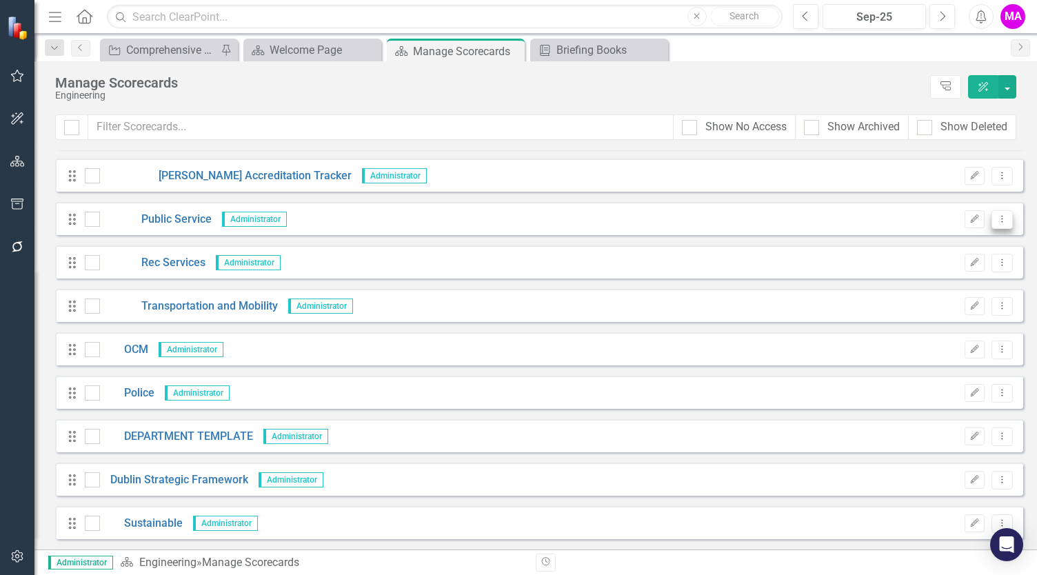
click at [997, 221] on icon "Dropdown Menu" at bounding box center [1002, 218] width 12 height 9
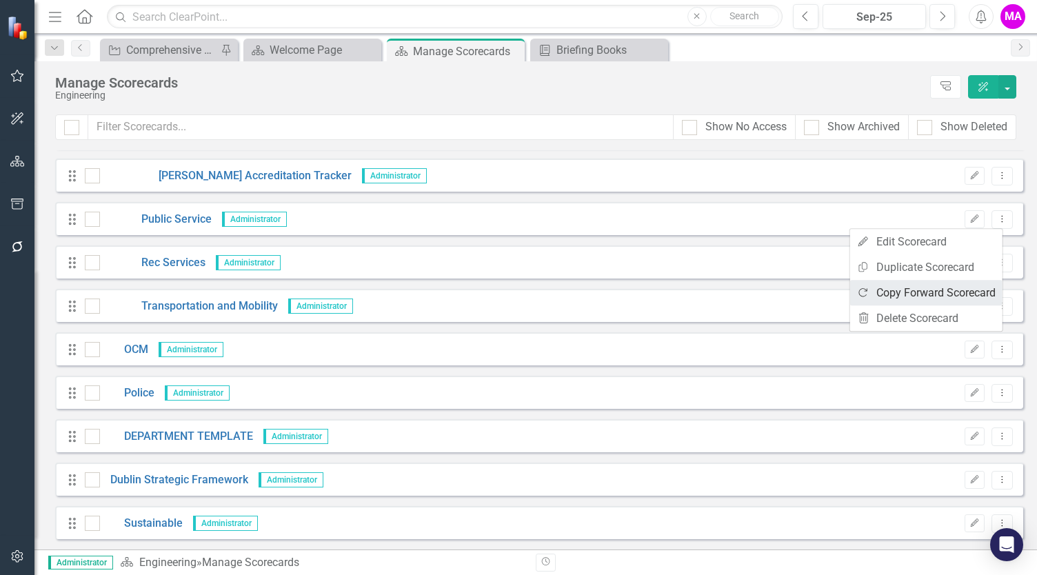
click at [924, 292] on link "Copy Forward Copy Forward Scorecard" at bounding box center [926, 293] width 152 height 26
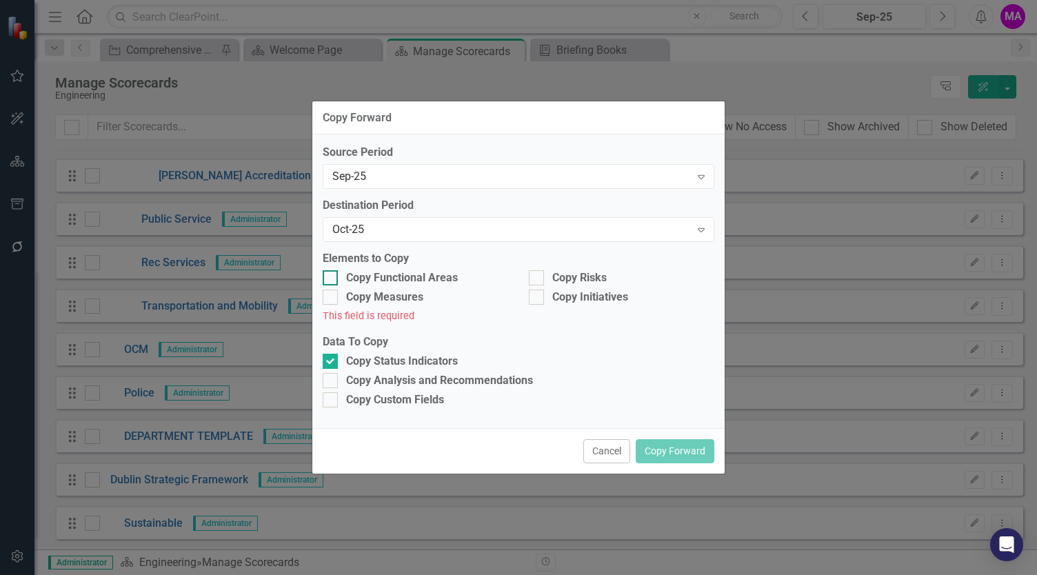
click at [324, 278] on input "Copy Functional Areas" at bounding box center [327, 274] width 9 height 9
checkbox input "true"
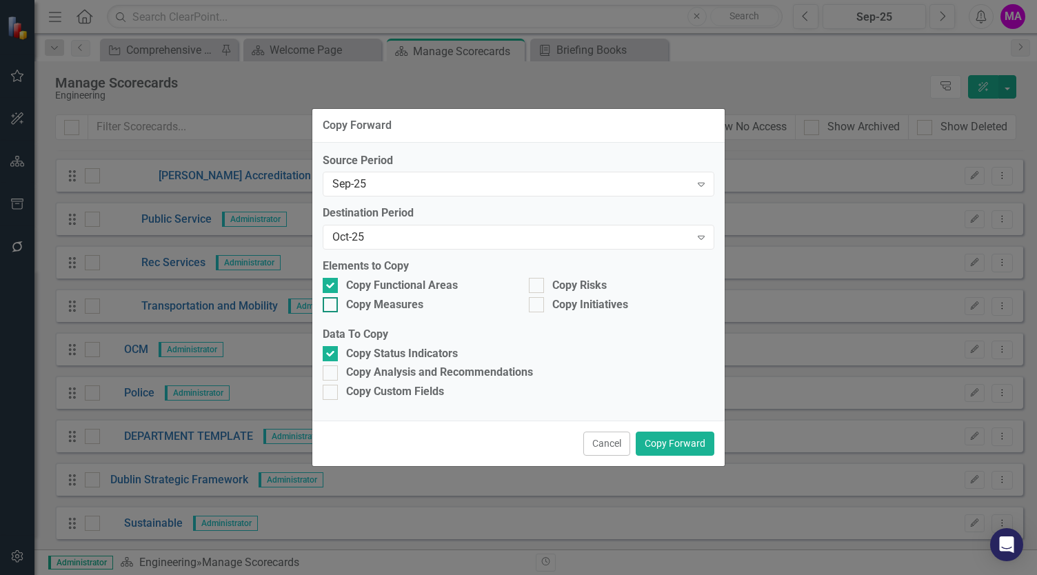
click at [327, 301] on input "Copy Measures" at bounding box center [327, 301] width 9 height 9
checkbox input "true"
click at [537, 287] on div at bounding box center [536, 285] width 15 height 15
click at [537, 287] on input "Copy Risks" at bounding box center [533, 282] width 9 height 9
checkbox input "true"
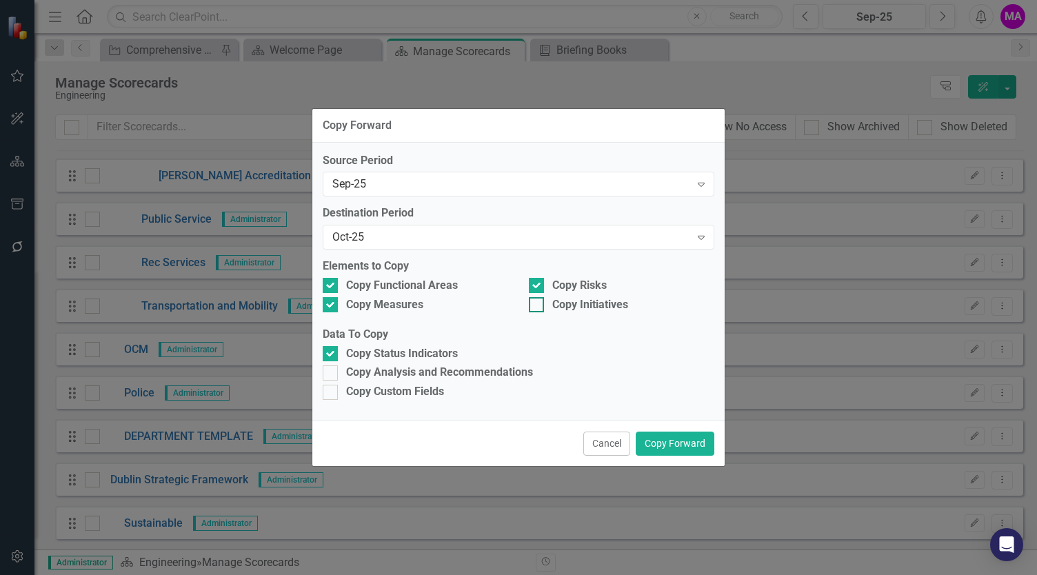
click at [534, 305] on input "Copy Initiatives" at bounding box center [533, 301] width 9 height 9
checkbox input "true"
click at [329, 374] on input "Copy Analysis and Recommendations" at bounding box center [327, 369] width 9 height 9
checkbox input "true"
click at [694, 440] on button "Copy Forward" at bounding box center [675, 444] width 79 height 24
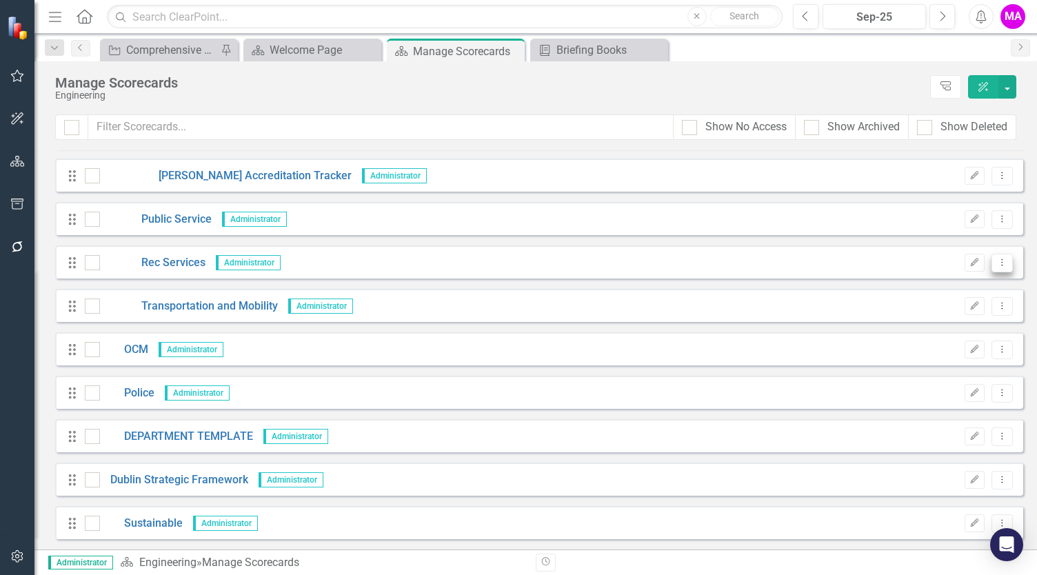
click at [996, 260] on icon "Dropdown Menu" at bounding box center [1002, 262] width 12 height 9
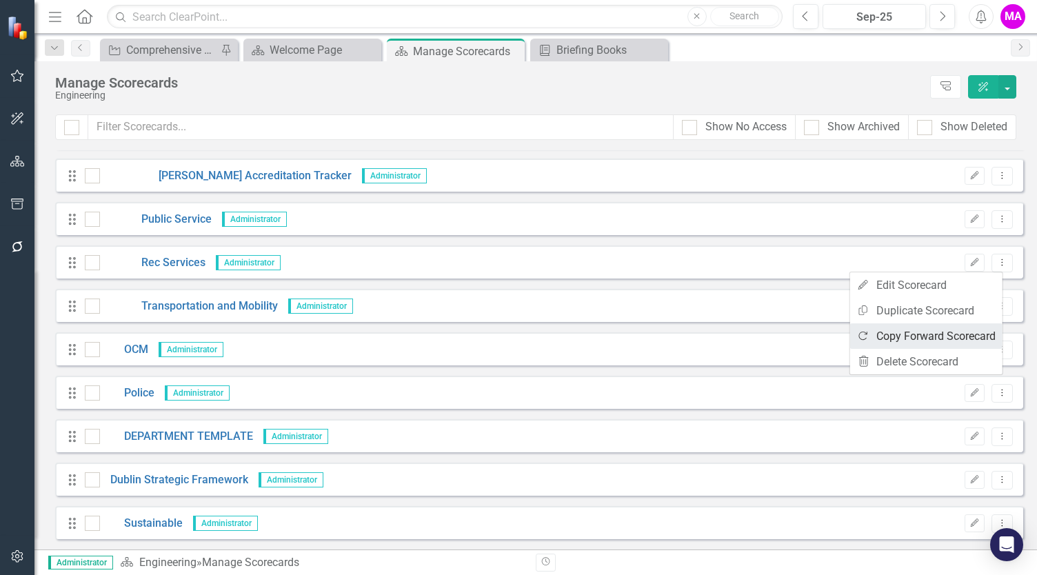
click at [927, 339] on link "Copy Forward Copy Forward Scorecard" at bounding box center [926, 336] width 152 height 26
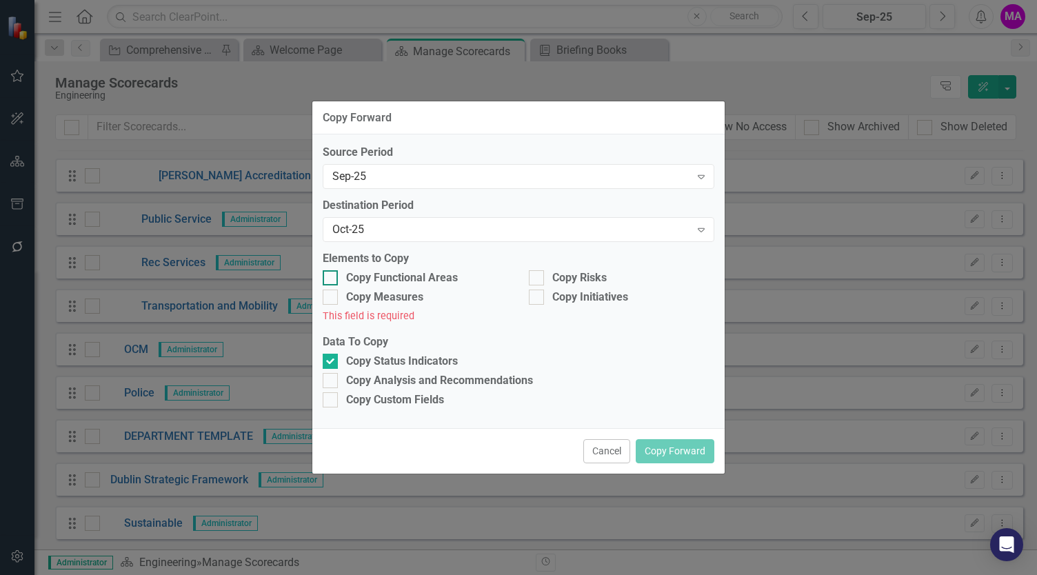
drag, startPoint x: 339, startPoint y: 272, endPoint x: 334, endPoint y: 282, distance: 10.8
click at [339, 272] on div "Copy Functional Areas" at bounding box center [415, 278] width 185 height 16
click at [332, 272] on input "Copy Functional Areas" at bounding box center [327, 274] width 9 height 9
checkbox input "true"
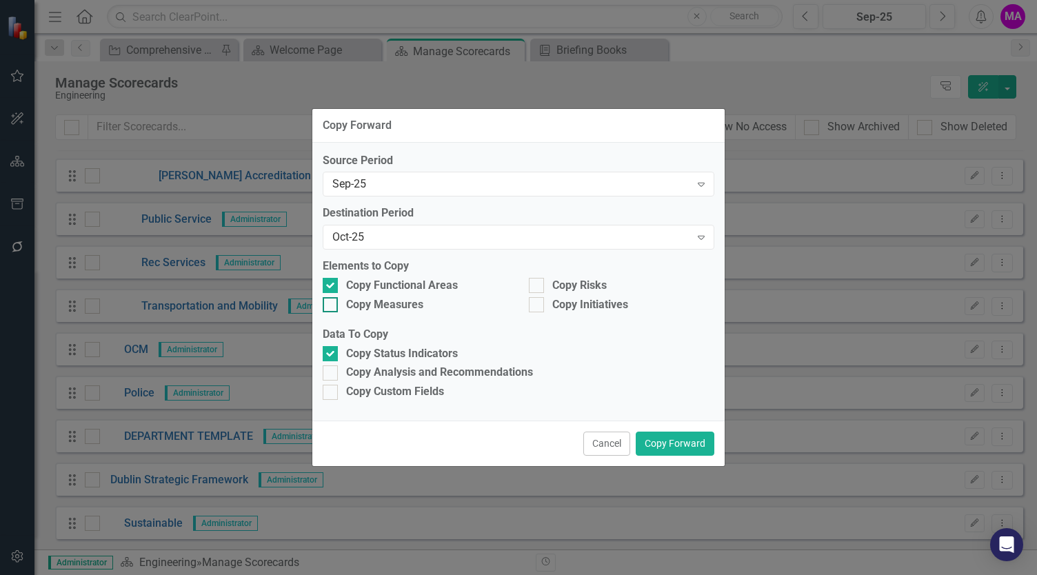
click at [328, 304] on input "Copy Measures" at bounding box center [327, 301] width 9 height 9
checkbox input "true"
click at [543, 284] on div at bounding box center [536, 285] width 15 height 15
click at [538, 284] on input "Copy Risks" at bounding box center [533, 282] width 9 height 9
checkbox input "true"
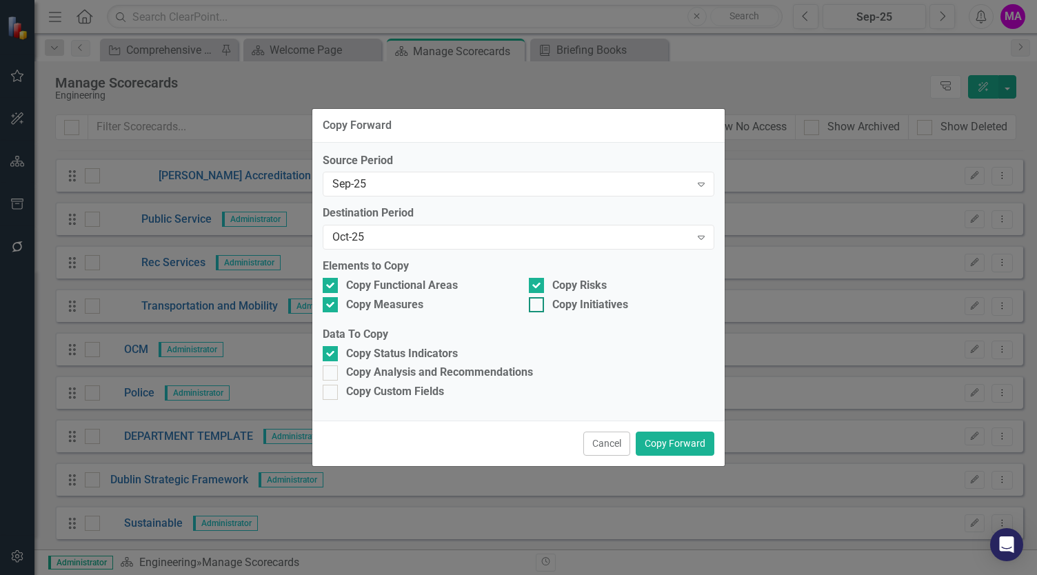
click at [538, 310] on div at bounding box center [536, 304] width 15 height 15
click at [538, 306] on input "Copy Initiatives" at bounding box center [533, 301] width 9 height 9
checkbox input "true"
click at [324, 373] on input "Copy Analysis and Recommendations" at bounding box center [327, 369] width 9 height 9
checkbox input "true"
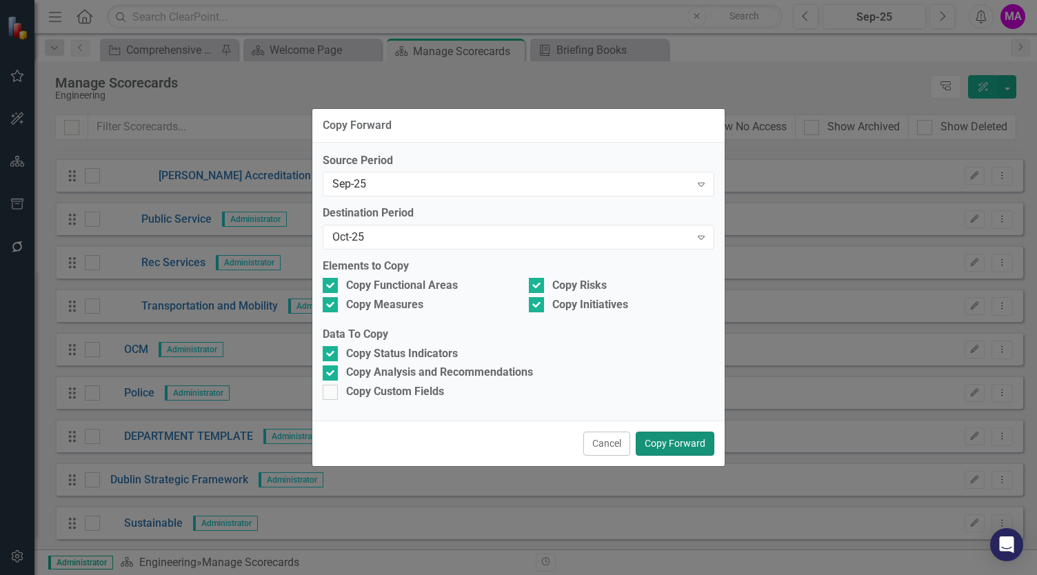
click at [677, 446] on button "Copy Forward" at bounding box center [675, 444] width 79 height 24
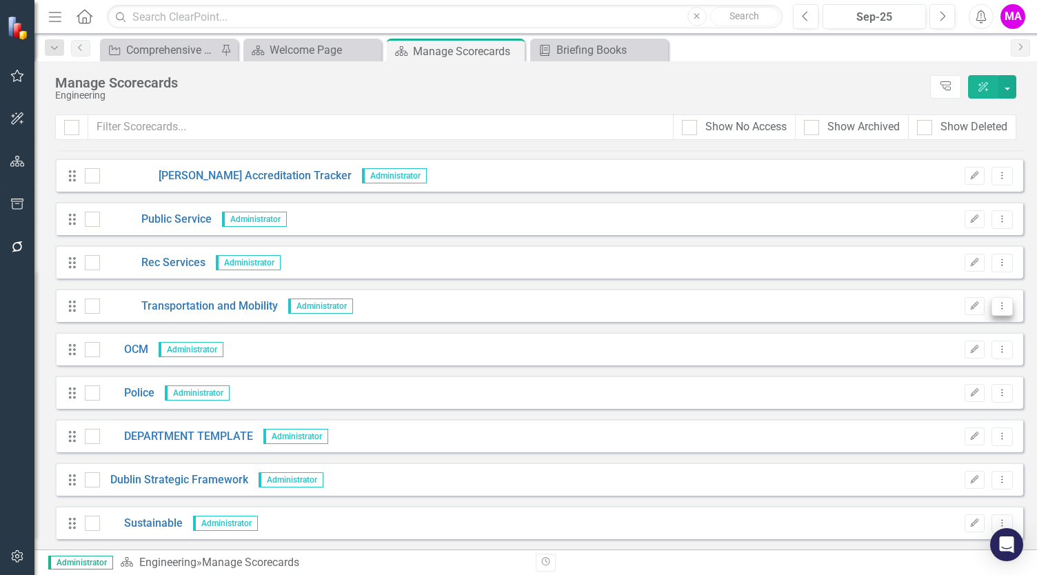
click at [996, 308] on icon "Dropdown Menu" at bounding box center [1002, 305] width 12 height 9
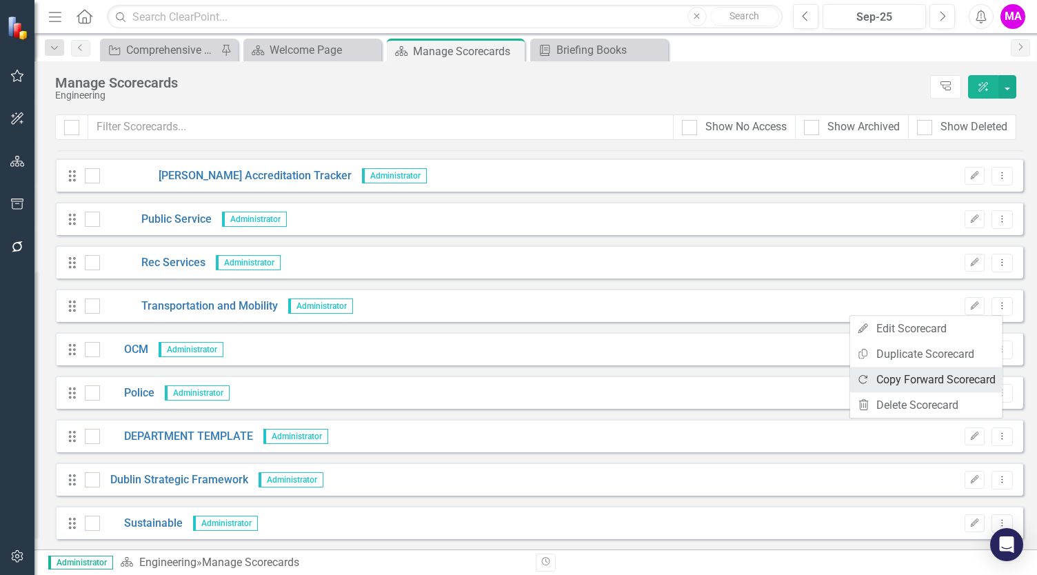
click at [925, 383] on link "Copy Forward Copy Forward Scorecard" at bounding box center [926, 380] width 152 height 26
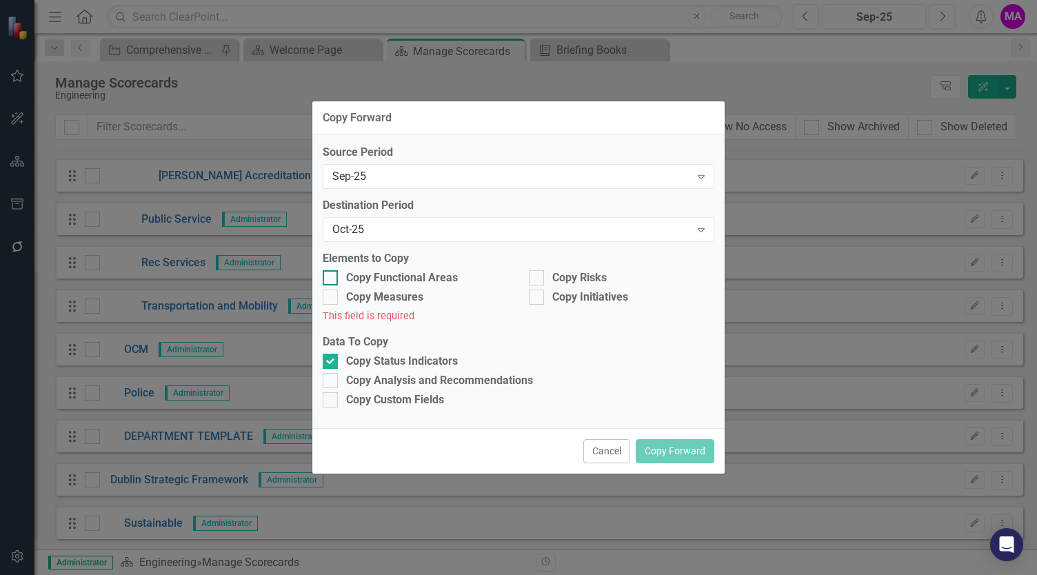
click at [331, 278] on input "Copy Functional Areas" at bounding box center [327, 274] width 9 height 9
checkbox input "true"
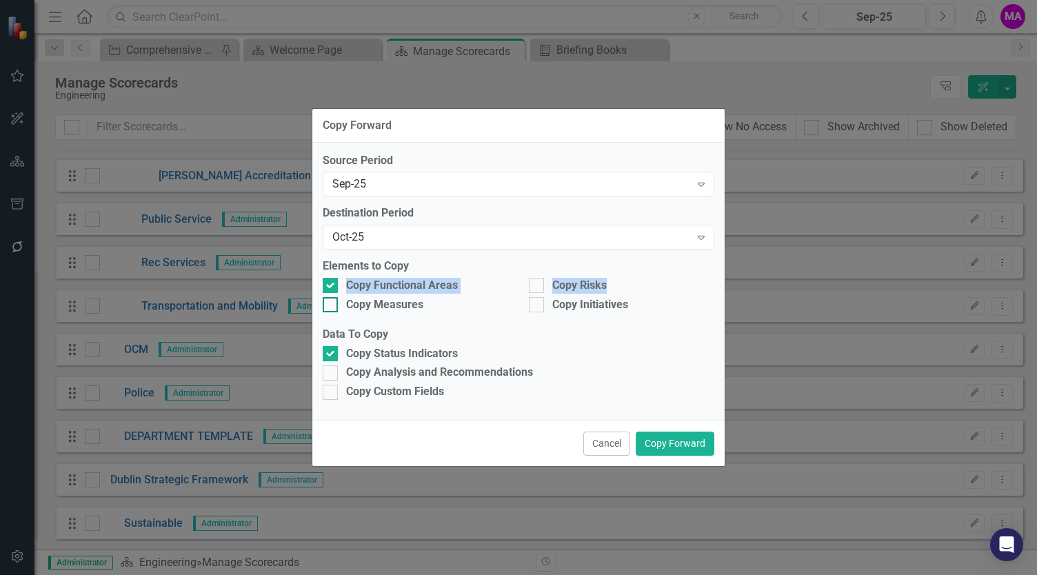
click at [328, 298] on div "Copy Functional Areas Copy Risks Copy Measures Copy Initiatives" at bounding box center [518, 297] width 412 height 39
click at [331, 307] on div at bounding box center [330, 304] width 15 height 15
click at [331, 306] on input "Copy Measures" at bounding box center [327, 301] width 9 height 9
checkbox input "true"
click at [536, 286] on input "Copy Risks" at bounding box center [533, 282] width 9 height 9
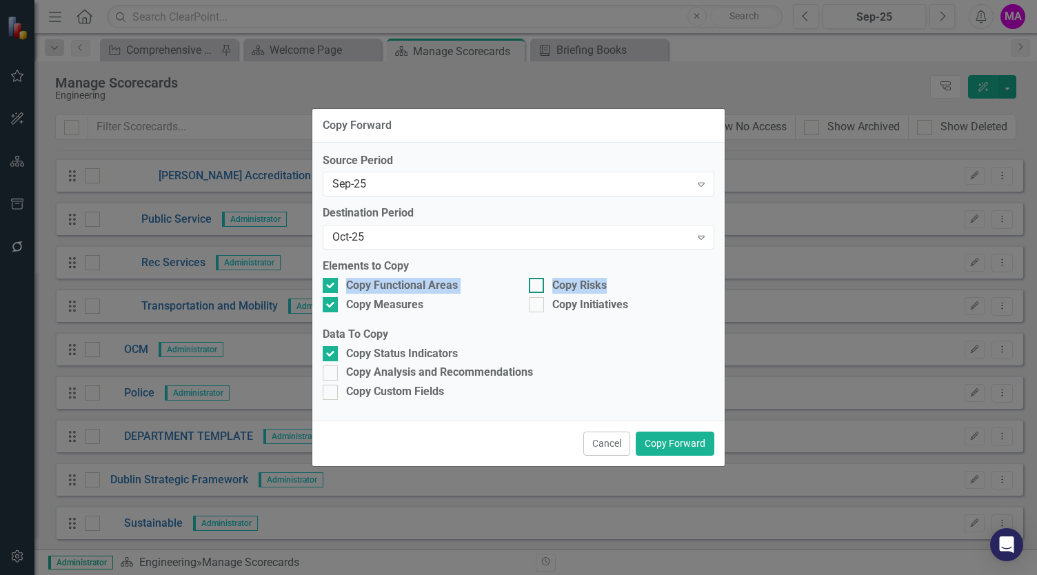
checkbox input "true"
click at [540, 306] on div at bounding box center [536, 304] width 15 height 15
click at [538, 306] on input "Copy Initiatives" at bounding box center [533, 301] width 9 height 9
checkbox input "true"
click at [334, 376] on div at bounding box center [330, 372] width 15 height 15
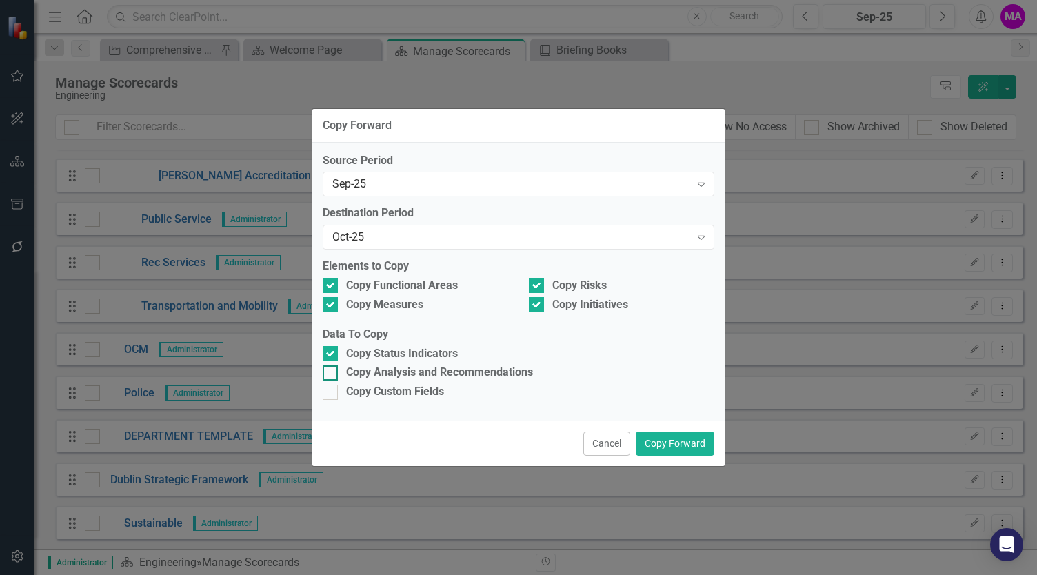
click at [332, 374] on input "Copy Analysis and Recommendations" at bounding box center [327, 369] width 9 height 9
checkbox input "true"
click at [674, 450] on button "Copy Forward" at bounding box center [675, 444] width 79 height 24
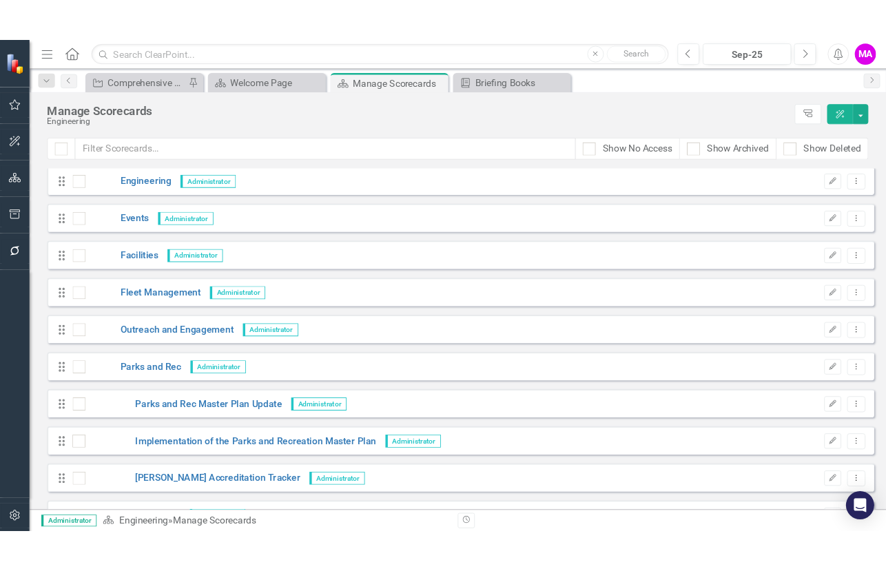
scroll to position [620, 0]
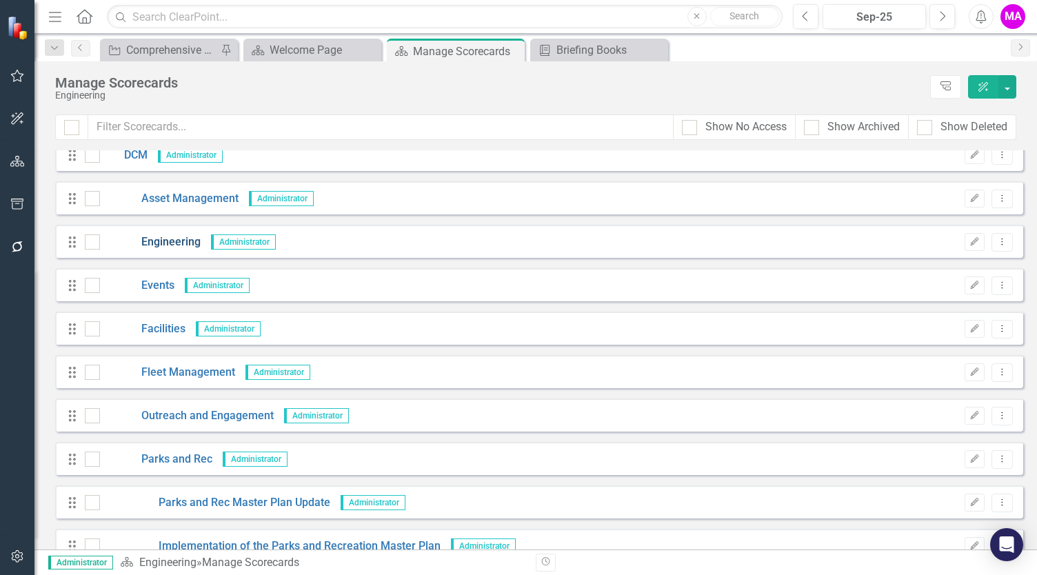
click at [170, 236] on link "Engineering" at bounding box center [150, 242] width 101 height 16
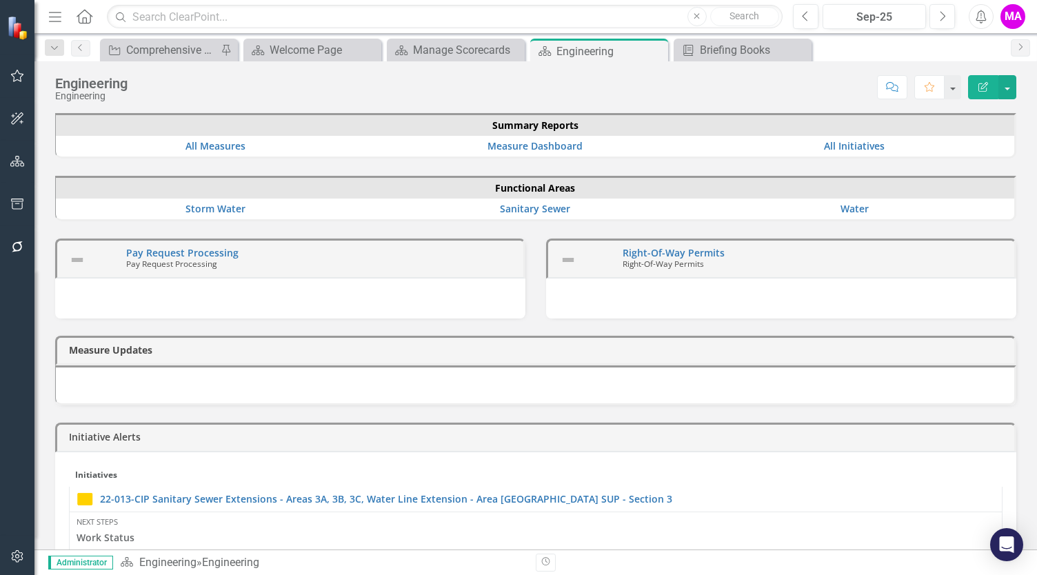
click at [52, 22] on icon "Menu" at bounding box center [55, 16] width 18 height 14
click at [0, 0] on span "Elements & Reports" at bounding box center [0, 0] width 0 height 0
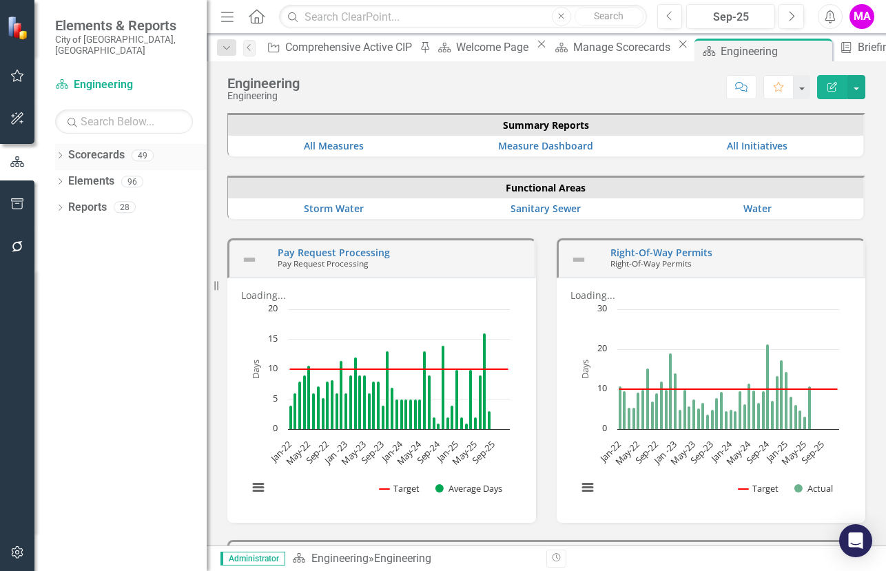
click at [63, 153] on icon "Dropdown" at bounding box center [60, 157] width 10 height 8
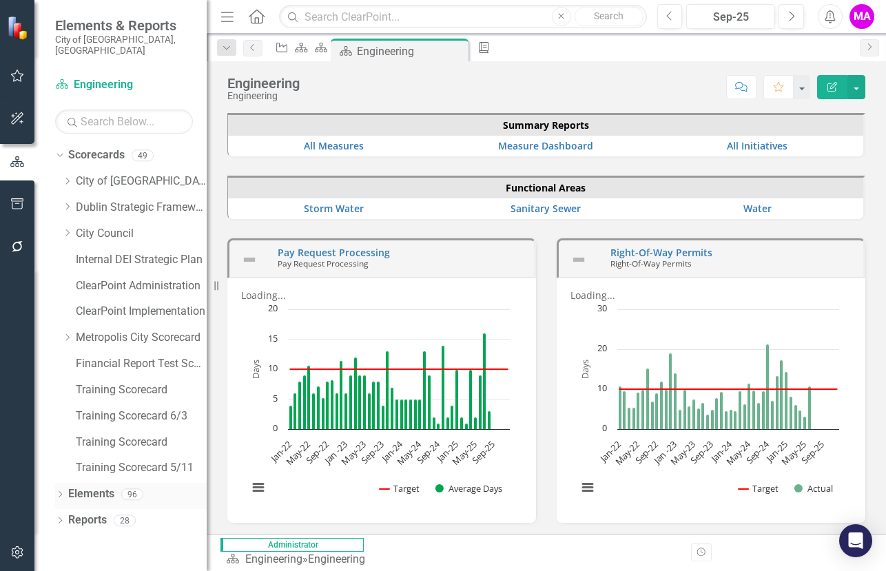
click at [59, 491] on icon at bounding box center [60, 494] width 3 height 6
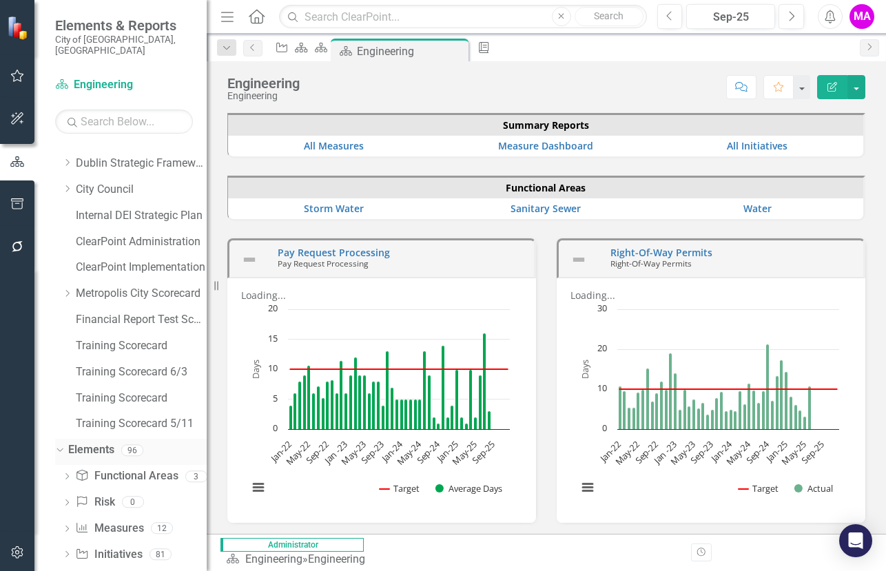
scroll to position [57, 0]
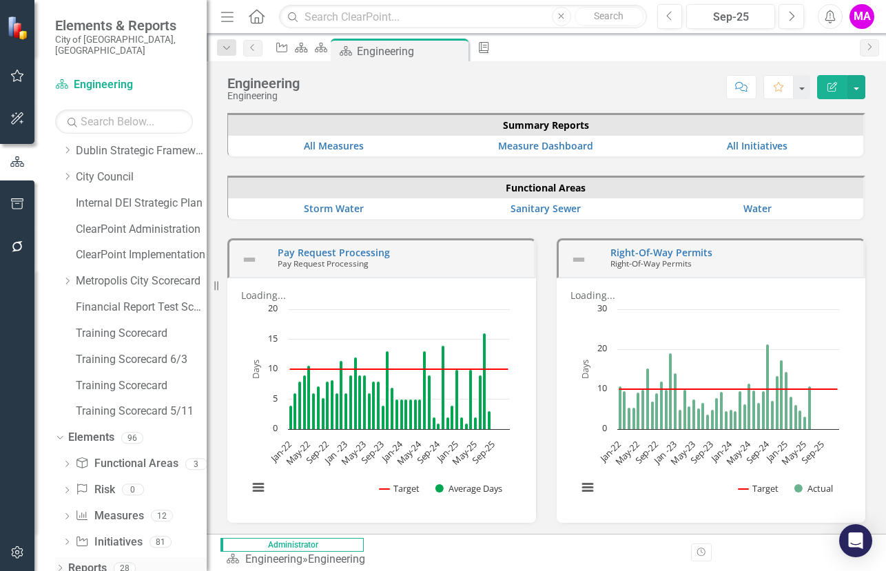
click at [59, 566] on icon "Dropdown" at bounding box center [60, 570] width 10 height 8
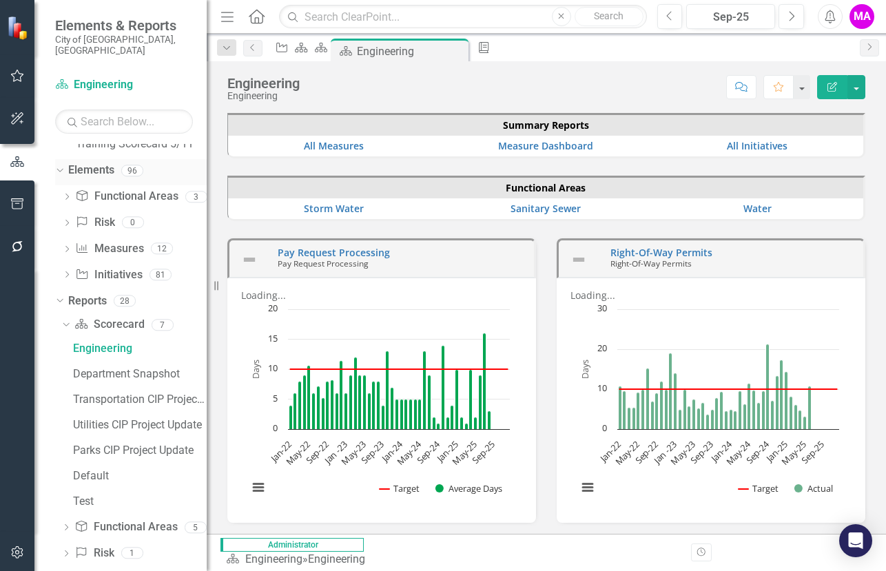
scroll to position [244, 0]
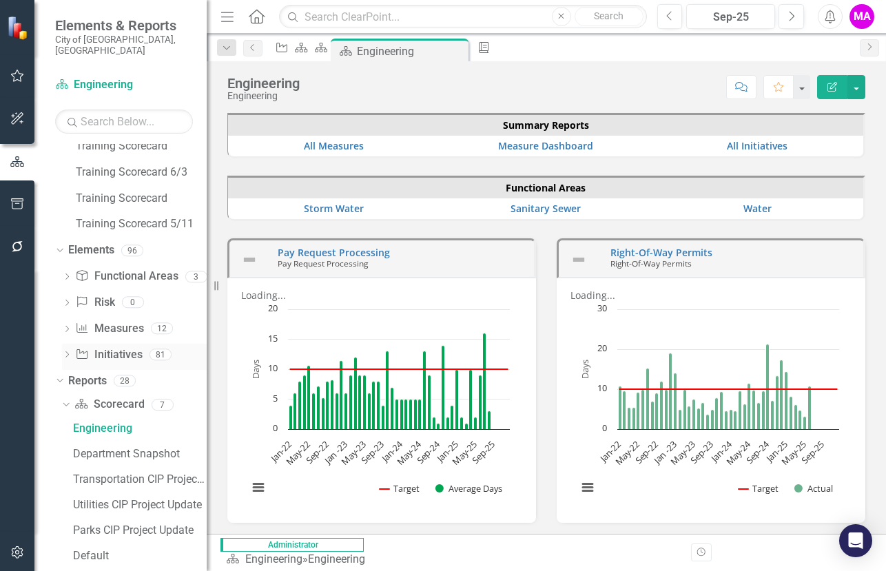
click at [72, 344] on div "Dropdown Initiative Initiatives 81" at bounding box center [134, 357] width 145 height 26
click at [81, 243] on link "Elements" at bounding box center [91, 251] width 46 height 16
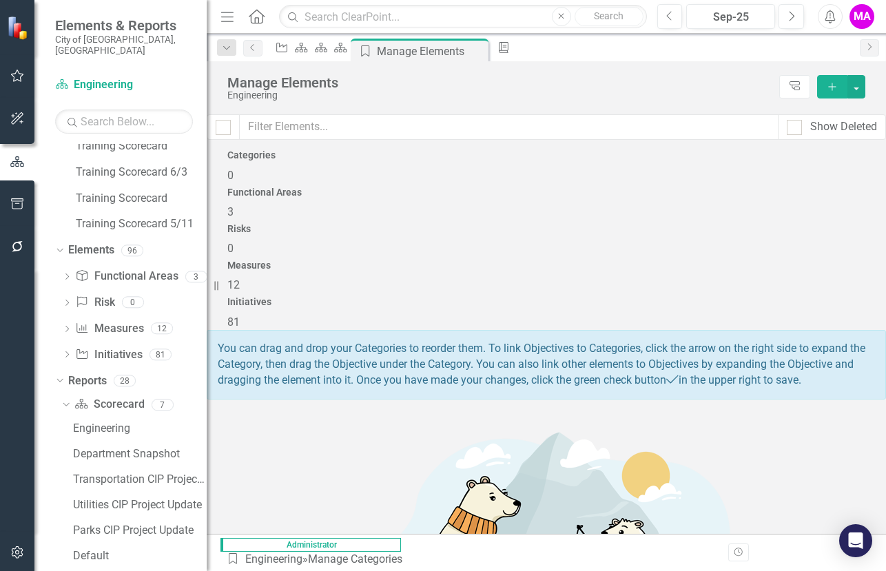
click at [808, 315] on div "81" at bounding box center [546, 323] width 638 height 16
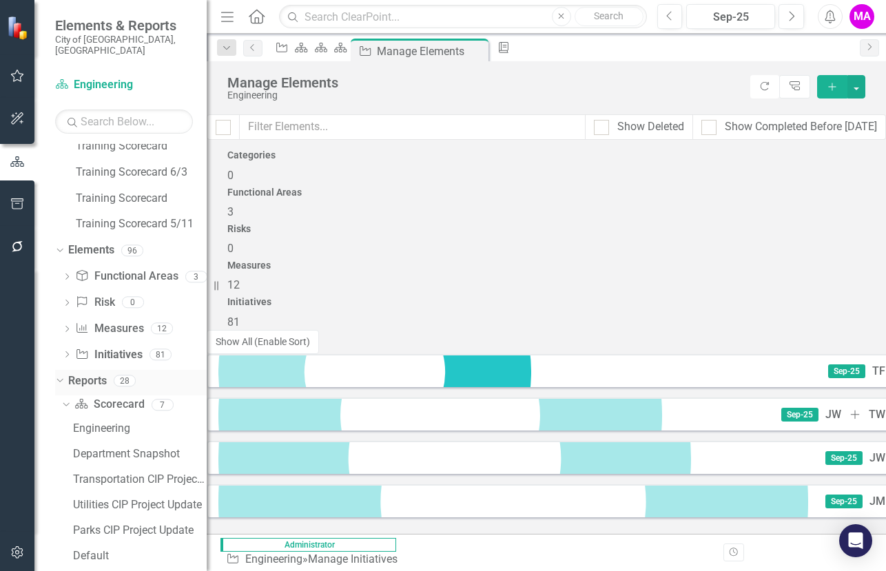
click at [100, 374] on link "Reports" at bounding box center [87, 382] width 39 height 16
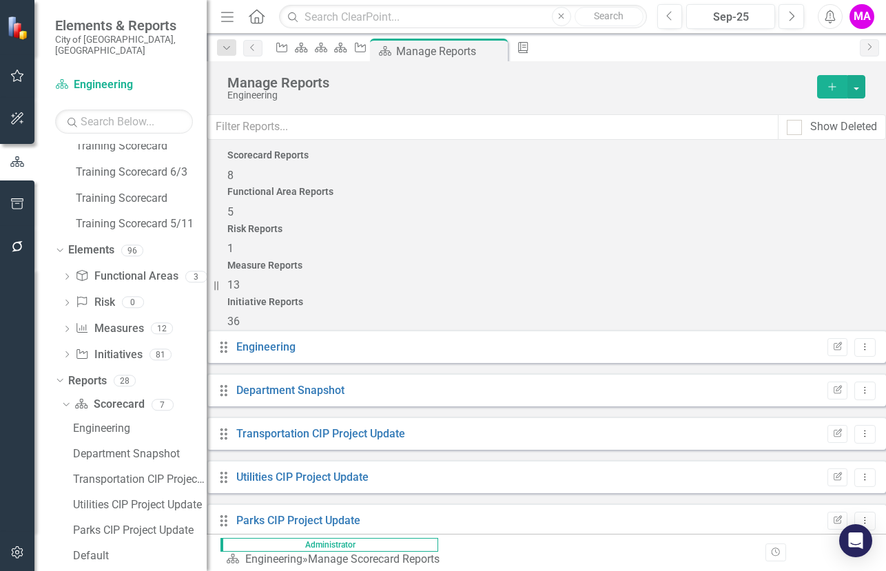
click at [768, 297] on div "Initiative Reports 36" at bounding box center [546, 313] width 638 height 33
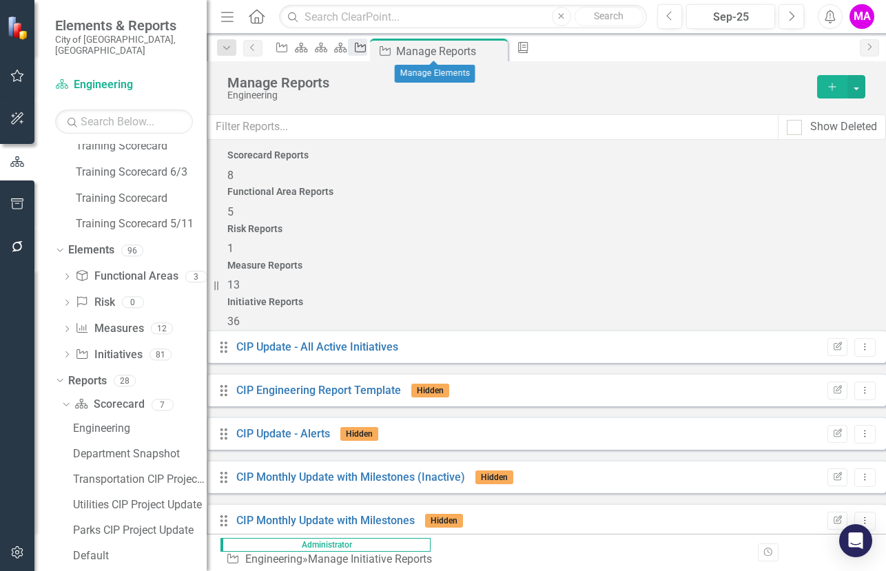
click at [367, 45] on icon "Initiative" at bounding box center [361, 47] width 14 height 11
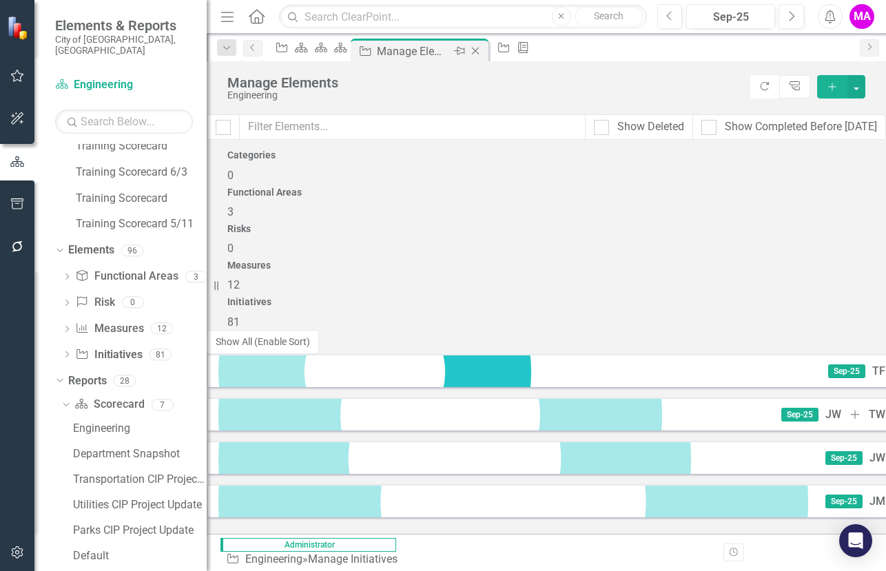
click at [479, 50] on icon at bounding box center [475, 52] width 8 height 8
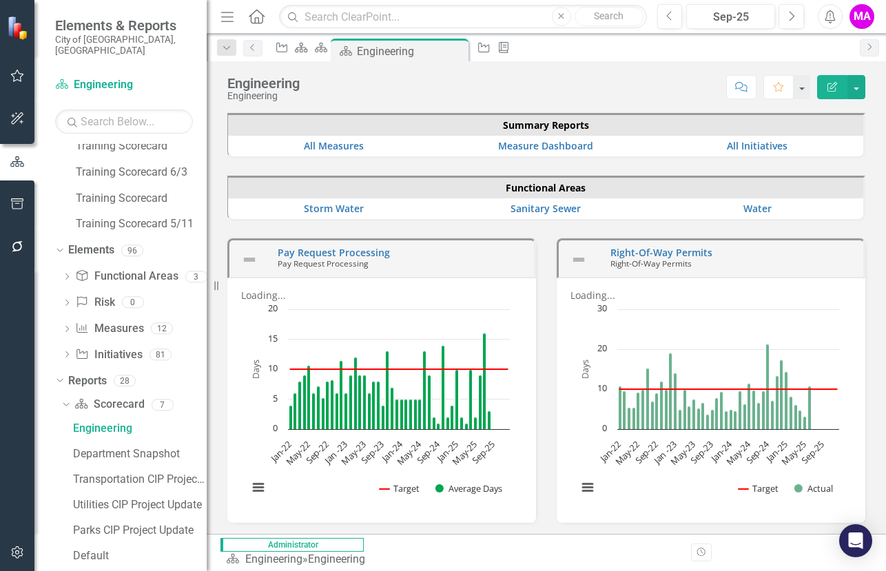
scroll to position [101, 0]
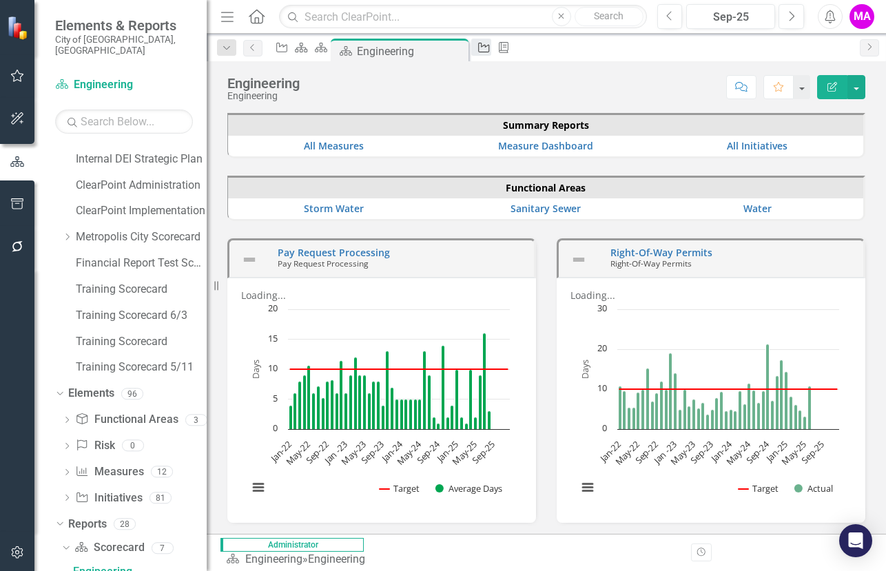
click at [491, 49] on icon "Initiative" at bounding box center [484, 47] width 14 height 11
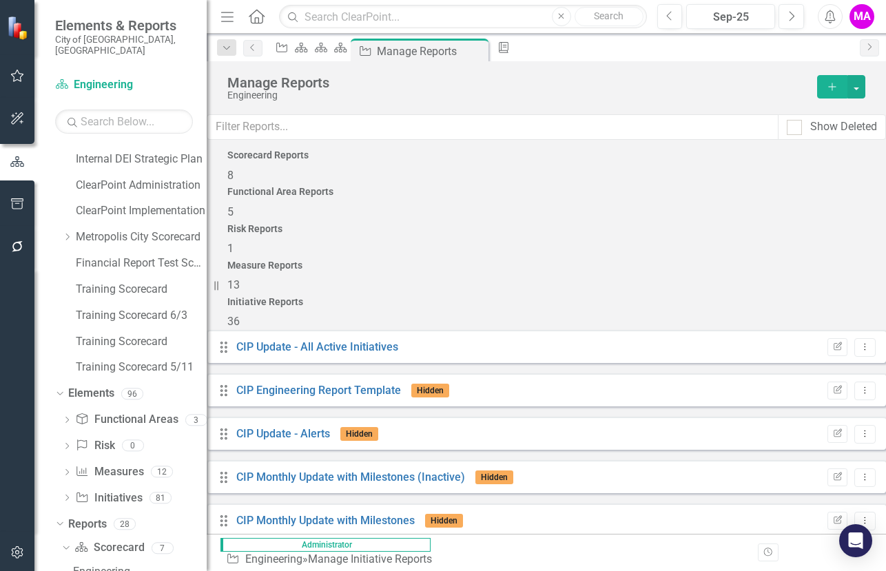
scroll to position [1266, 0]
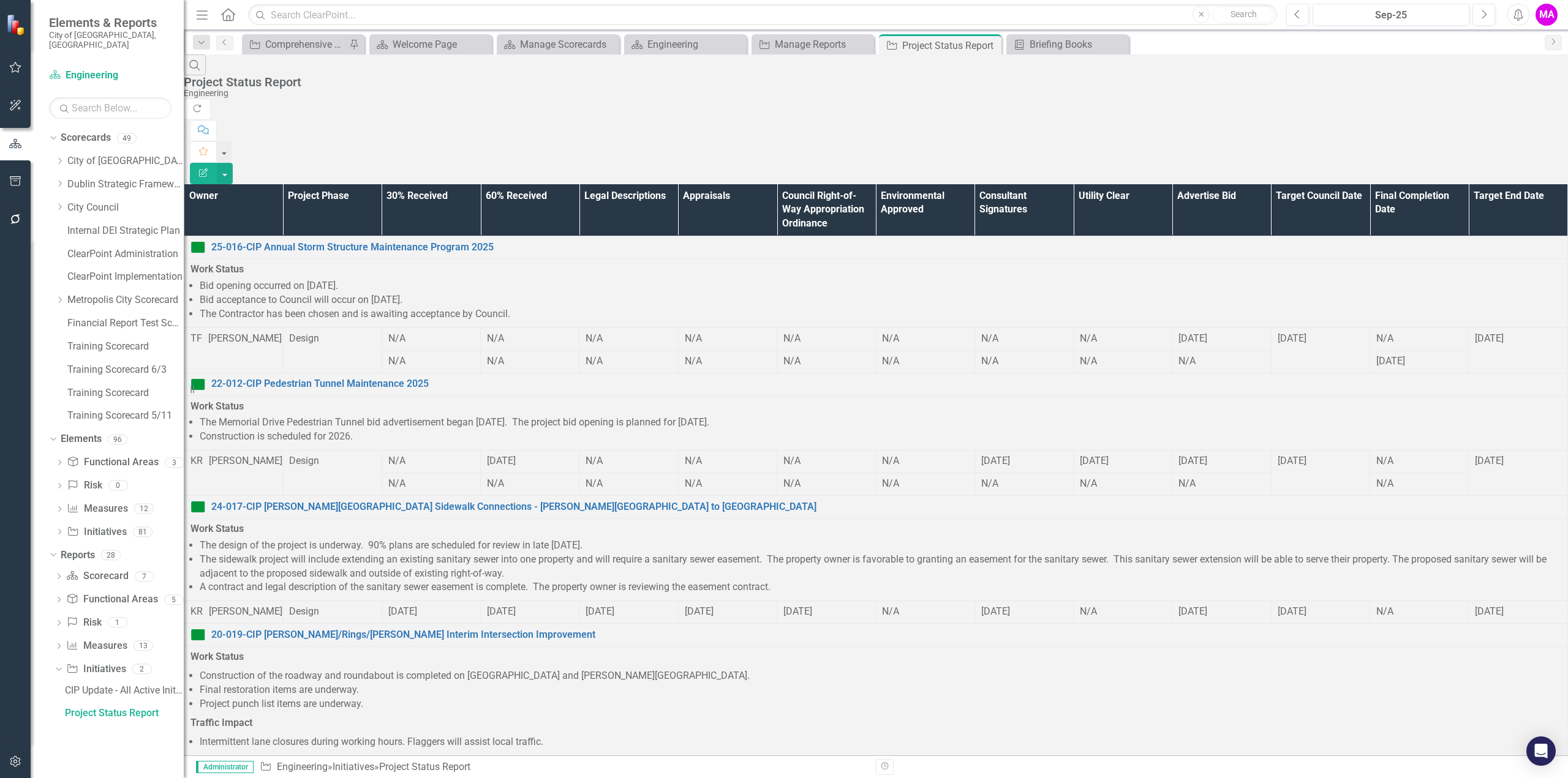
scroll to position [513, 0]
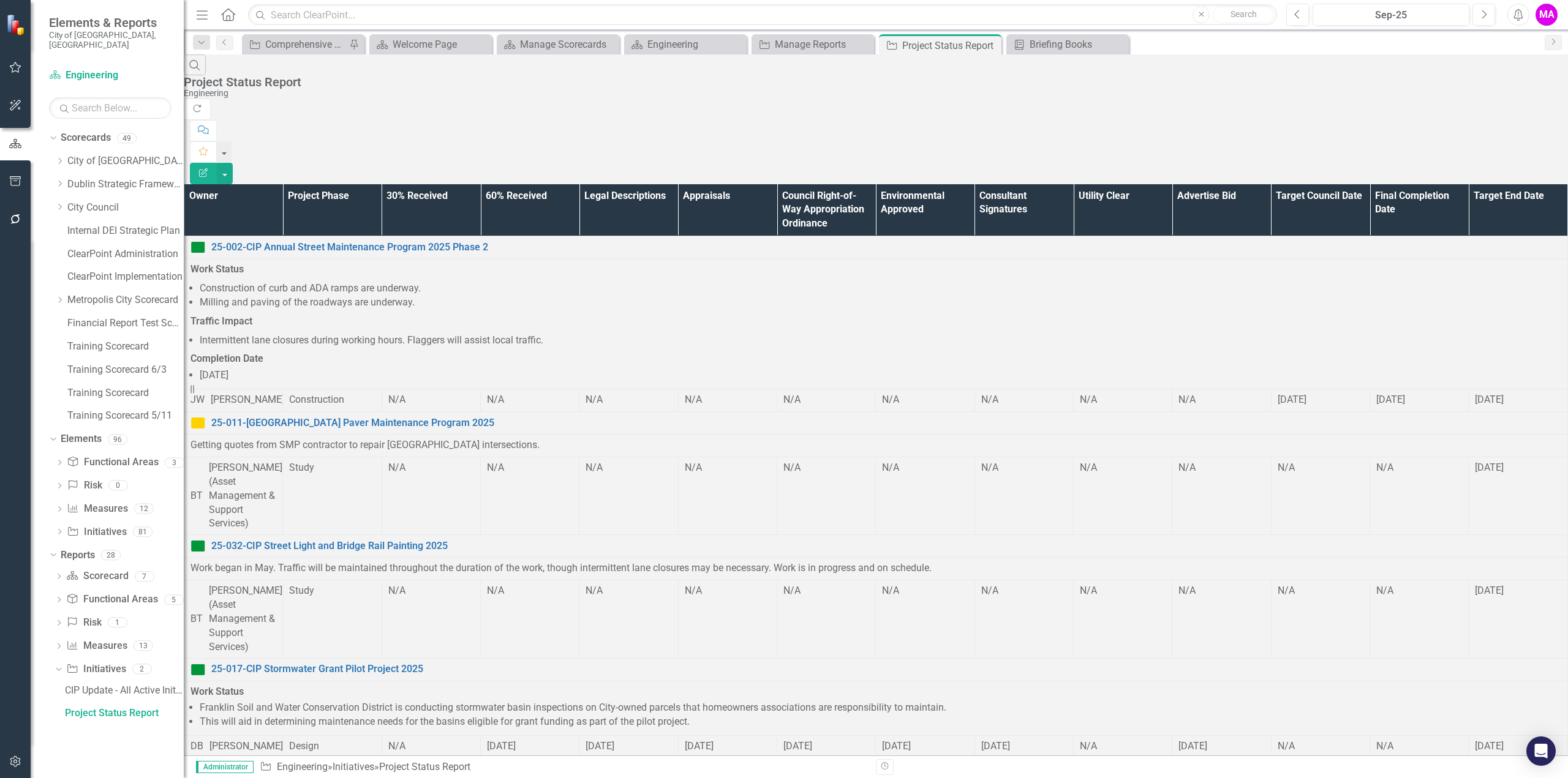
scroll to position [843, 0]
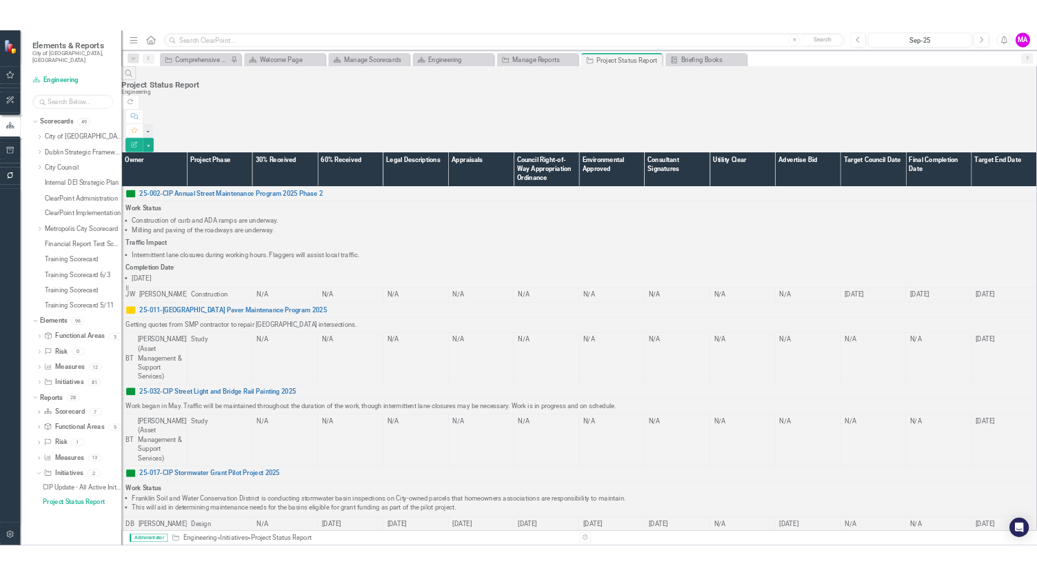
scroll to position [0, 0]
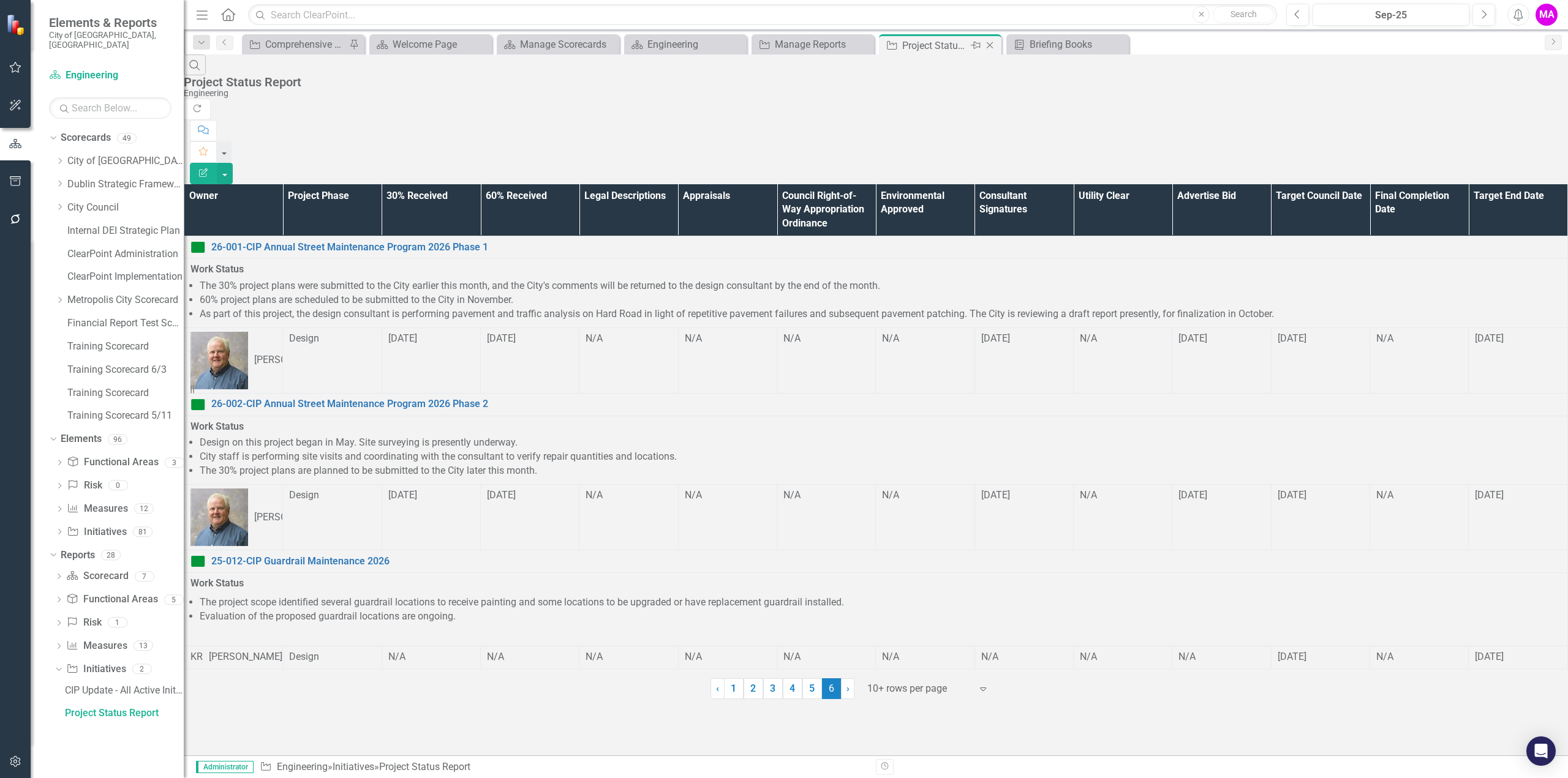
click at [920, 47] on icon at bounding box center [991, 46] width 7 height 7
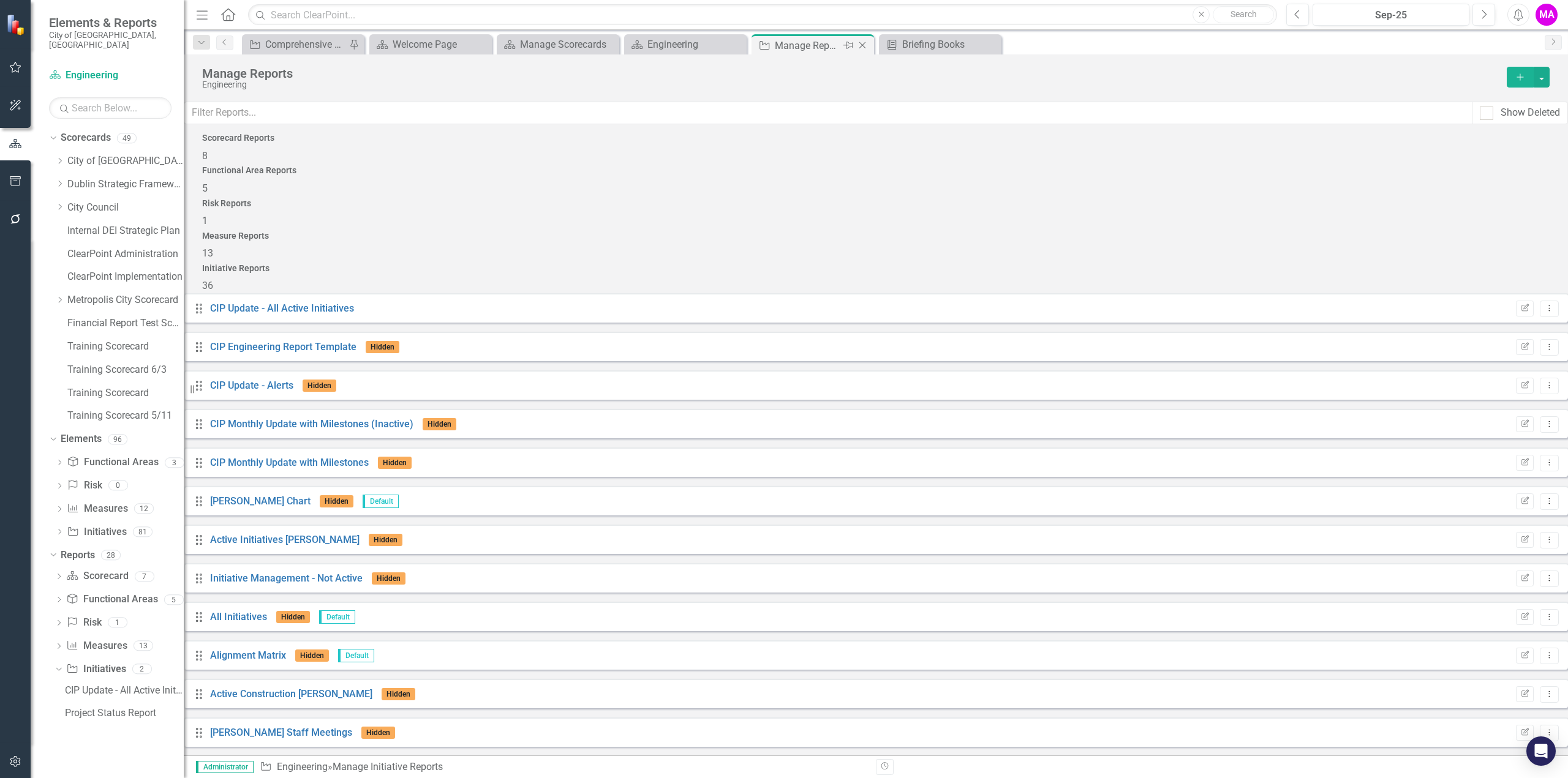
click at [863, 46] on icon "Close" at bounding box center [863, 44] width 12 height 10
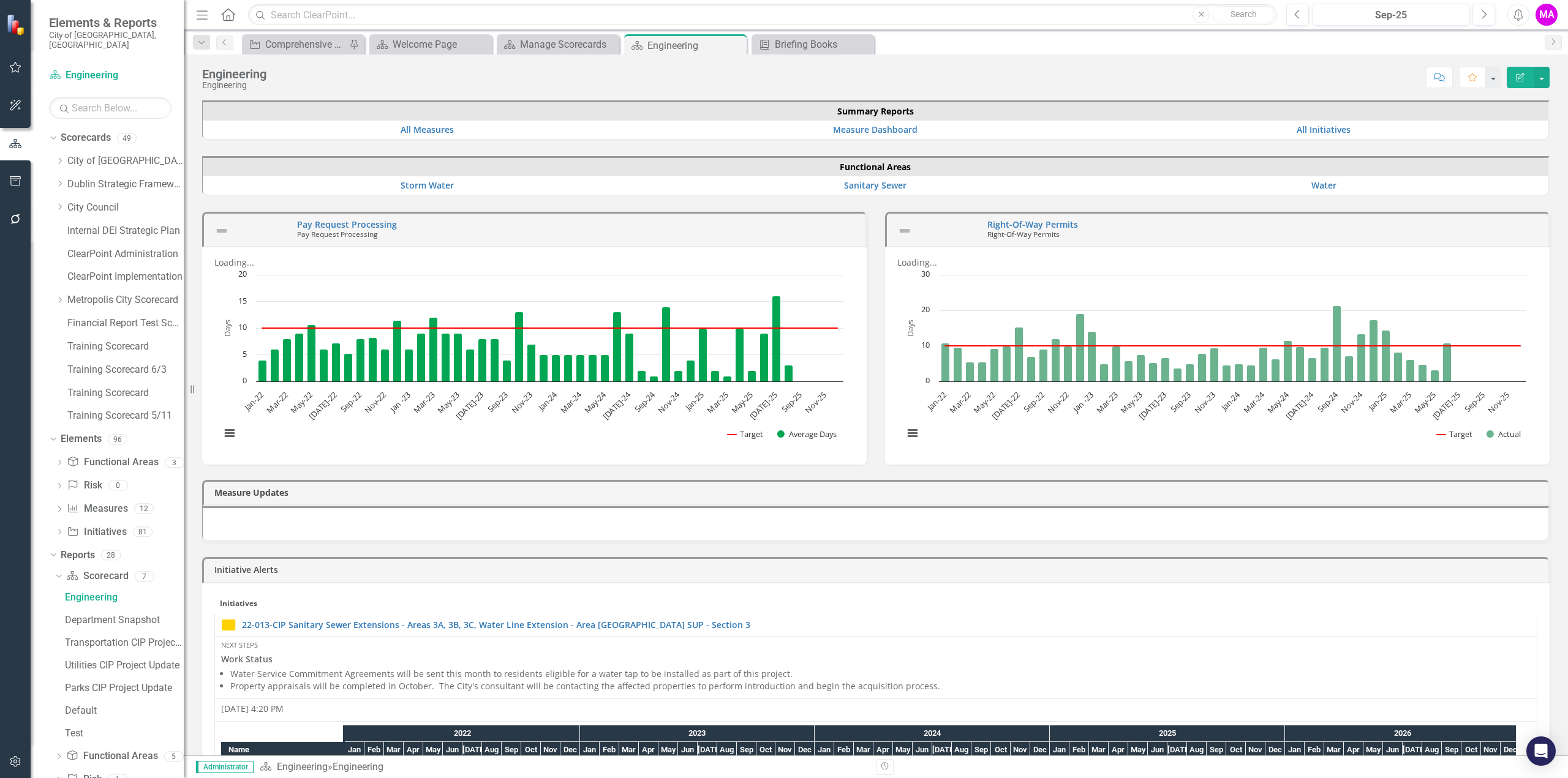
click at [0, 0] on icon at bounding box center [0, 0] width 0 height 0
